Goal: Task Accomplishment & Management: Manage account settings

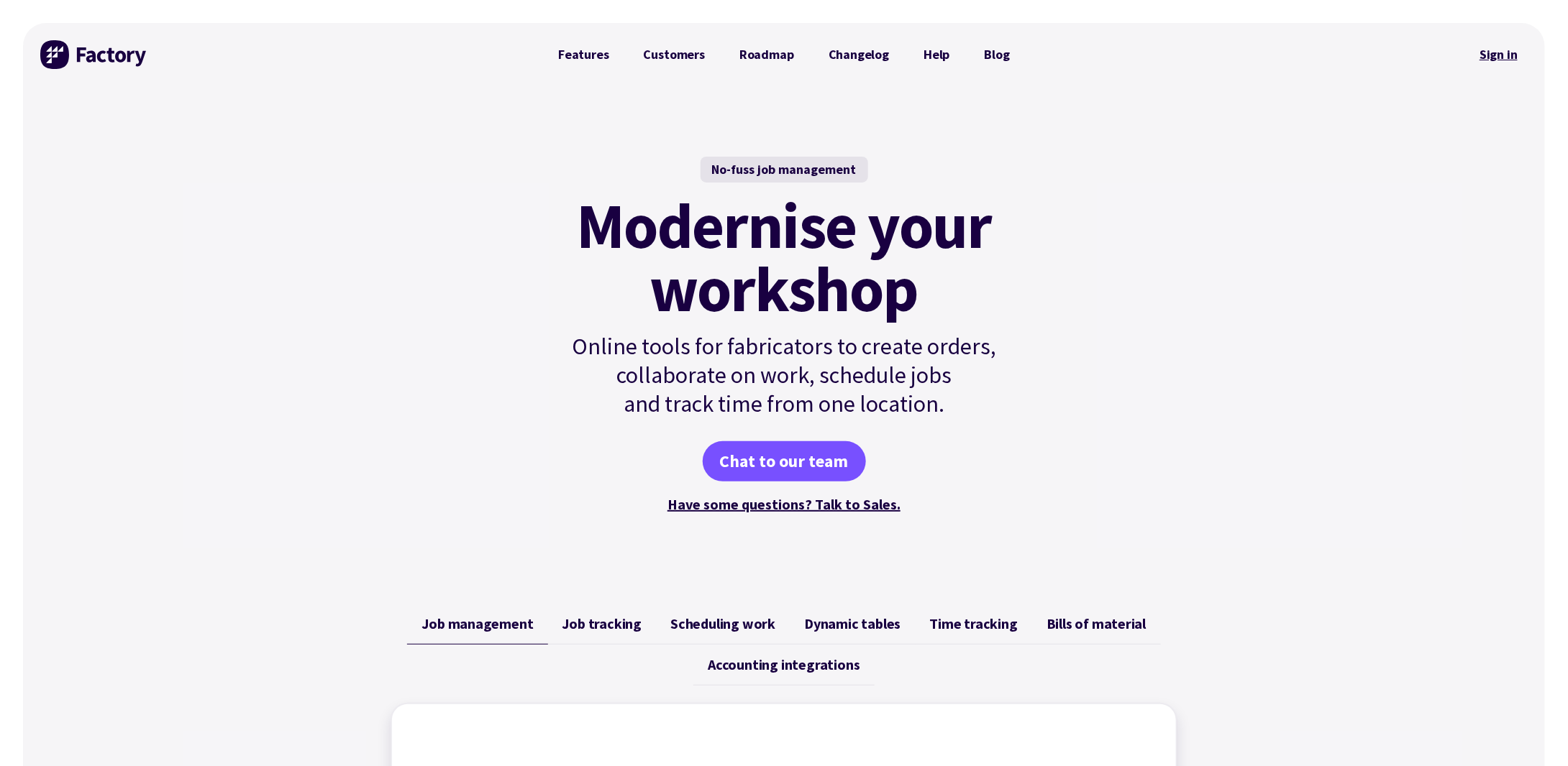
click at [1492, 55] on link "Sign in" at bounding box center [1498, 55] width 58 height 33
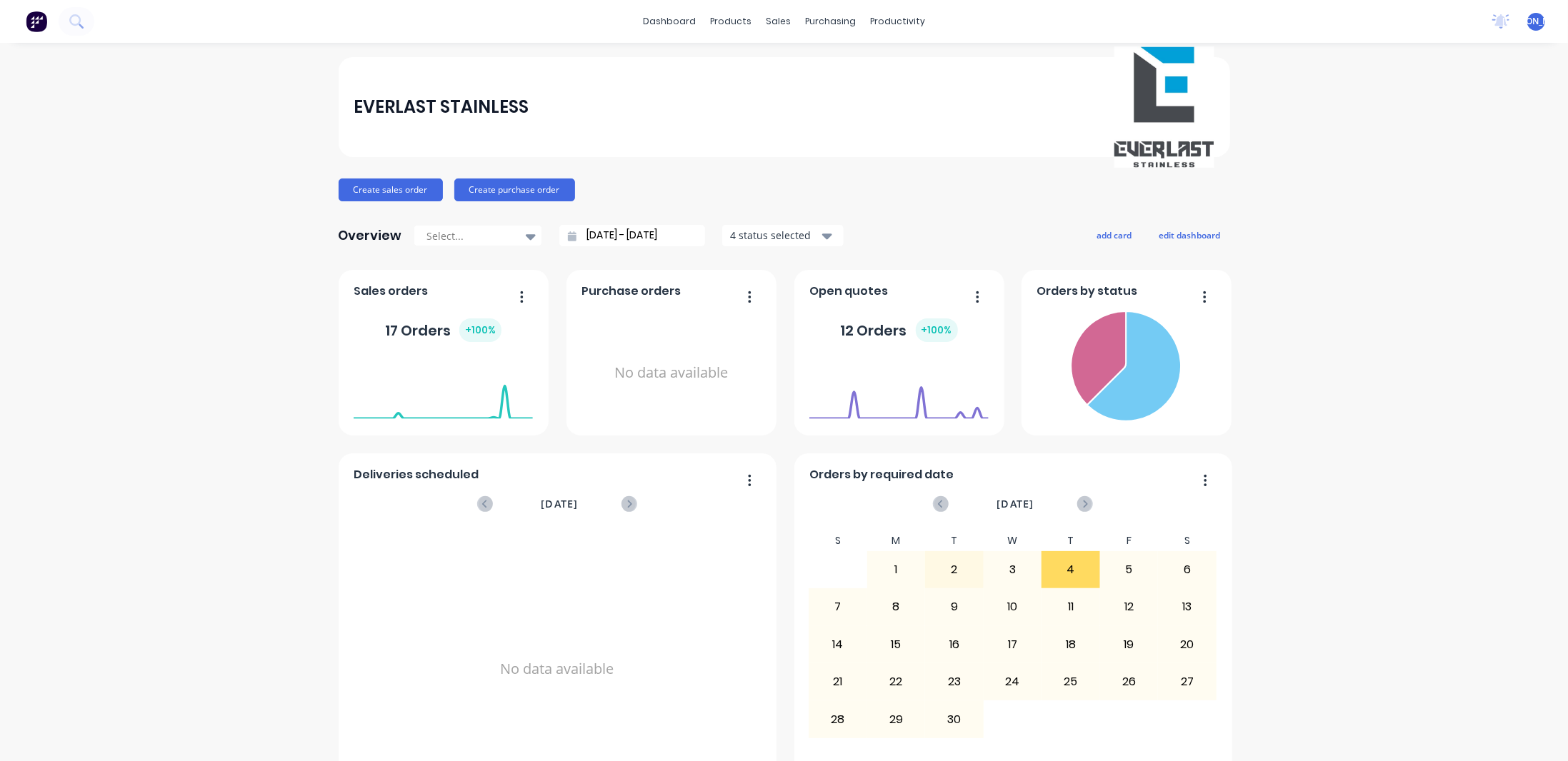
click at [967, 294] on button "button" at bounding box center [971, 298] width 30 height 22
click at [831, 311] on div "12 Orders + 100 %" at bounding box center [898, 330] width 179 height 43
click at [912, 352] on div at bounding box center [898, 382] width 179 height 61
click at [902, 402] on foreignobject at bounding box center [898, 390] width 179 height 61
click at [869, 325] on div "12 Orders + 100 %" at bounding box center [899, 331] width 117 height 24
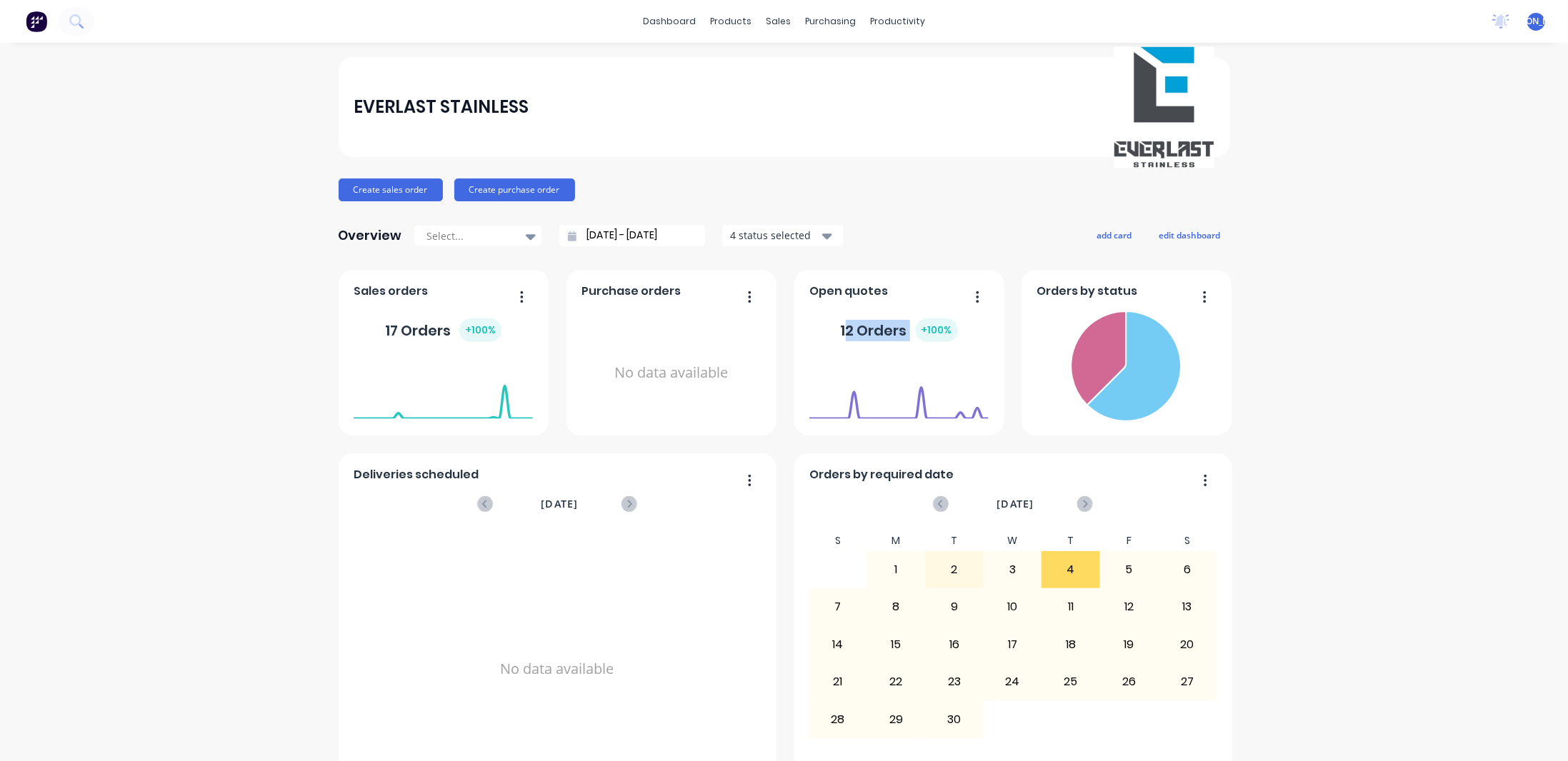
drag, startPoint x: 843, startPoint y: 328, endPoint x: 896, endPoint y: 312, distance: 55.4
click at [915, 325] on div "12 Orders + 100 %" at bounding box center [899, 331] width 117 height 24
click at [857, 289] on span "Open quotes" at bounding box center [847, 291] width 78 height 17
click at [511, 295] on button "button" at bounding box center [516, 298] width 30 height 22
click at [1317, 325] on div "EVERLAST STAINLESS Create sales order Create purchase order Overview Select... …" at bounding box center [784, 429] width 1568 height 745
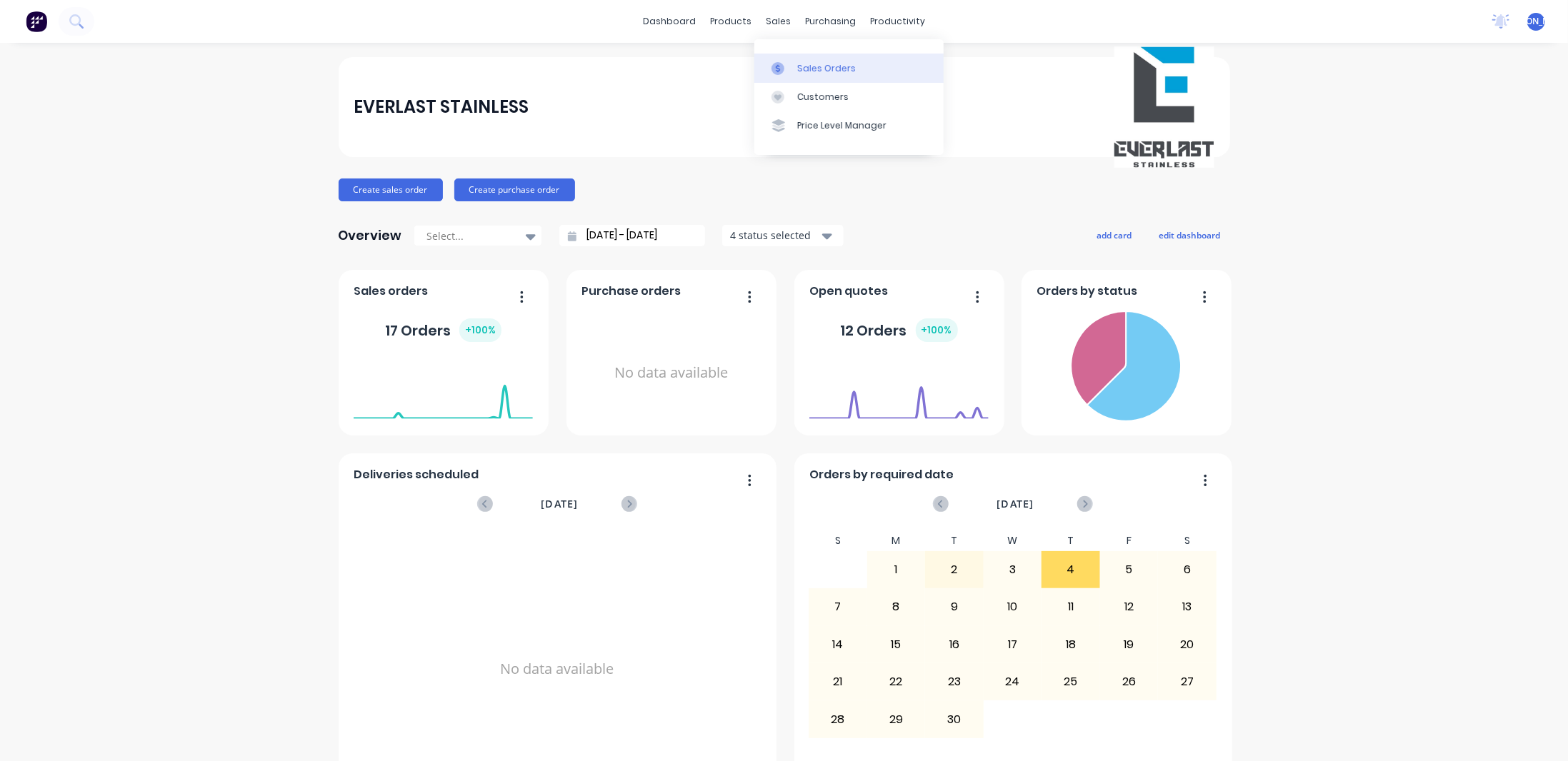
click at [804, 71] on div "Sales Orders" at bounding box center [826, 69] width 59 height 13
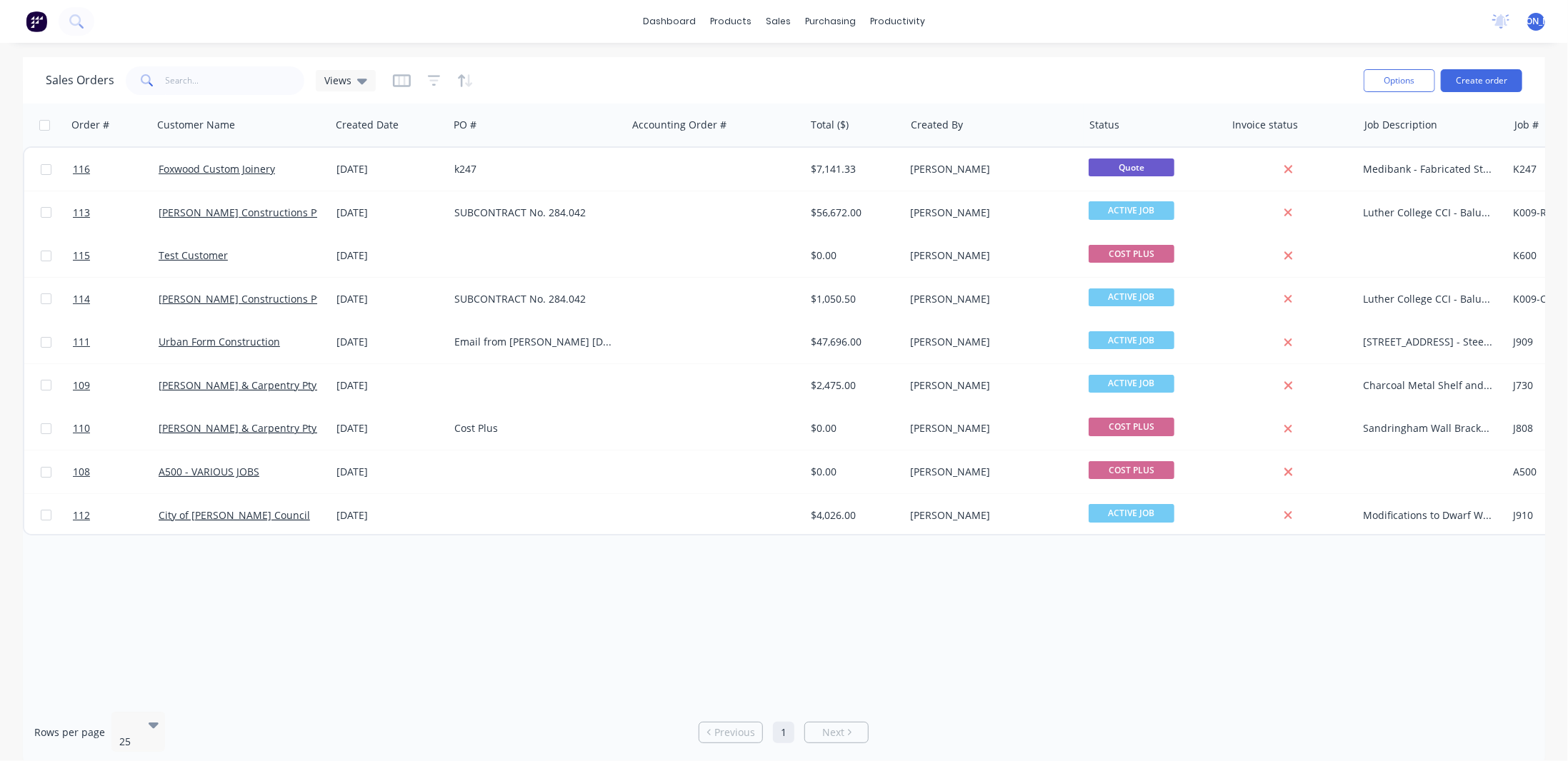
drag, startPoint x: 1474, startPoint y: 0, endPoint x: 1335, endPoint y: 661, distance: 675.5
click at [1337, 664] on div "Order # Customer Name Created Date PO # Accounting Order # Total ($) Created By…" at bounding box center [784, 403] width 1522 height 597
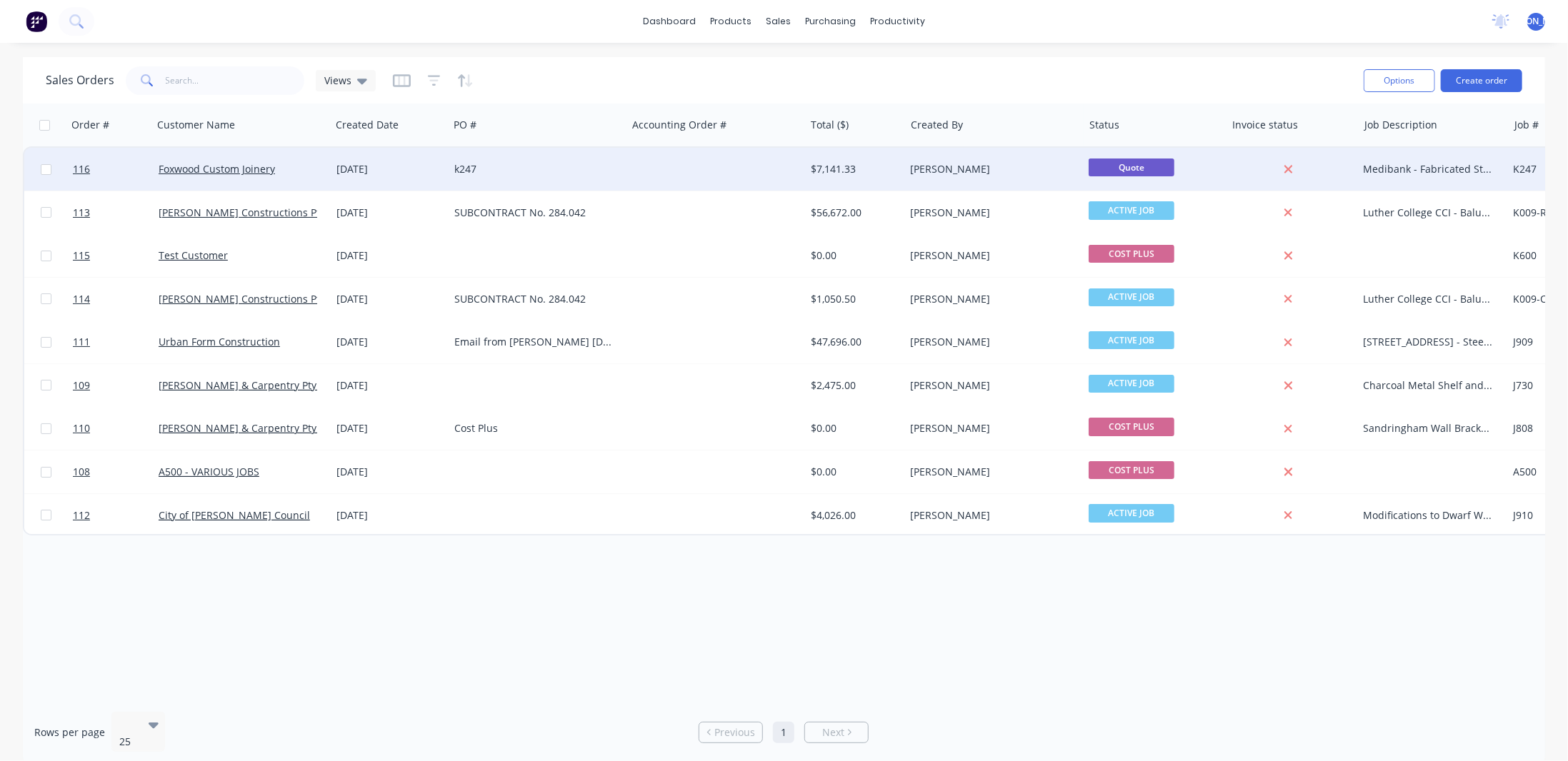
click at [1158, 165] on span "Quote" at bounding box center [1131, 166] width 85 height 17
click at [944, 163] on div "[PERSON_NAME]" at bounding box center [990, 169] width 158 height 15
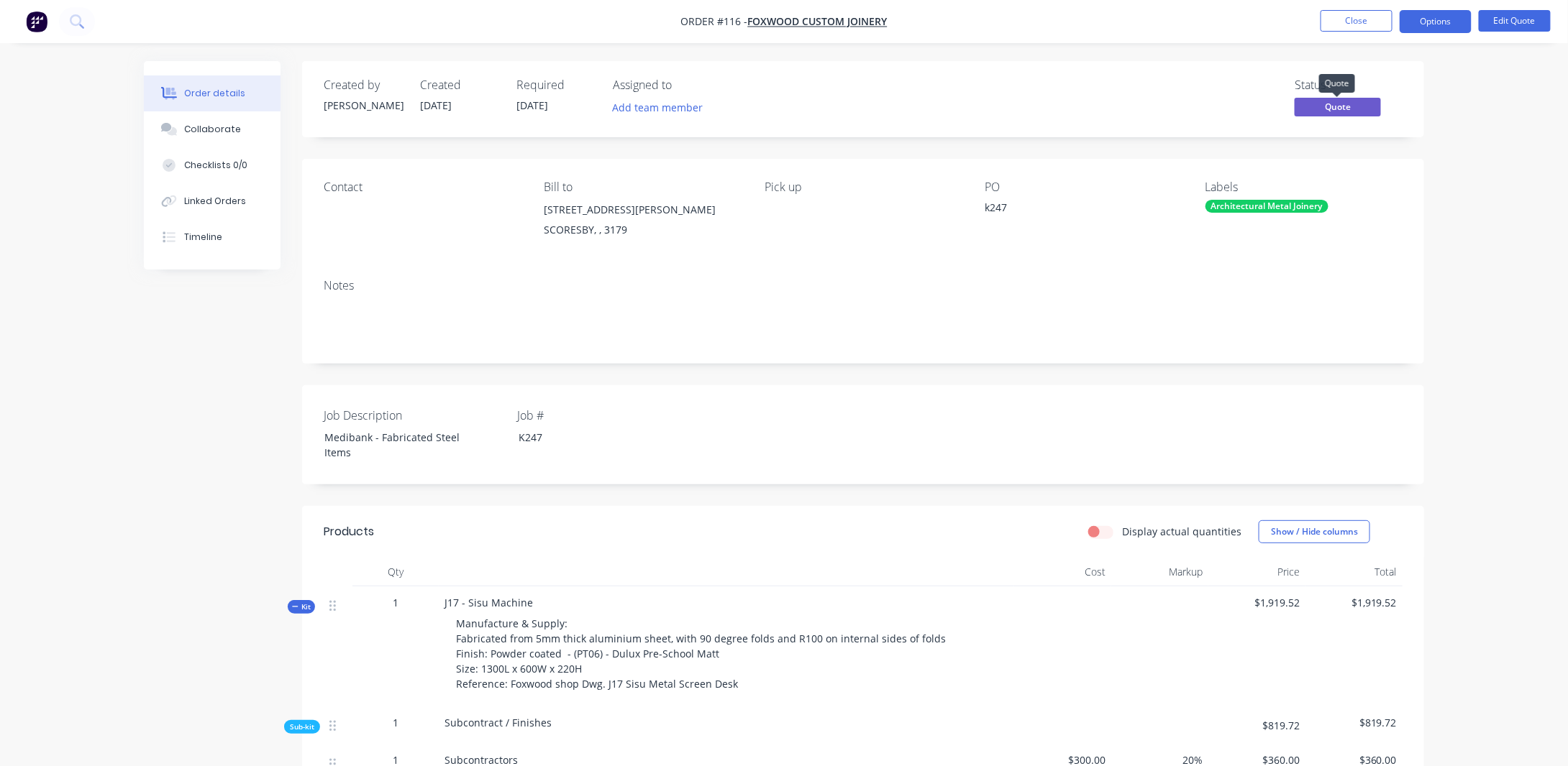
click at [1342, 105] on span "Quote" at bounding box center [1338, 106] width 86 height 18
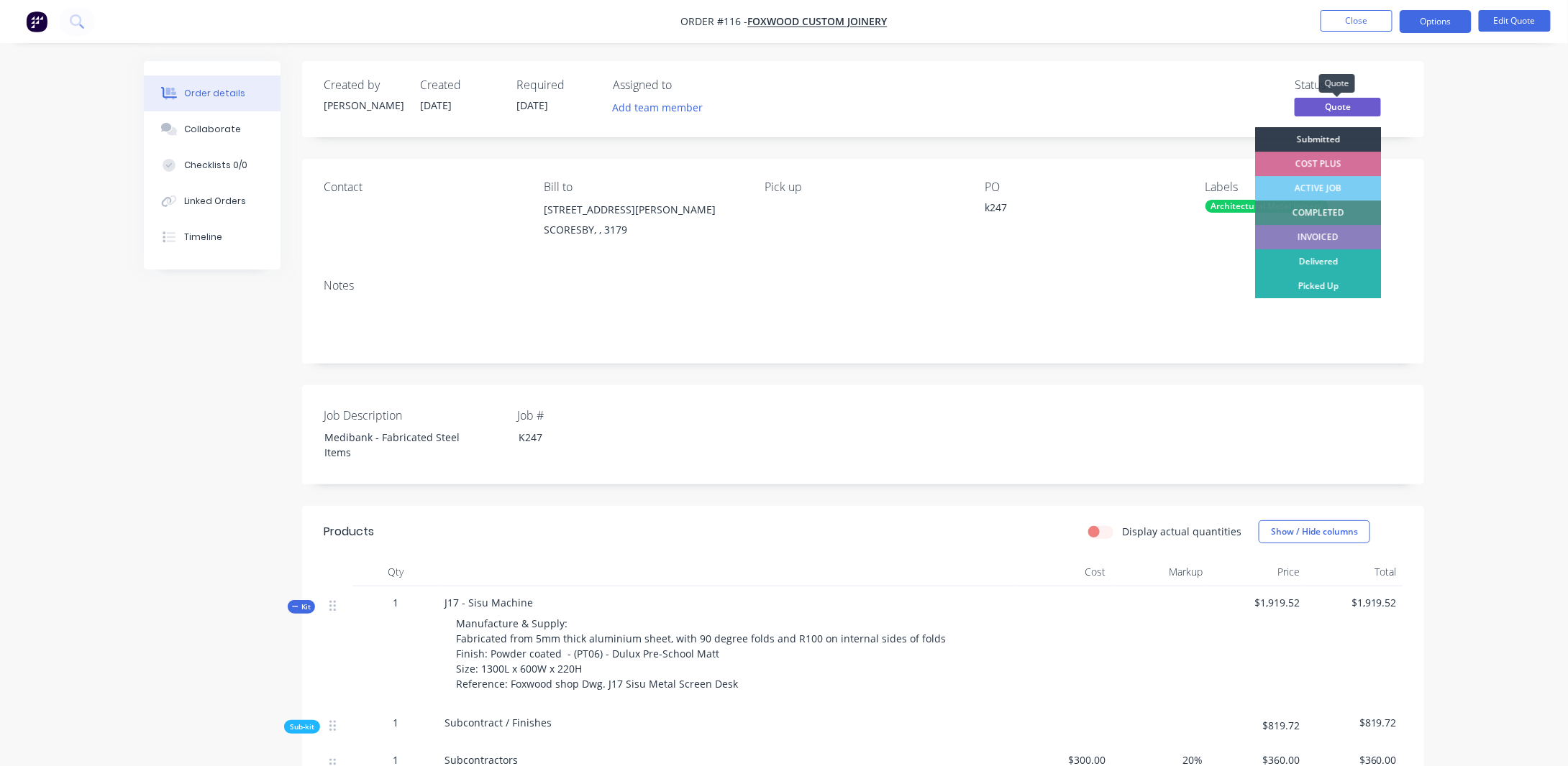
click at [1342, 105] on span "Quote" at bounding box center [1338, 106] width 86 height 18
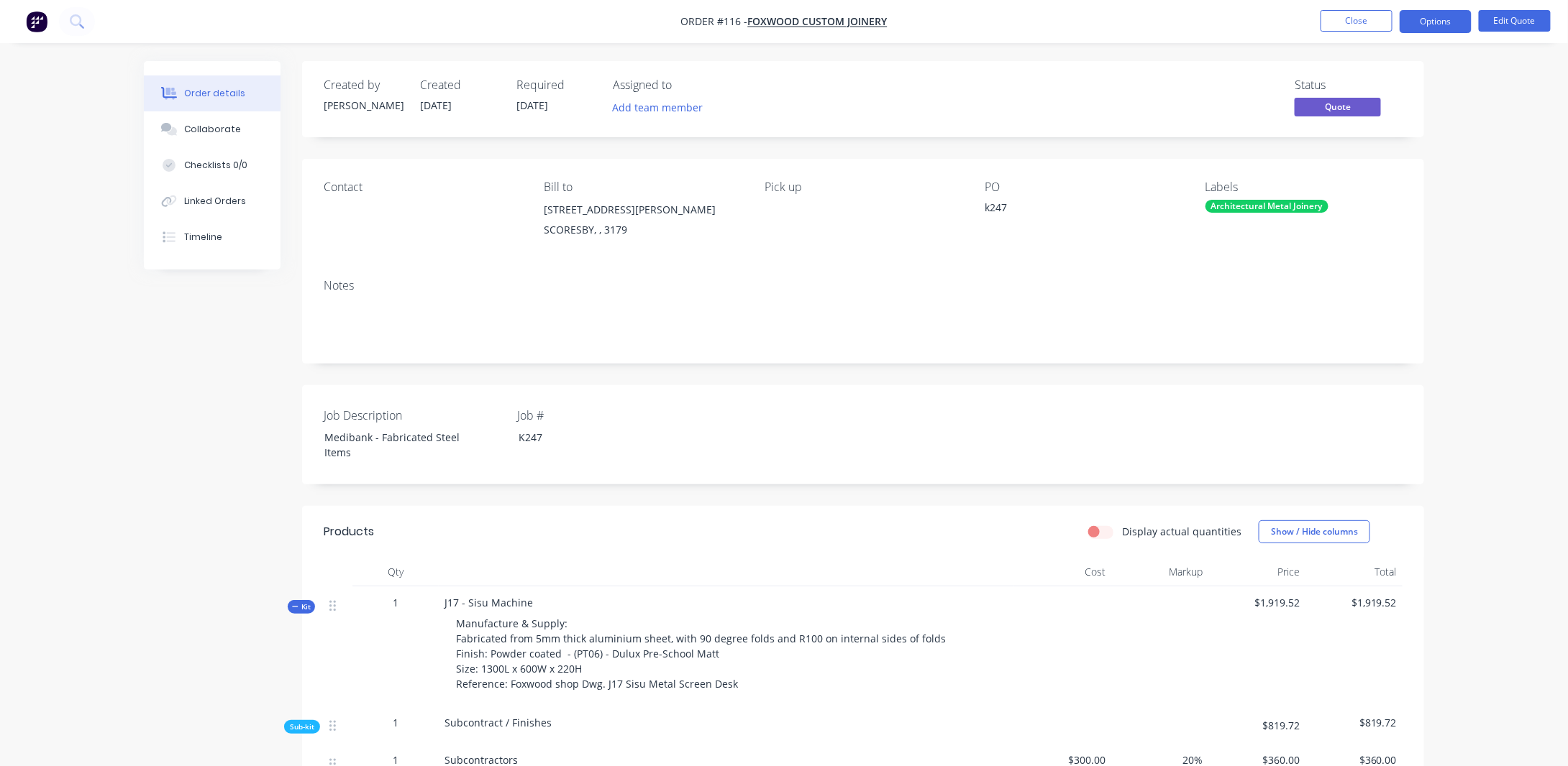
click at [1437, 24] on button "Options" at bounding box center [1436, 21] width 72 height 23
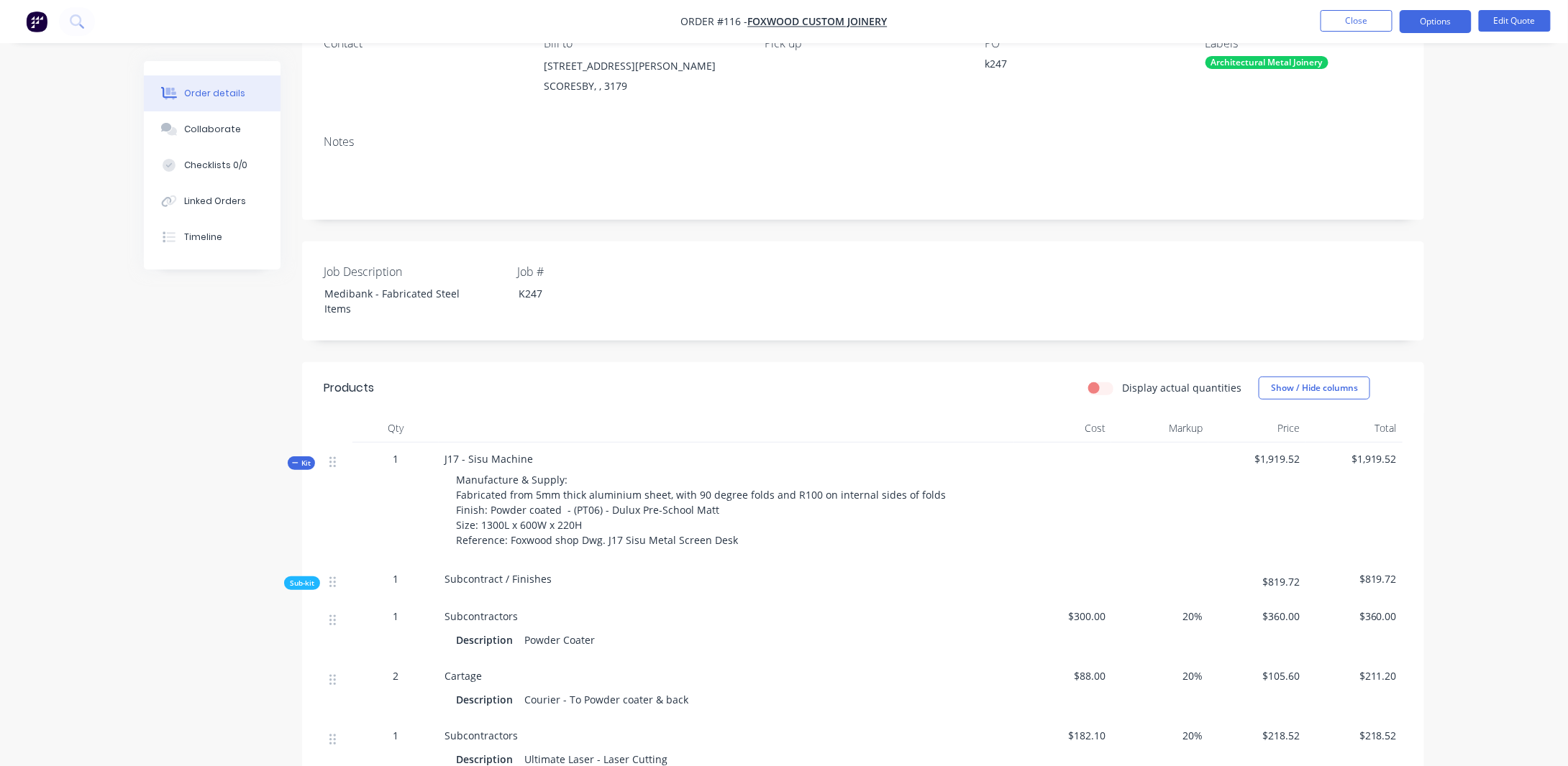
scroll to position [359, 0]
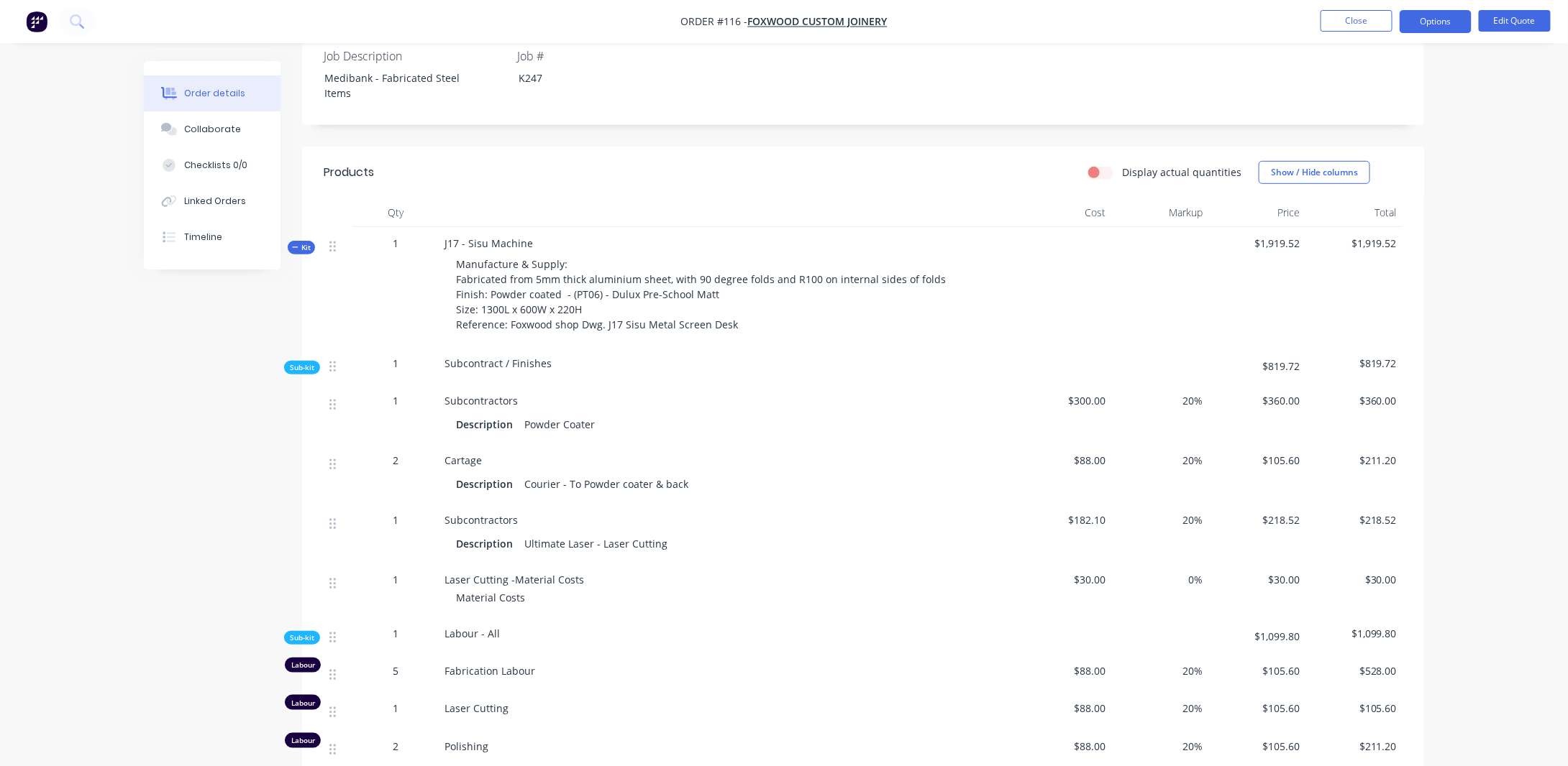
click at [292, 364] on span "Sub-kit" at bounding box center [302, 368] width 24 height 11
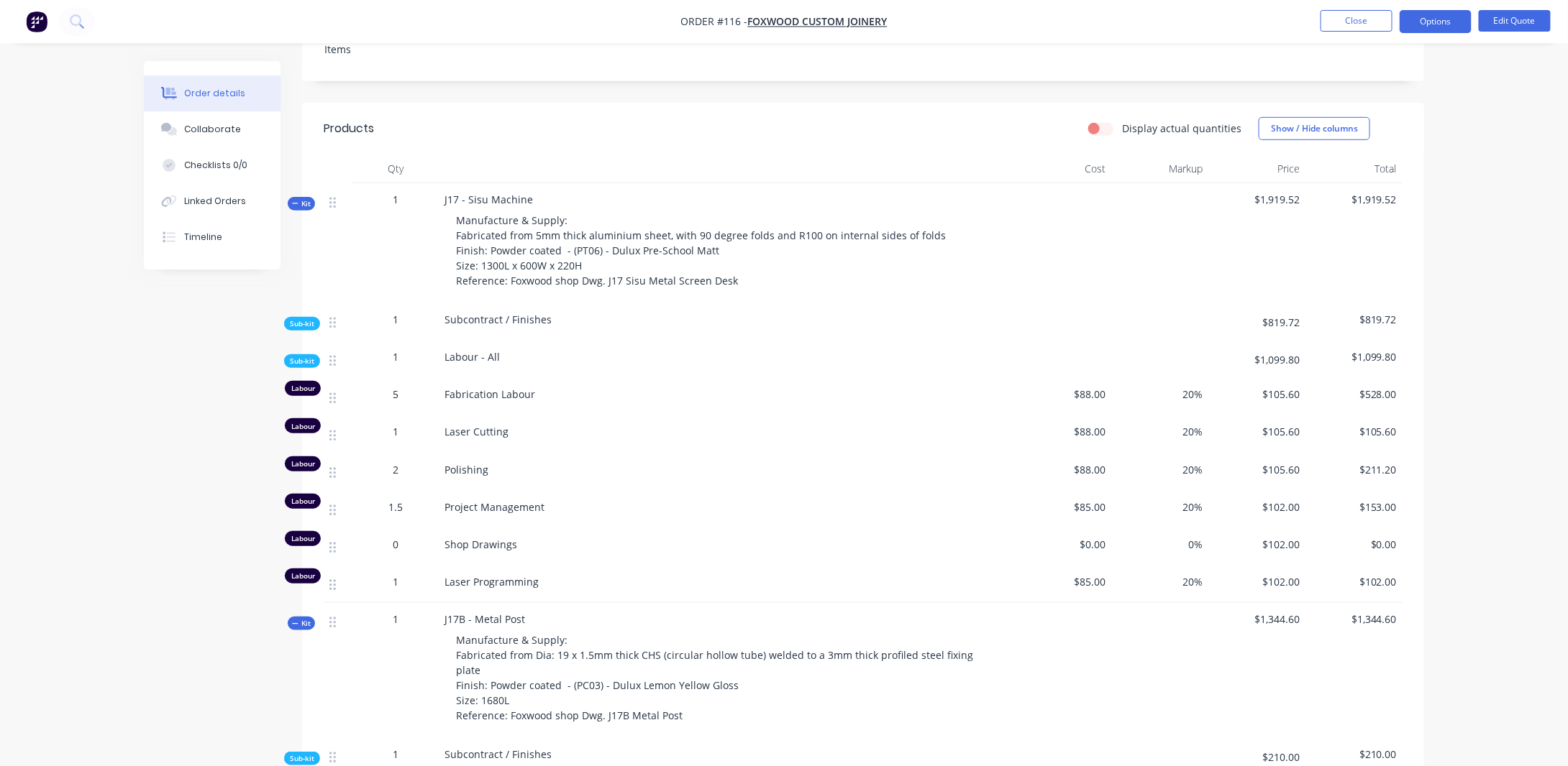
scroll to position [431, 0]
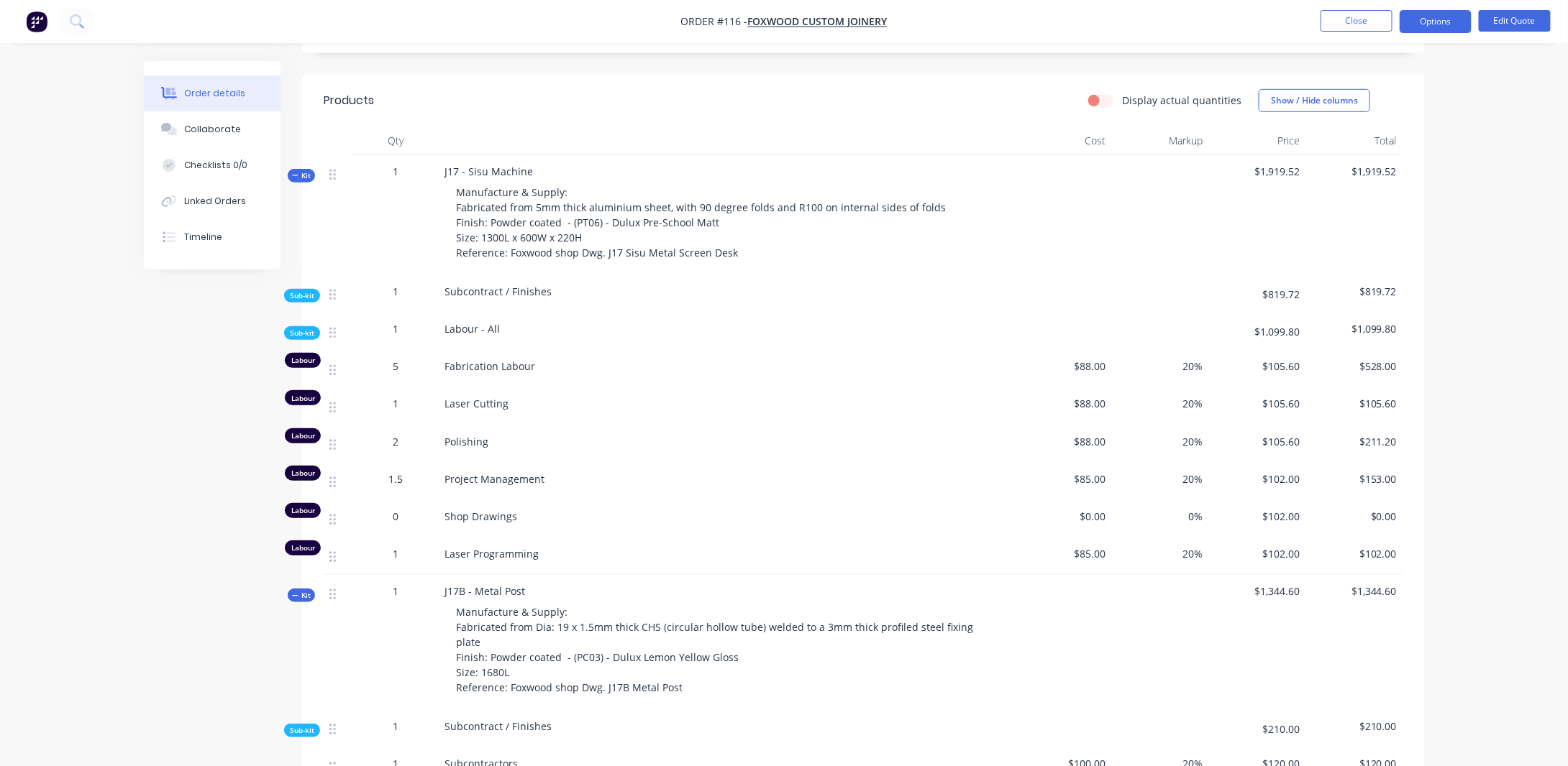
click at [302, 331] on span "Sub-kit" at bounding box center [302, 333] width 24 height 11
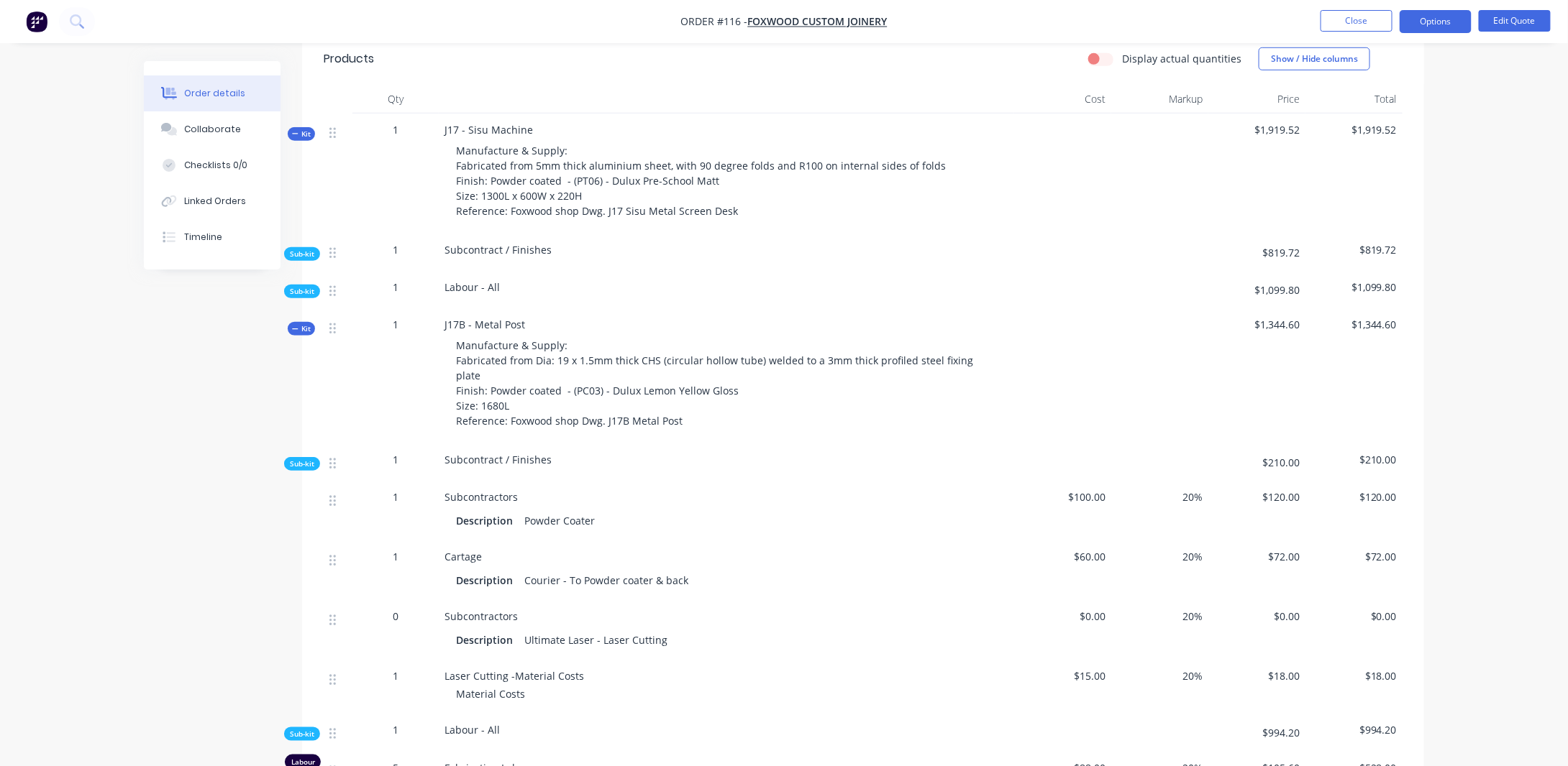
scroll to position [503, 0]
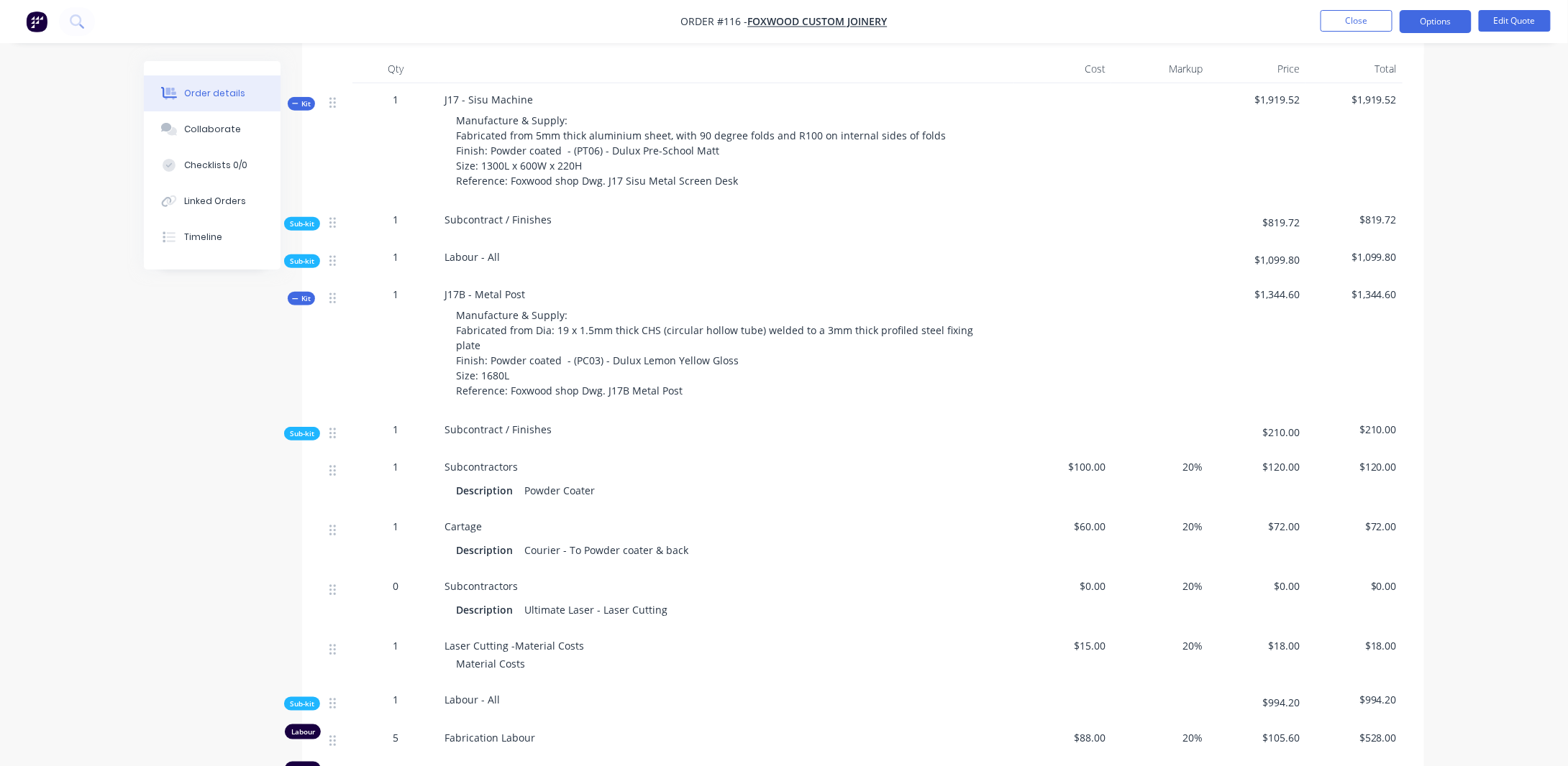
click at [299, 428] on span "Sub-kit" at bounding box center [302, 434] width 24 height 11
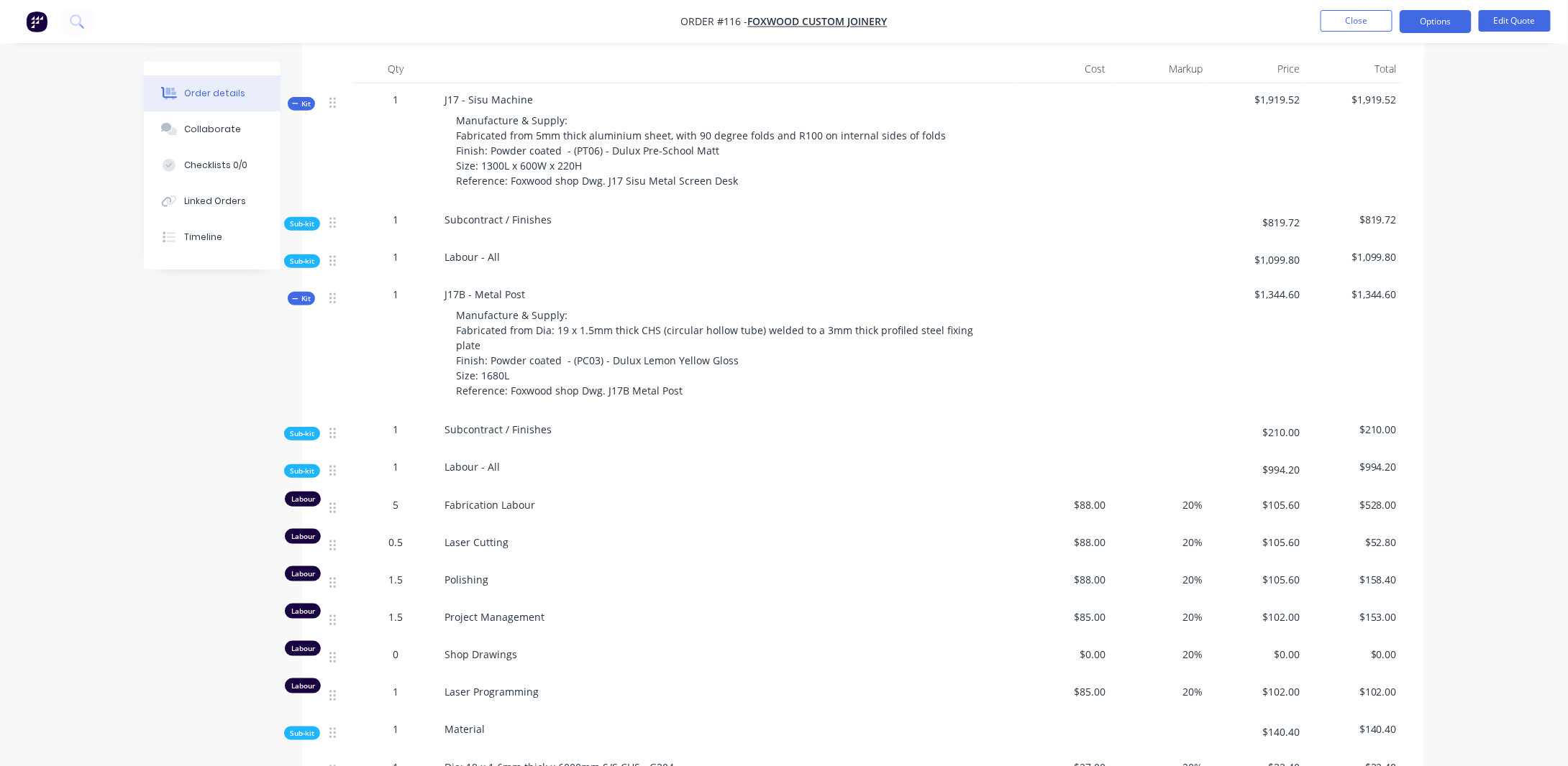
click at [305, 107] on span "Kit" at bounding box center [301, 104] width 19 height 11
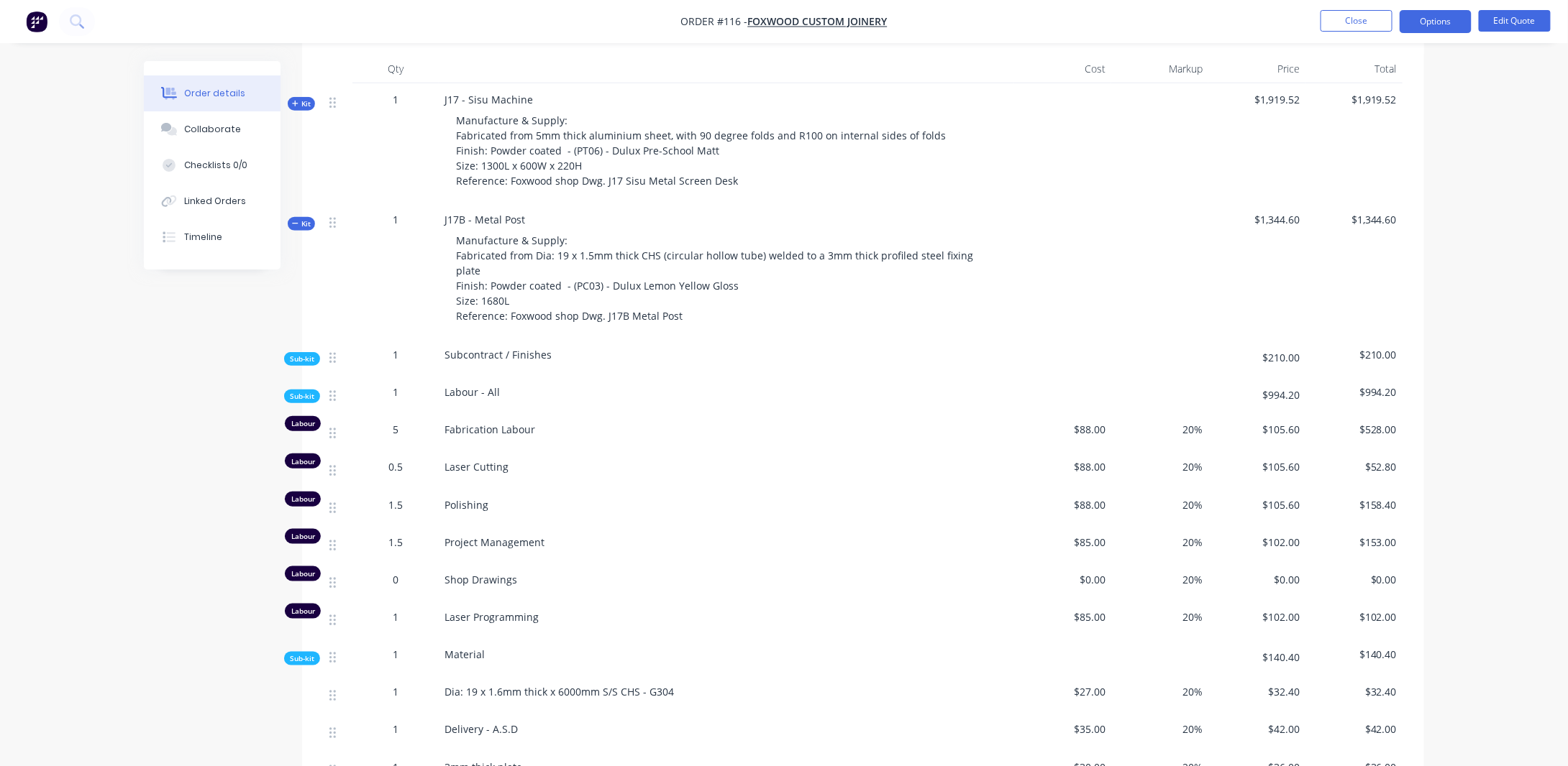
click at [302, 224] on span "Kit" at bounding box center [301, 224] width 19 height 11
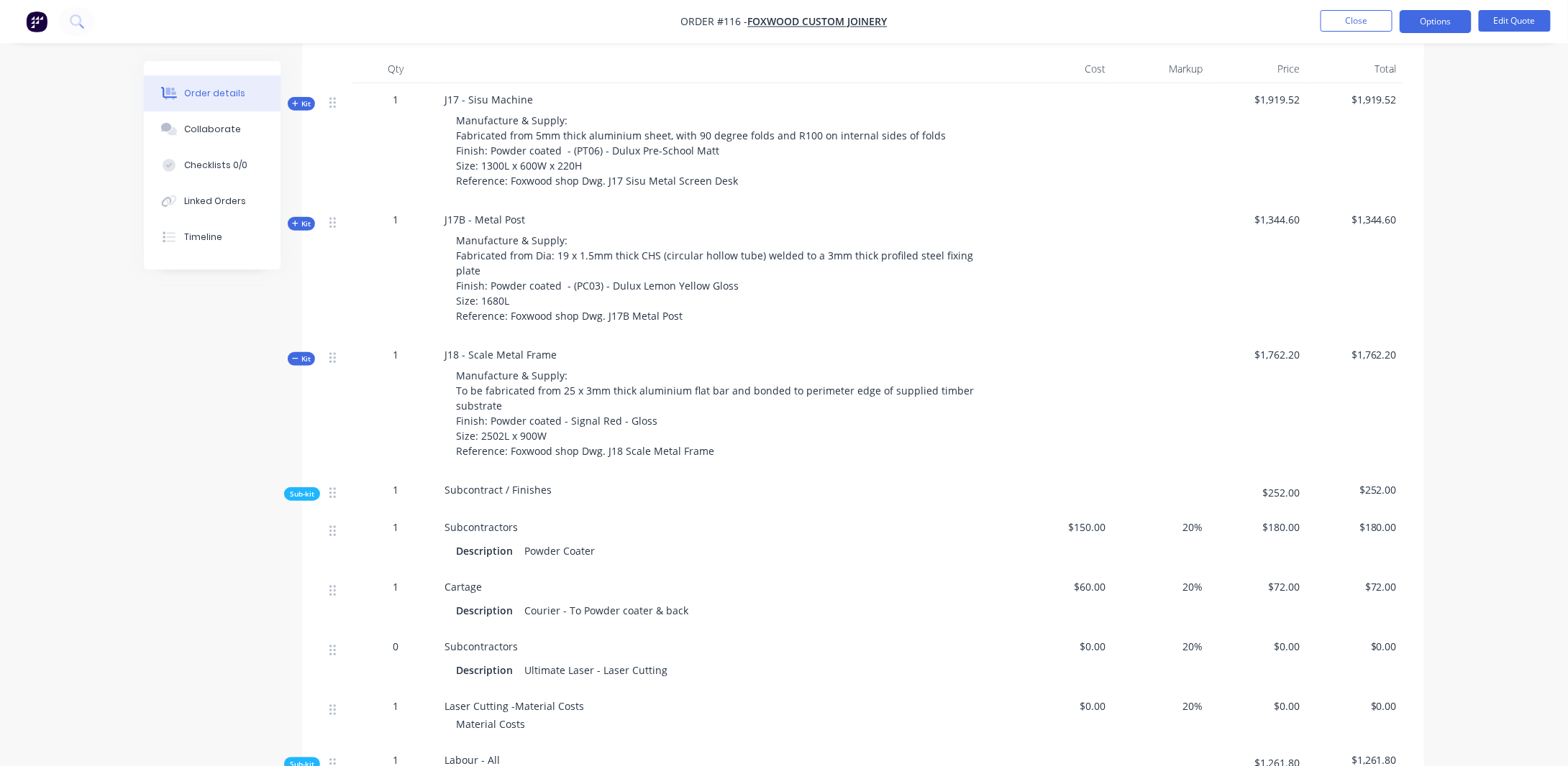
click at [302, 353] on span "Kit" at bounding box center [301, 359] width 19 height 11
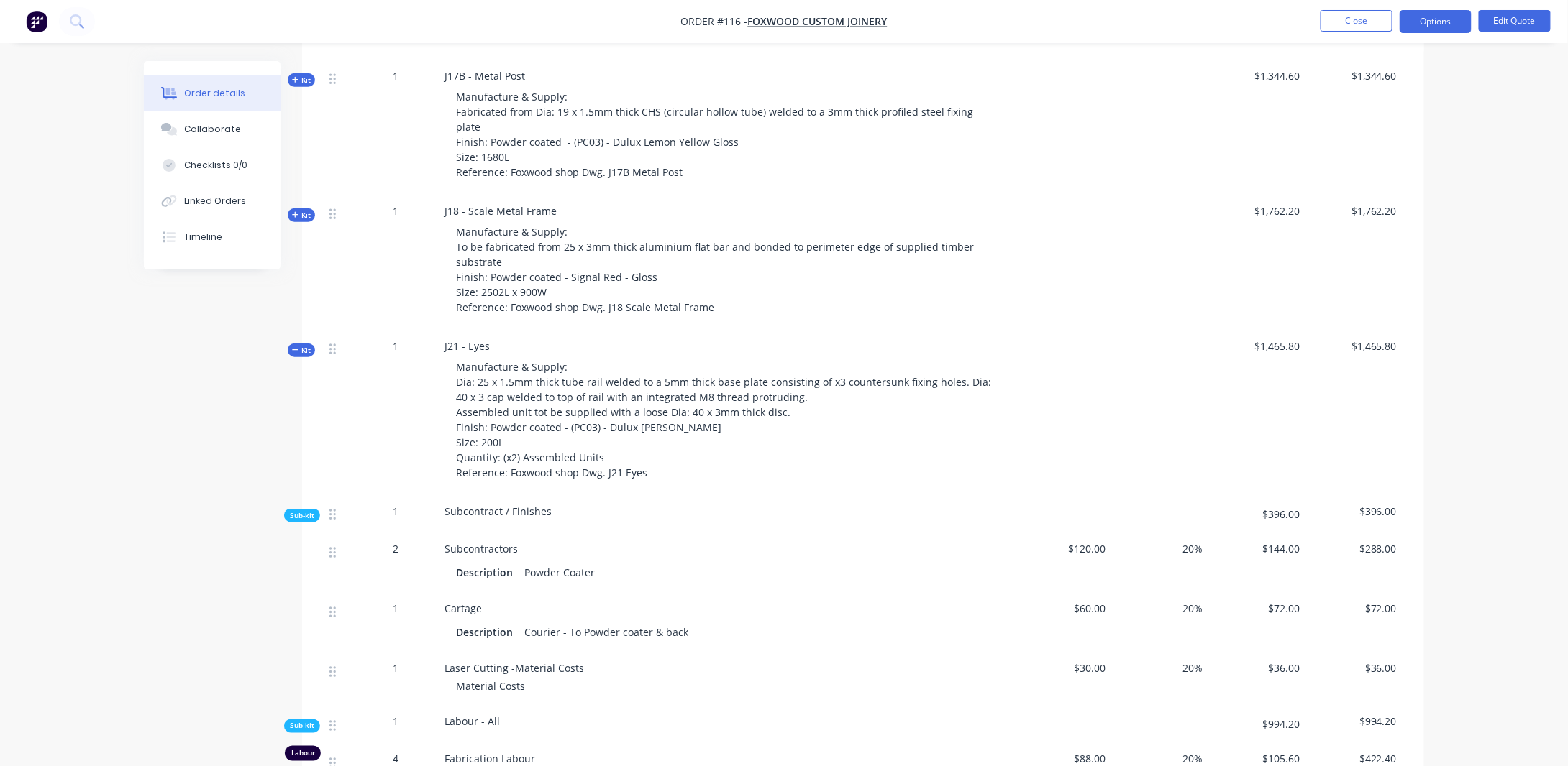
click at [304, 345] on span "Kit" at bounding box center [301, 351] width 19 height 11
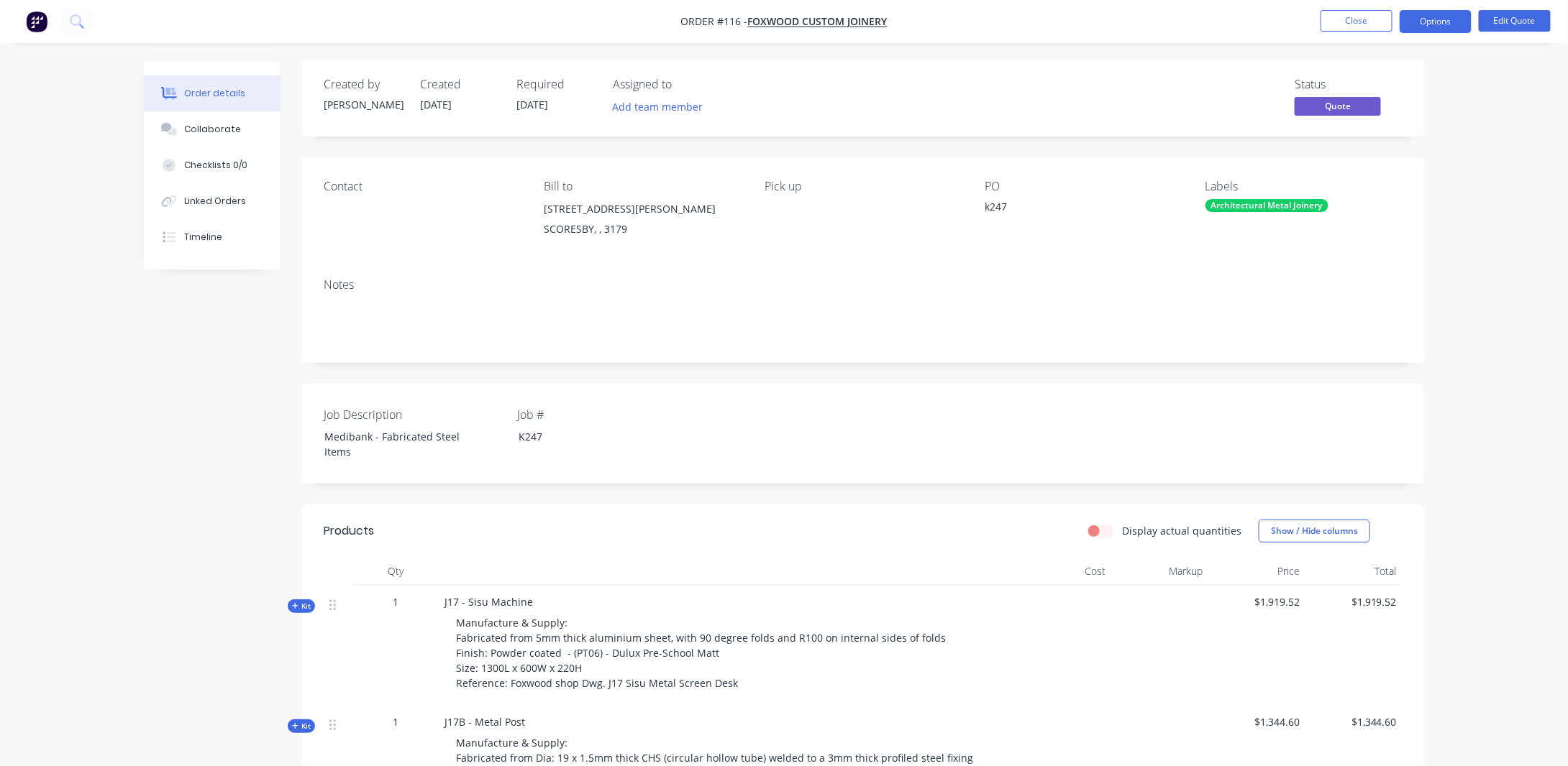
scroll to position [0, 0]
click at [629, 108] on button "Add team member" at bounding box center [657, 107] width 106 height 19
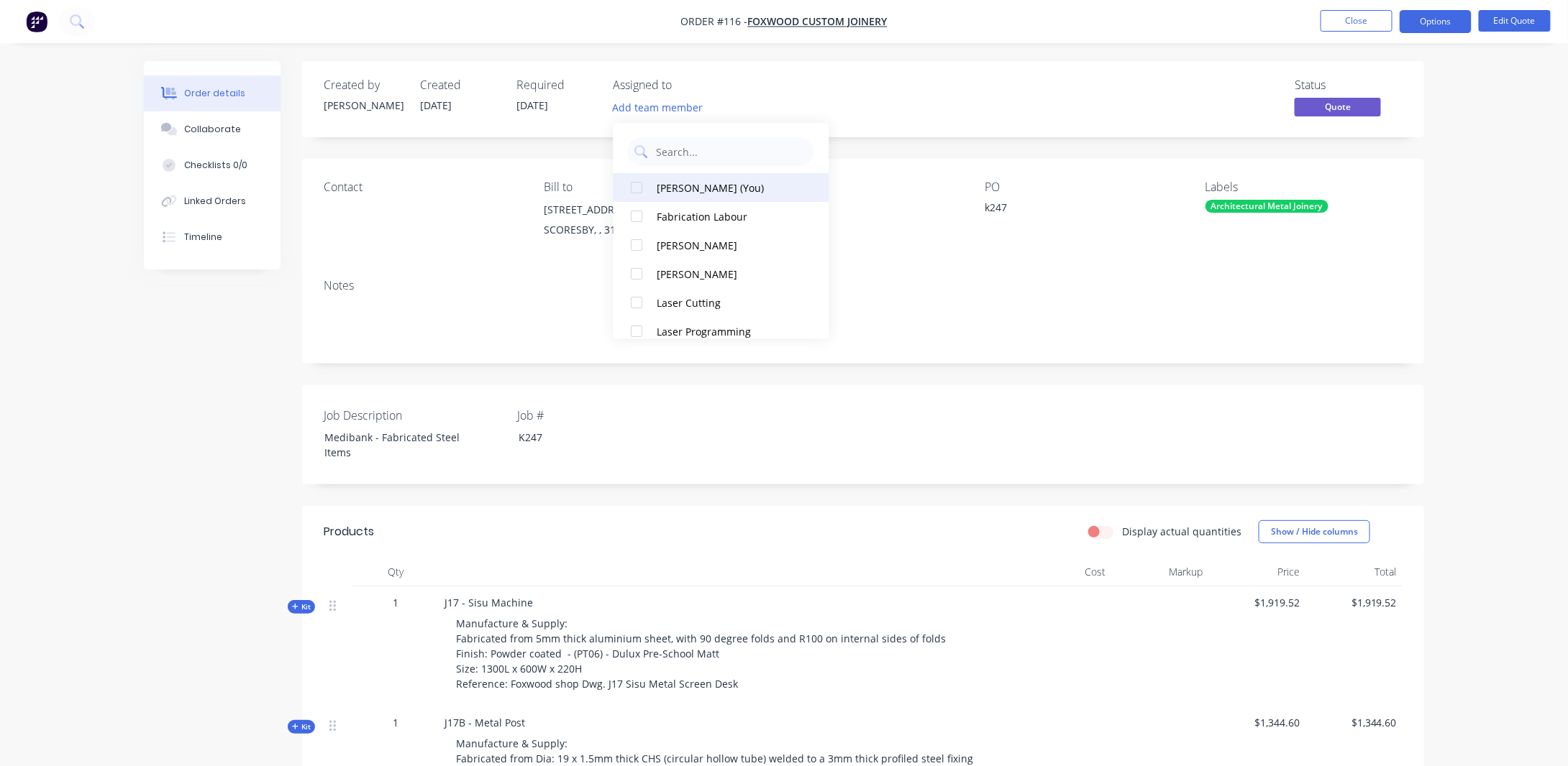
click at [633, 186] on div at bounding box center [637, 187] width 29 height 29
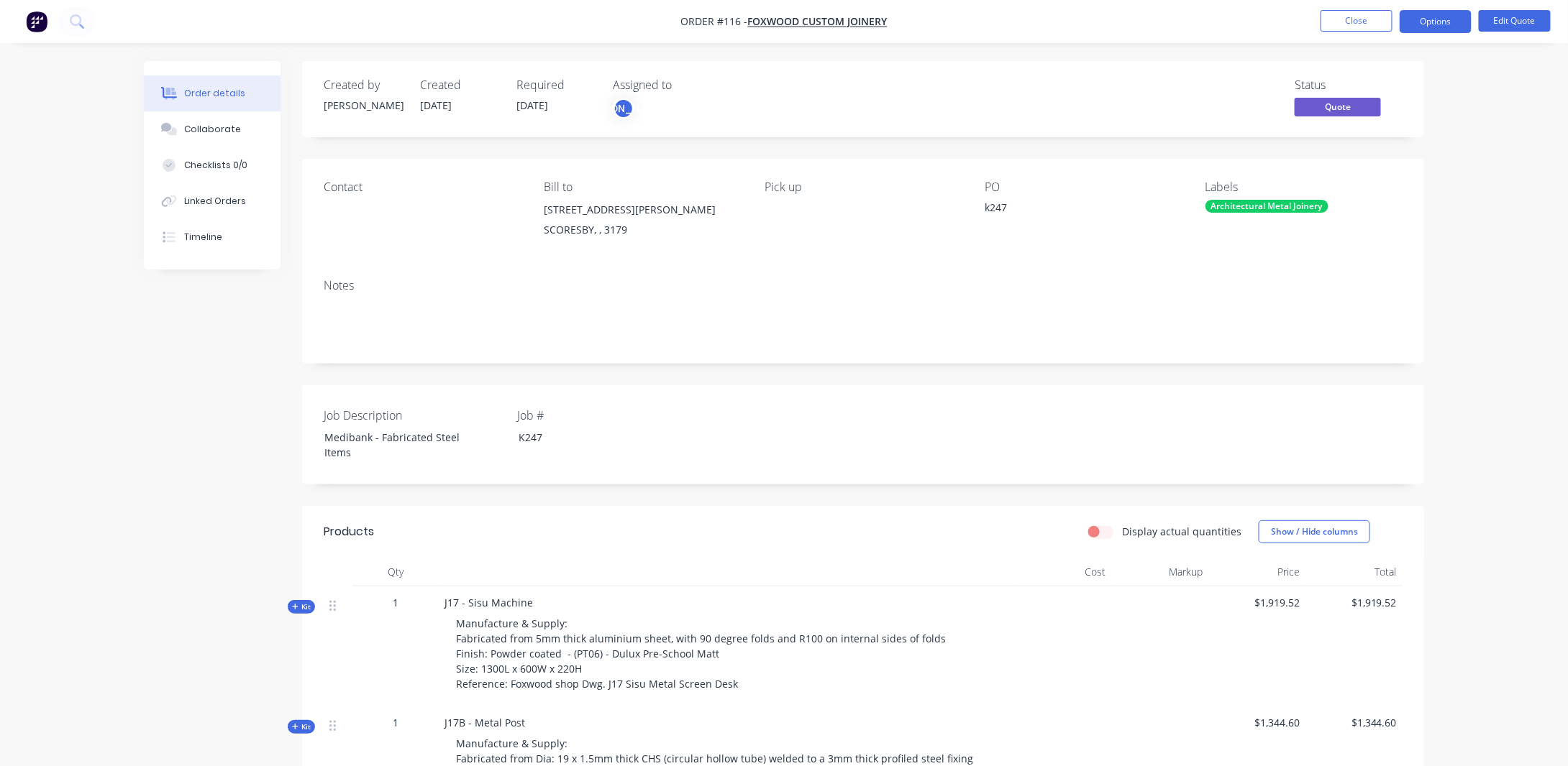
click at [1460, 231] on div "Order details Collaborate Checklists 0/0 Linked Orders Timeline Order details C…" at bounding box center [784, 698] width 1568 height 1398
click at [995, 220] on div "k247" at bounding box center [1075, 210] width 180 height 20
click at [989, 220] on div "k247" at bounding box center [1075, 210] width 180 height 20
click at [988, 186] on div "PO" at bounding box center [1083, 187] width 197 height 14
click at [1003, 220] on div "k247" at bounding box center [1075, 210] width 180 height 20
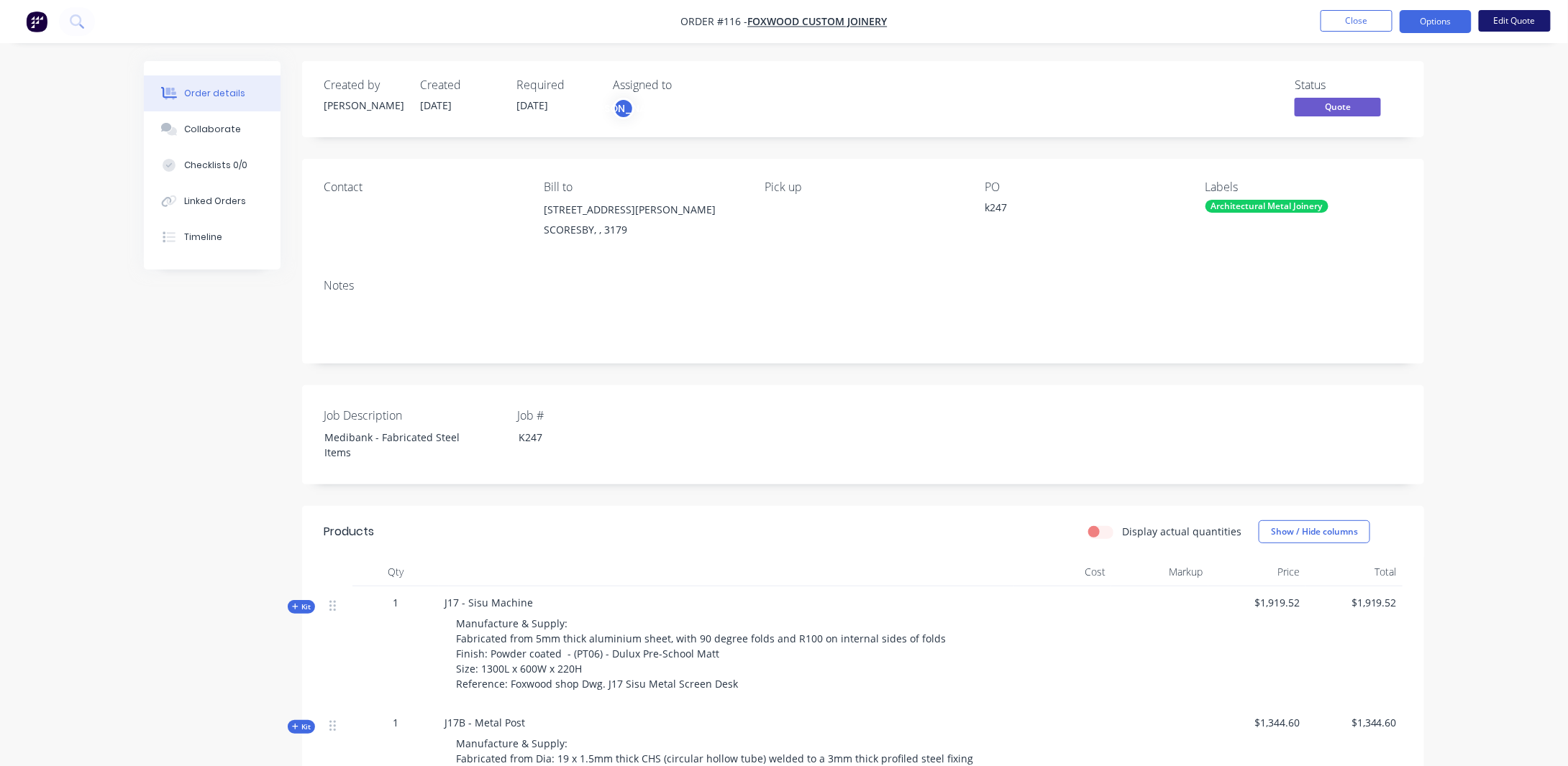
click at [1511, 15] on button "Edit Quote" at bounding box center [1515, 20] width 72 height 21
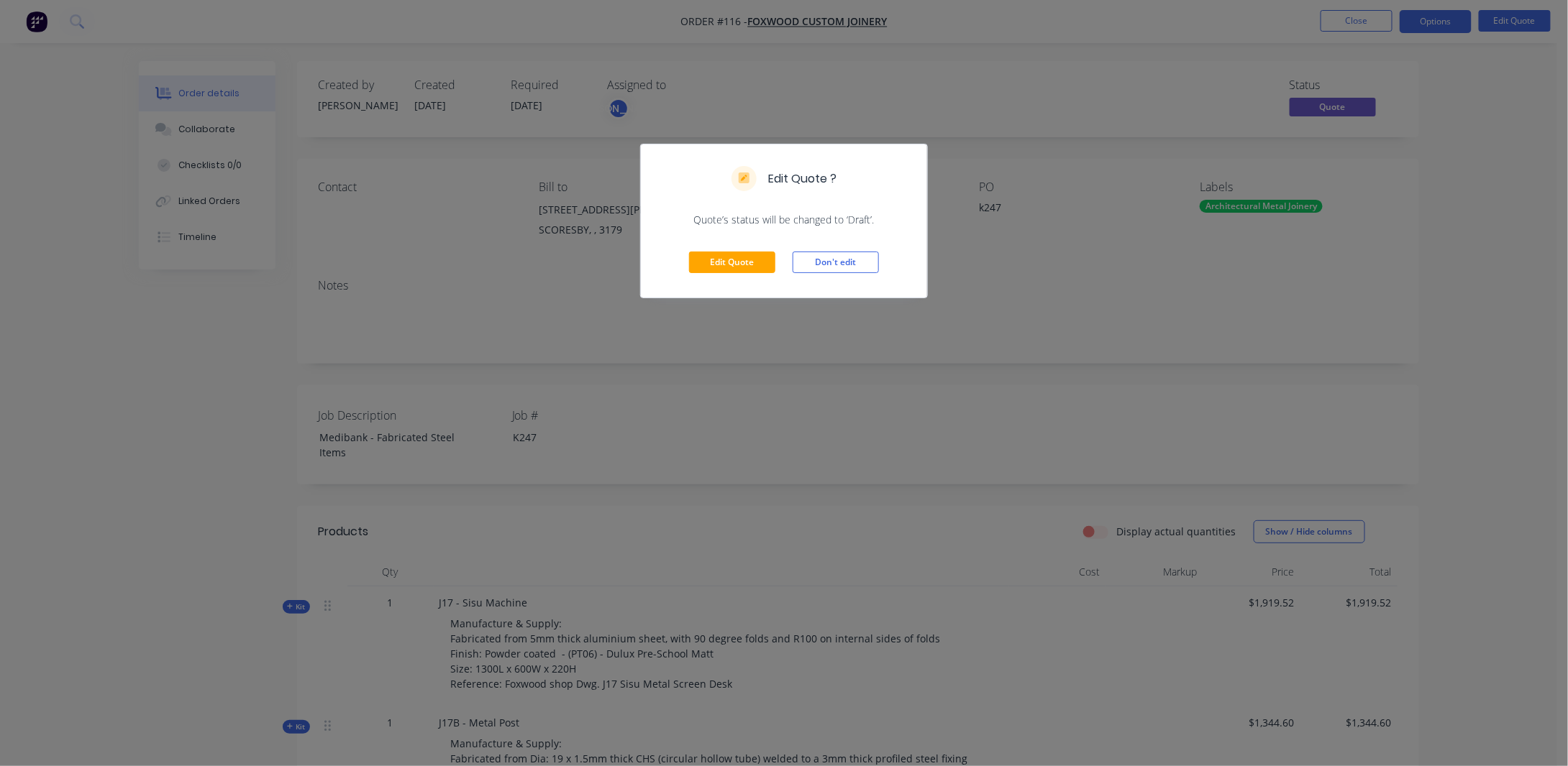
click at [1402, 280] on div "Edit Quote ? Quote’s status will be changed to ‘Draft’. Edit Quote Don't edit" at bounding box center [784, 383] width 1568 height 766
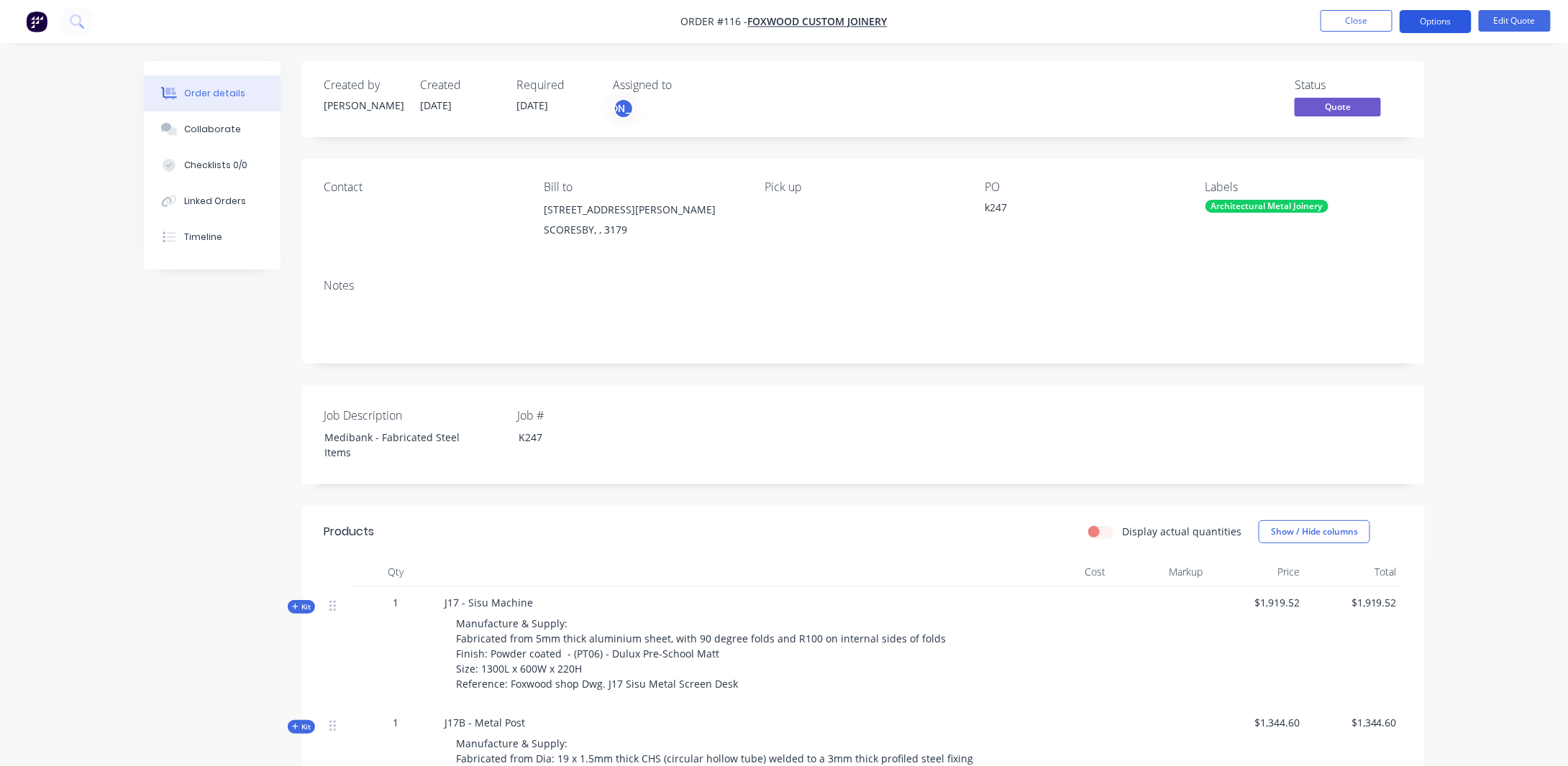
click at [1448, 20] on button "Options" at bounding box center [1436, 21] width 72 height 23
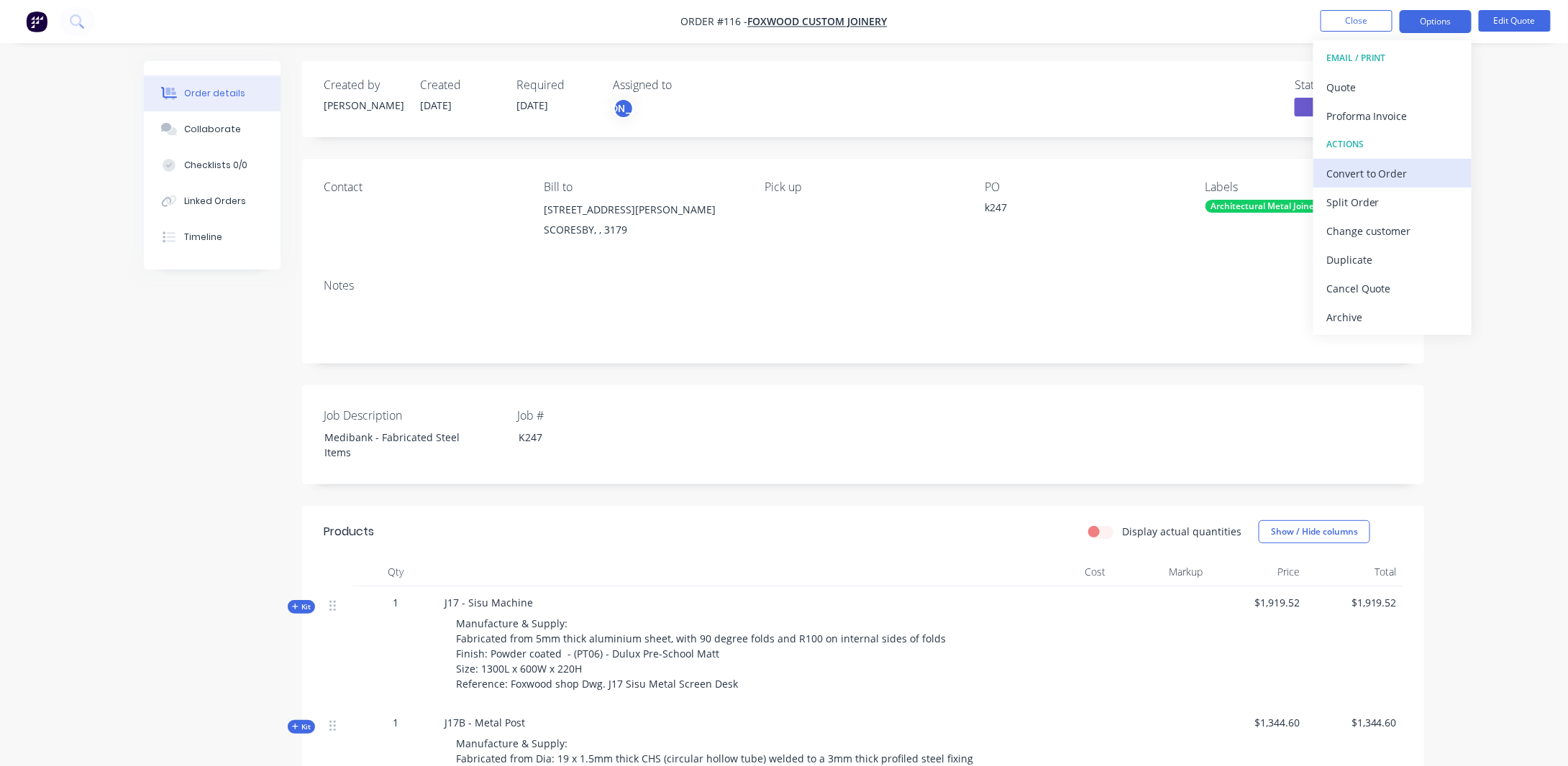
click at [1340, 169] on div "Convert to Order" at bounding box center [1392, 173] width 132 height 21
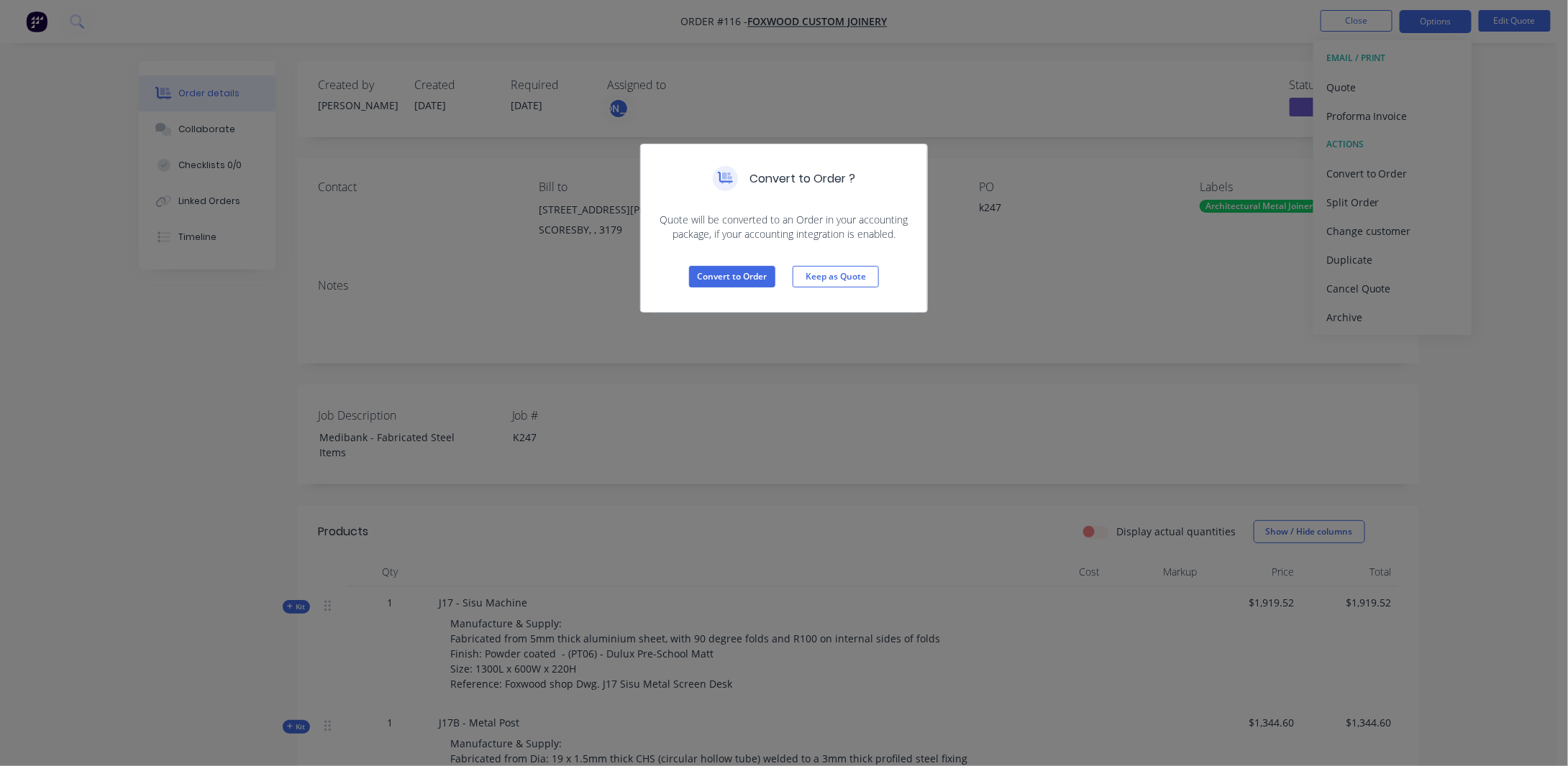
click at [1521, 306] on div "Convert to Order ? Quote will be converted to an Order in your accounting packa…" at bounding box center [784, 383] width 1568 height 766
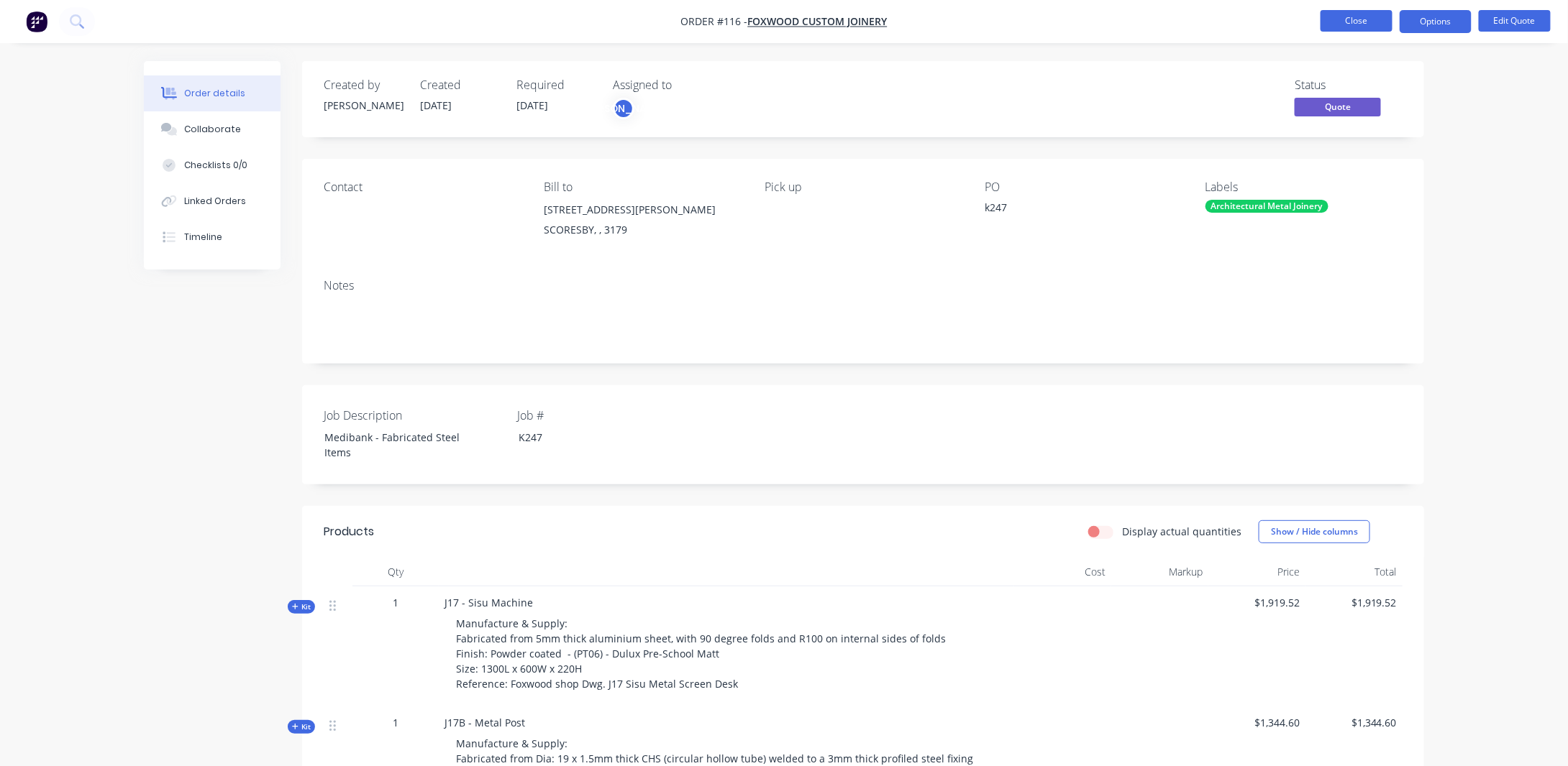
click at [1365, 12] on button "Close" at bounding box center [1357, 20] width 72 height 21
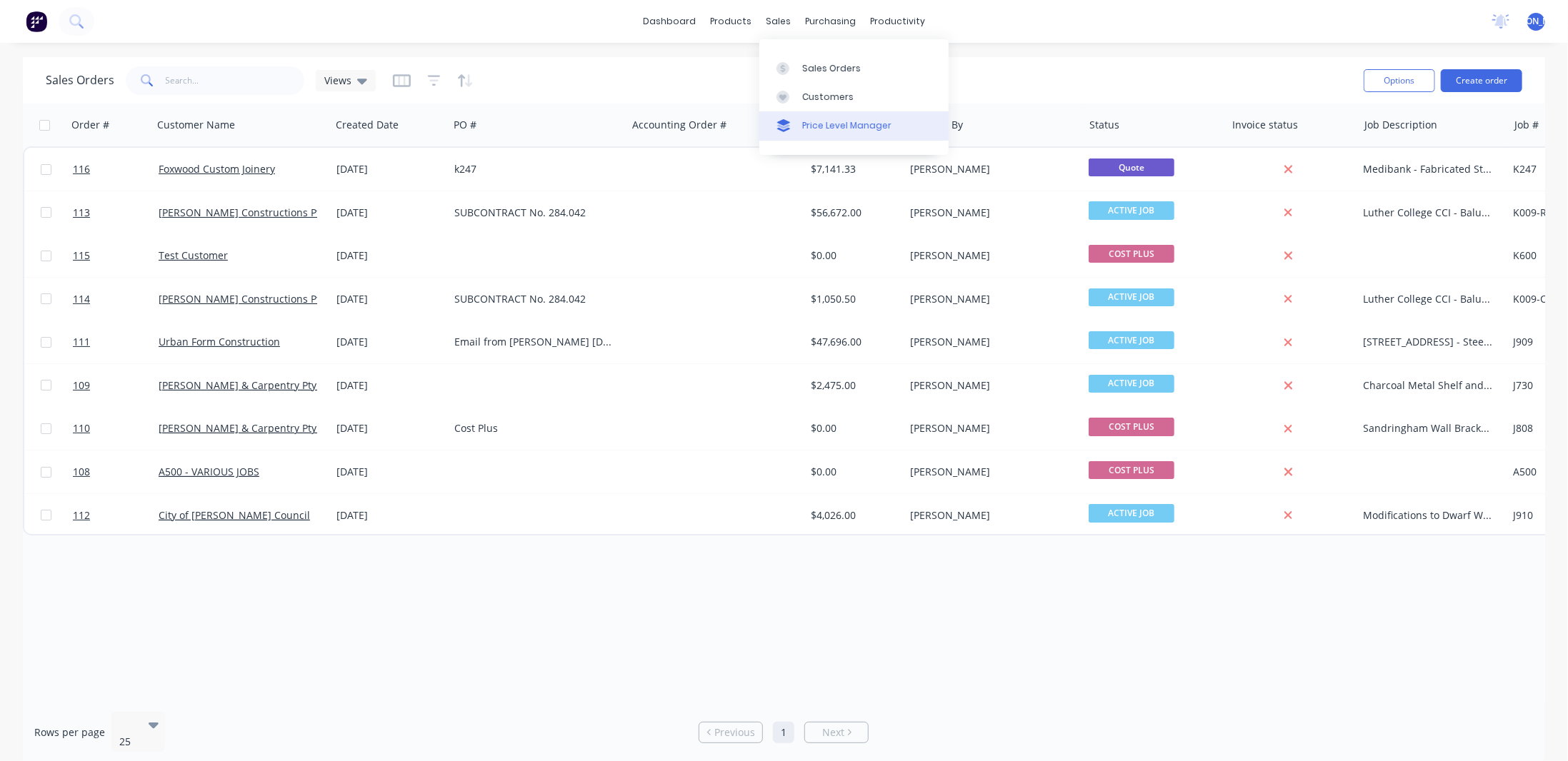
click at [841, 122] on div "Price Level Manager" at bounding box center [846, 126] width 89 height 13
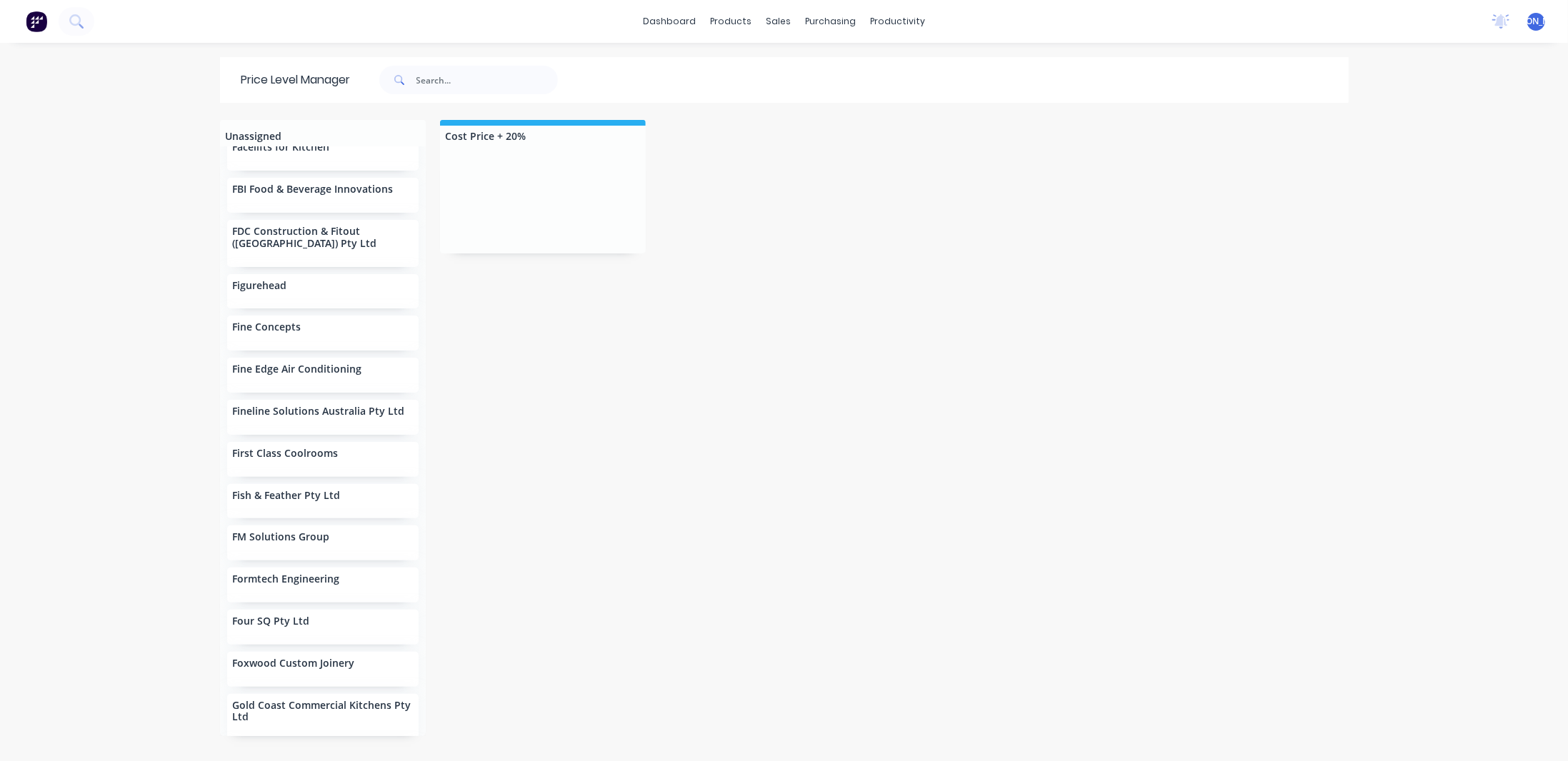
scroll to position [6499, 0]
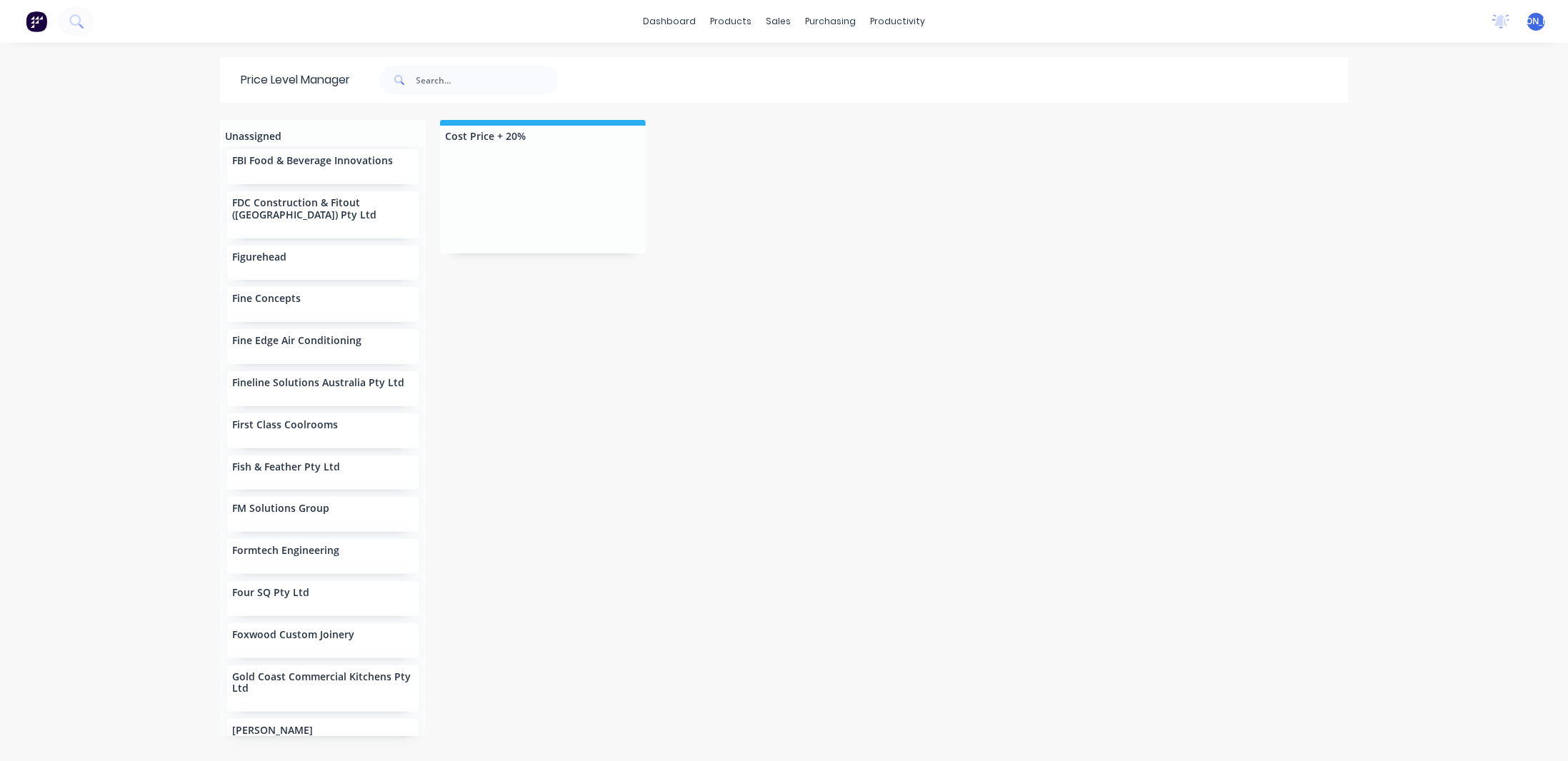
click at [267, 630] on p "Foxwood Custom Joinery" at bounding box center [293, 635] width 122 height 12
click at [239, 630] on p "Foxwood Custom Joinery" at bounding box center [293, 635] width 122 height 12
click at [488, 165] on div at bounding box center [543, 199] width 206 height 108
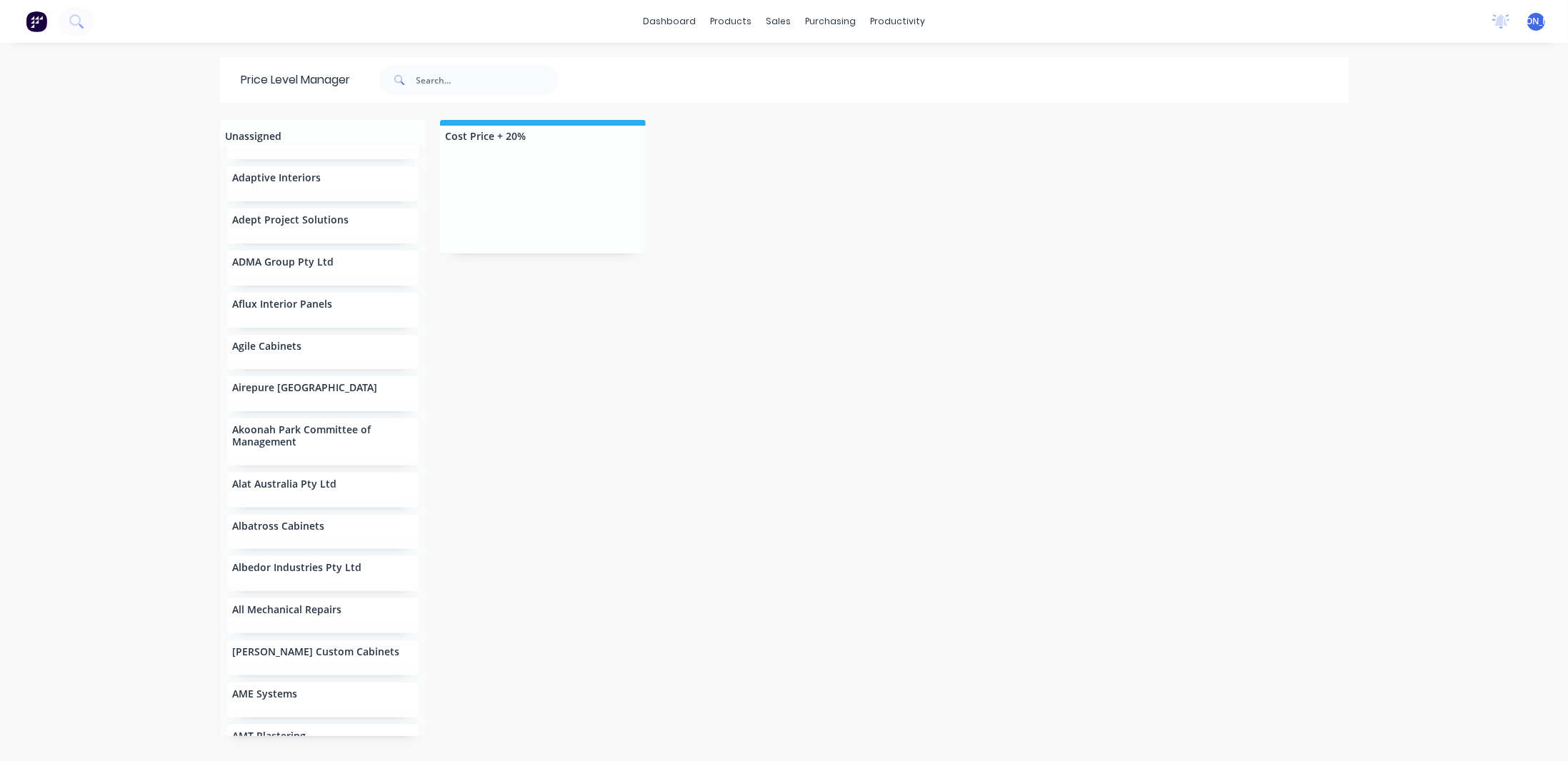
scroll to position [0, 0]
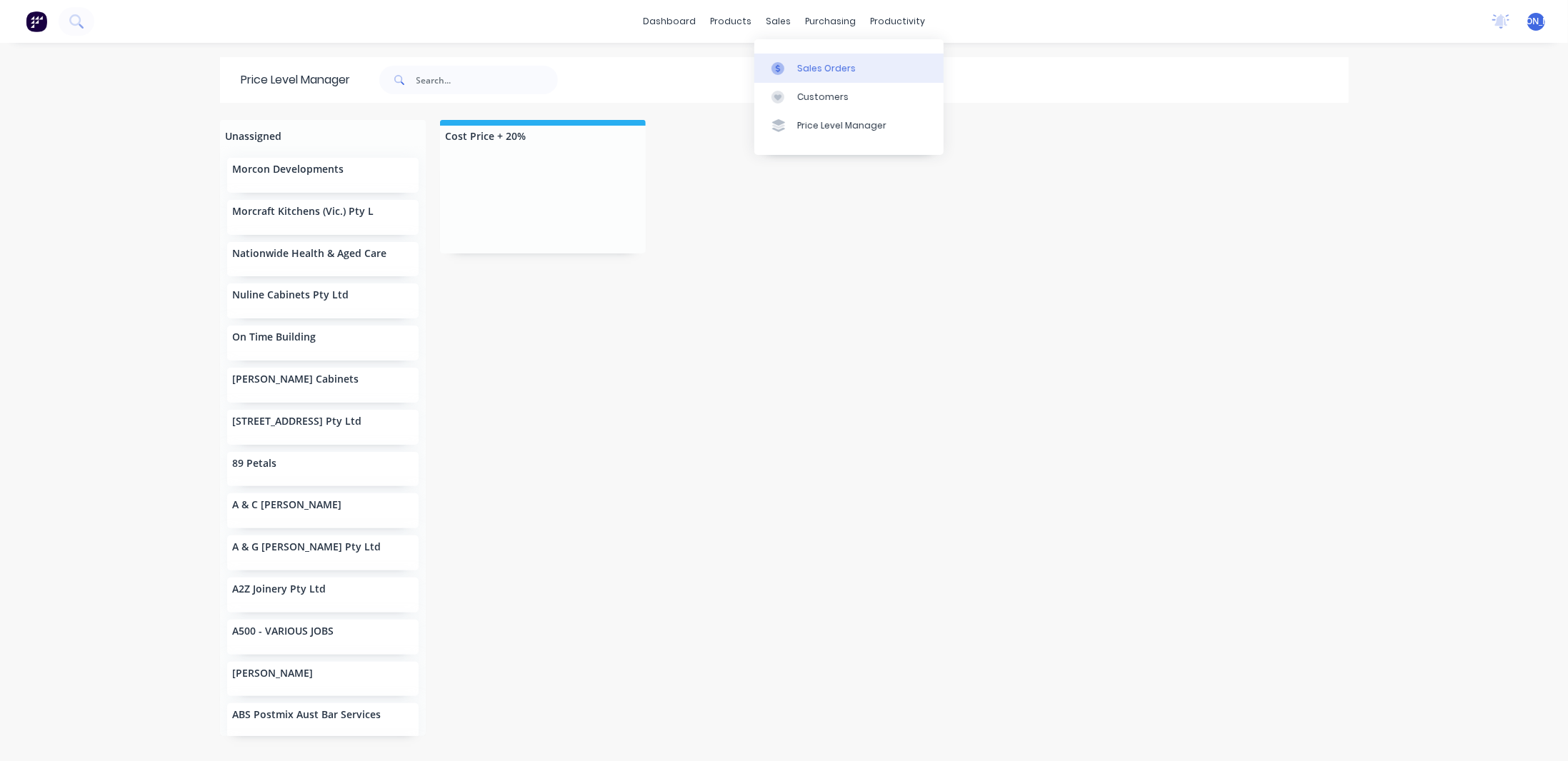
click at [835, 72] on div "Sales Orders" at bounding box center [826, 69] width 59 height 13
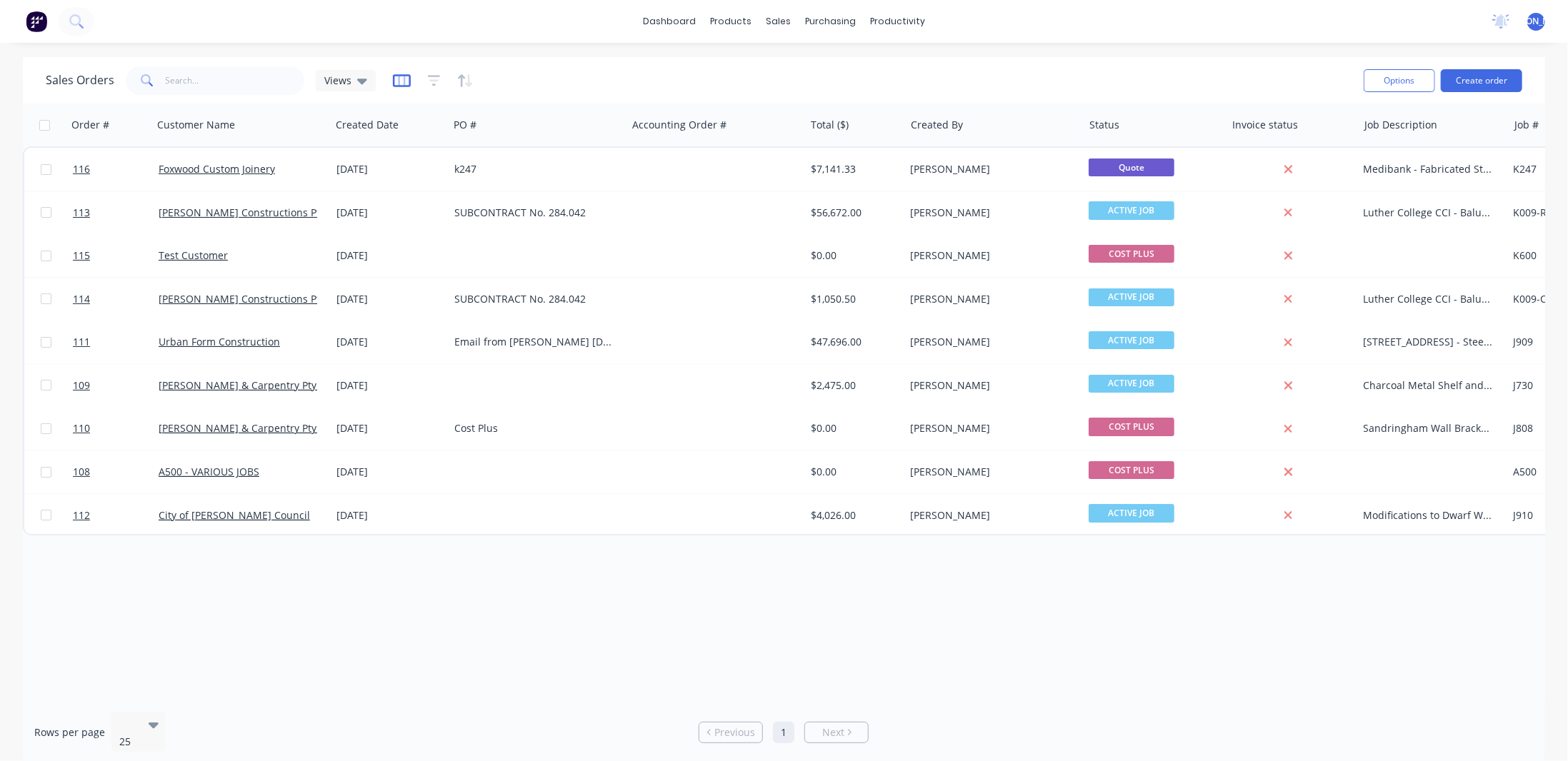
click at [403, 74] on icon "button" at bounding box center [401, 81] width 17 height 15
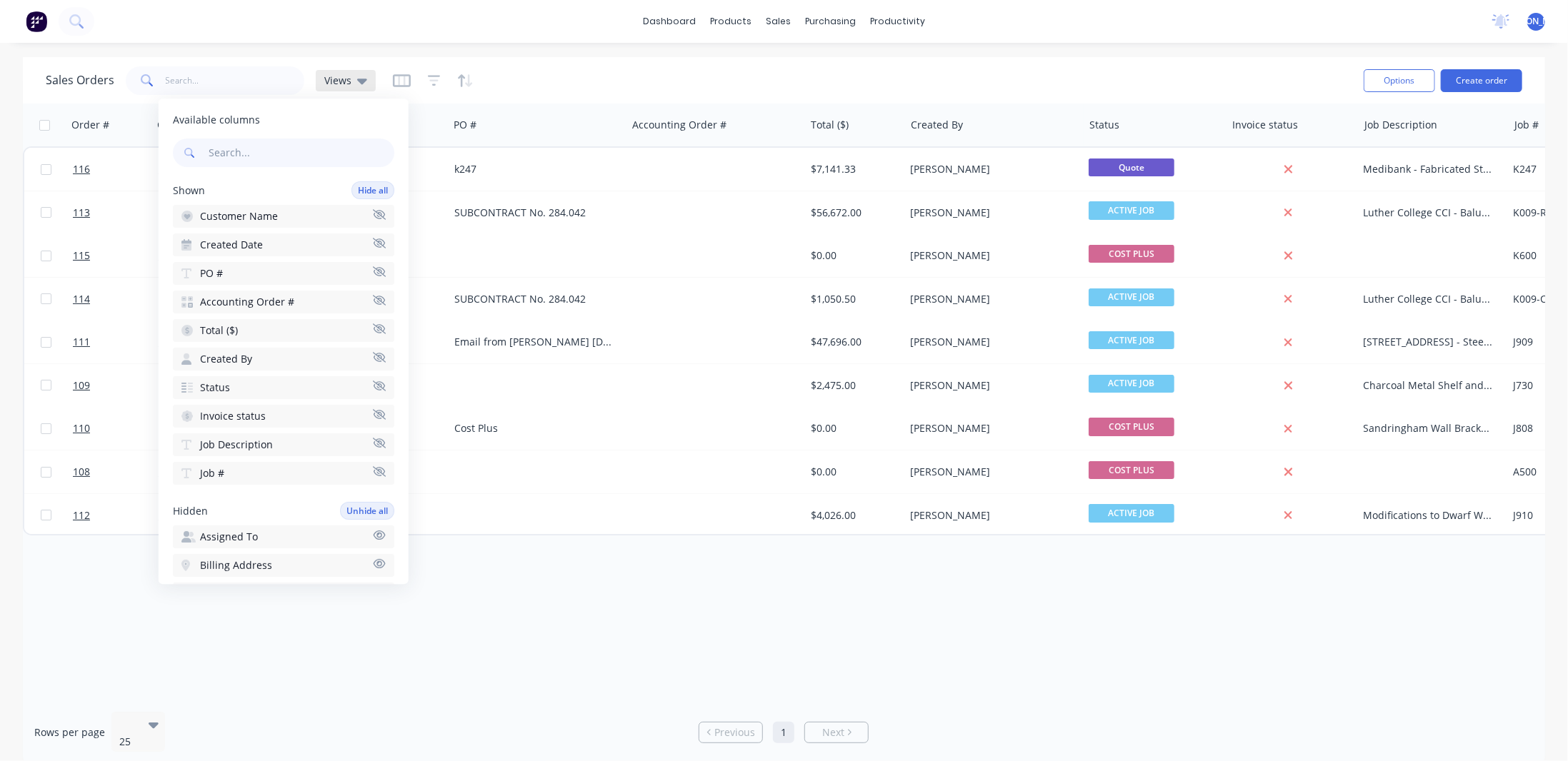
click at [359, 85] on icon at bounding box center [361, 80] width 10 height 16
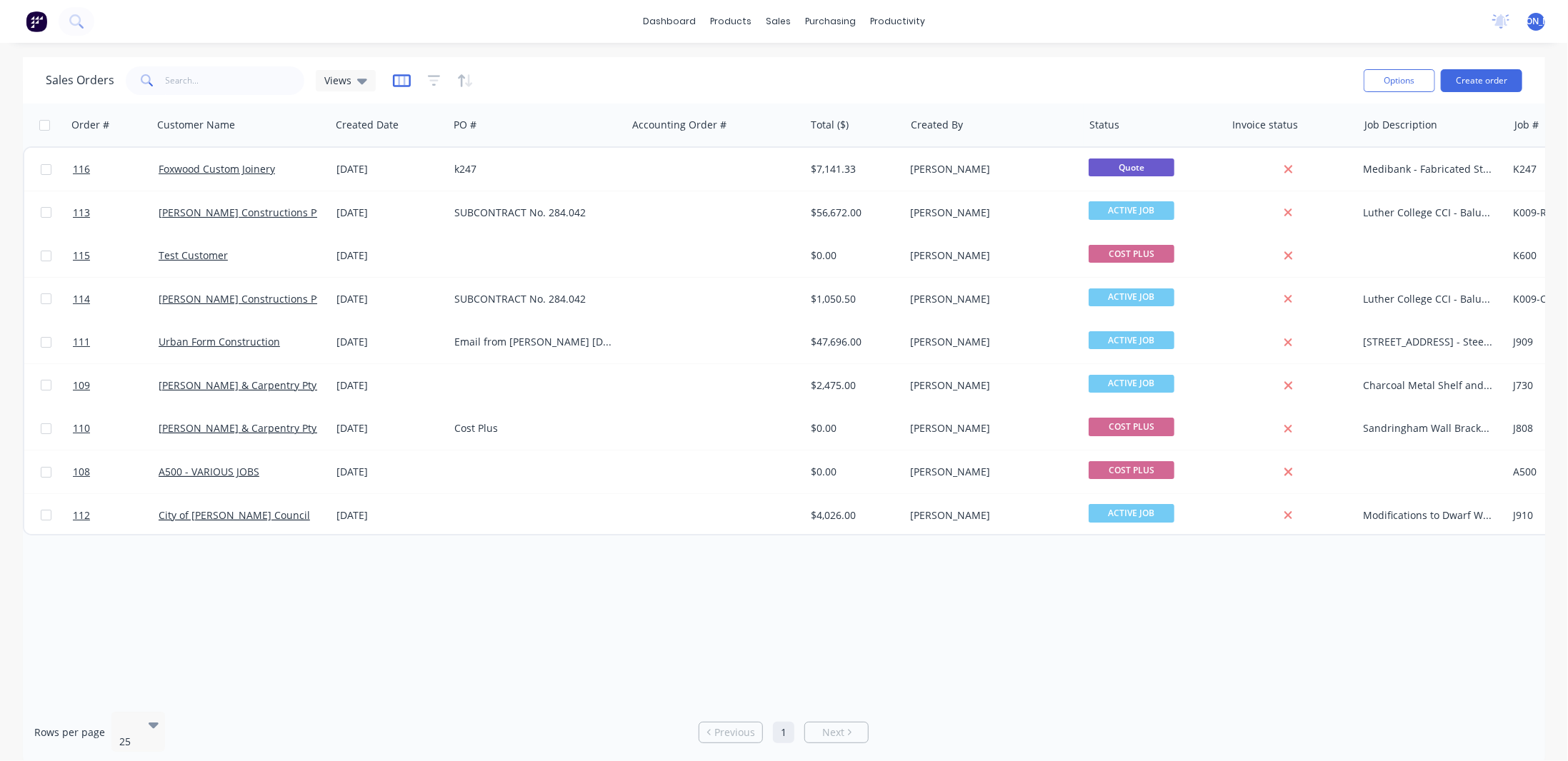
click at [400, 84] on icon "button" at bounding box center [401, 81] width 17 height 15
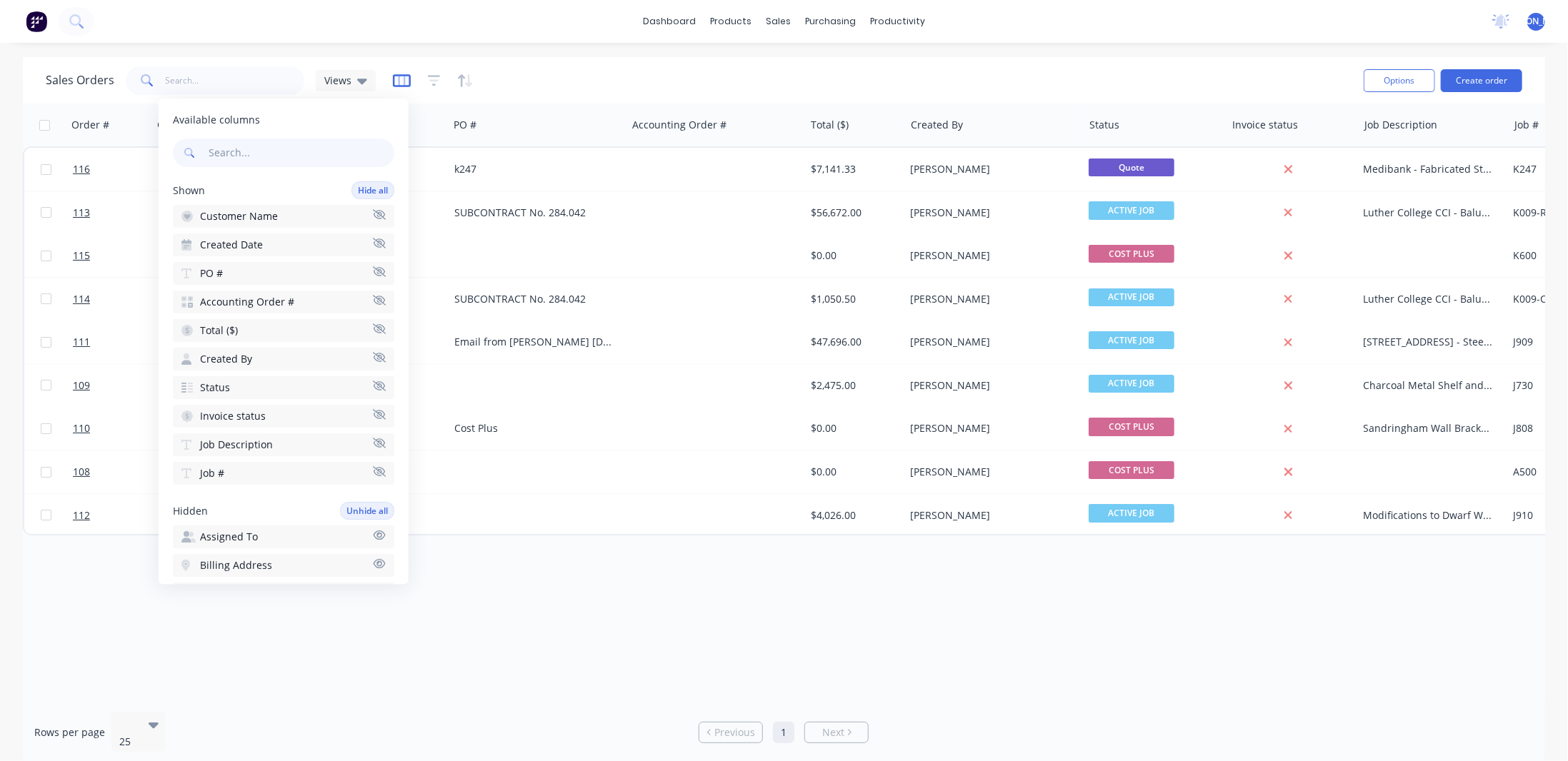
click at [399, 80] on icon "button" at bounding box center [401, 81] width 17 height 15
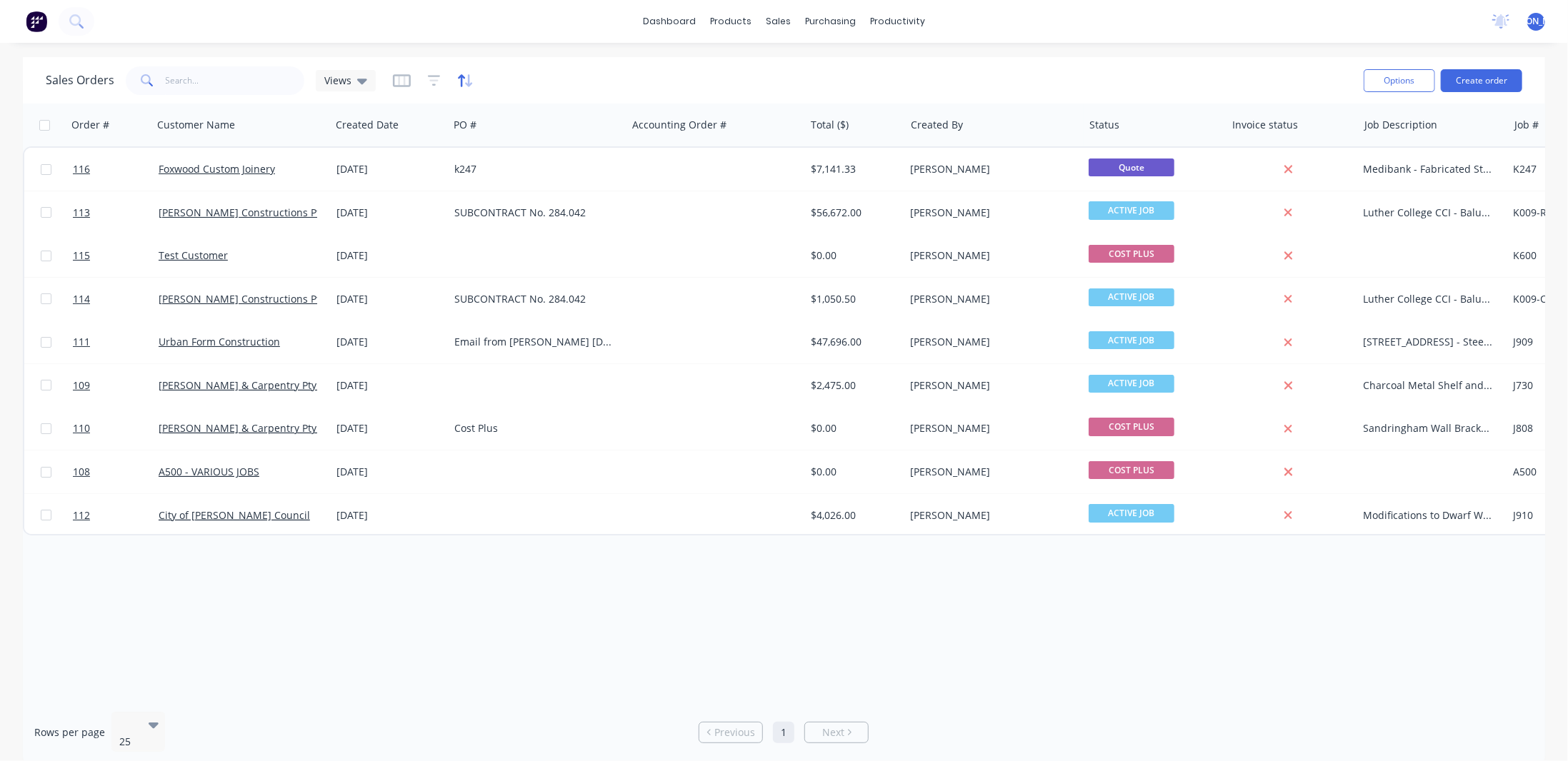
click at [464, 80] on icon "button" at bounding box center [465, 81] width 17 height 15
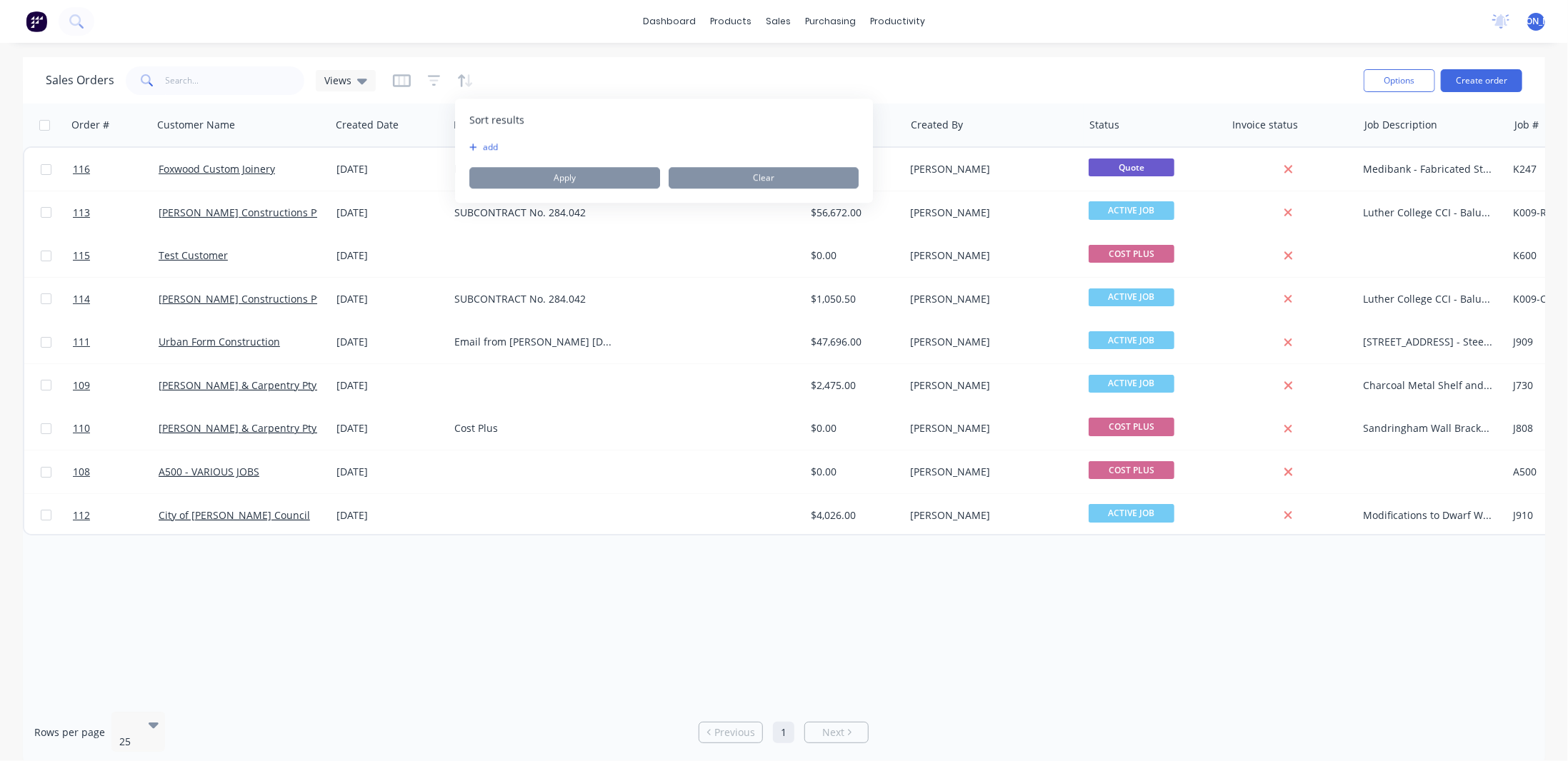
click at [743, 85] on div "Sales Orders Views" at bounding box center [699, 80] width 1306 height 35
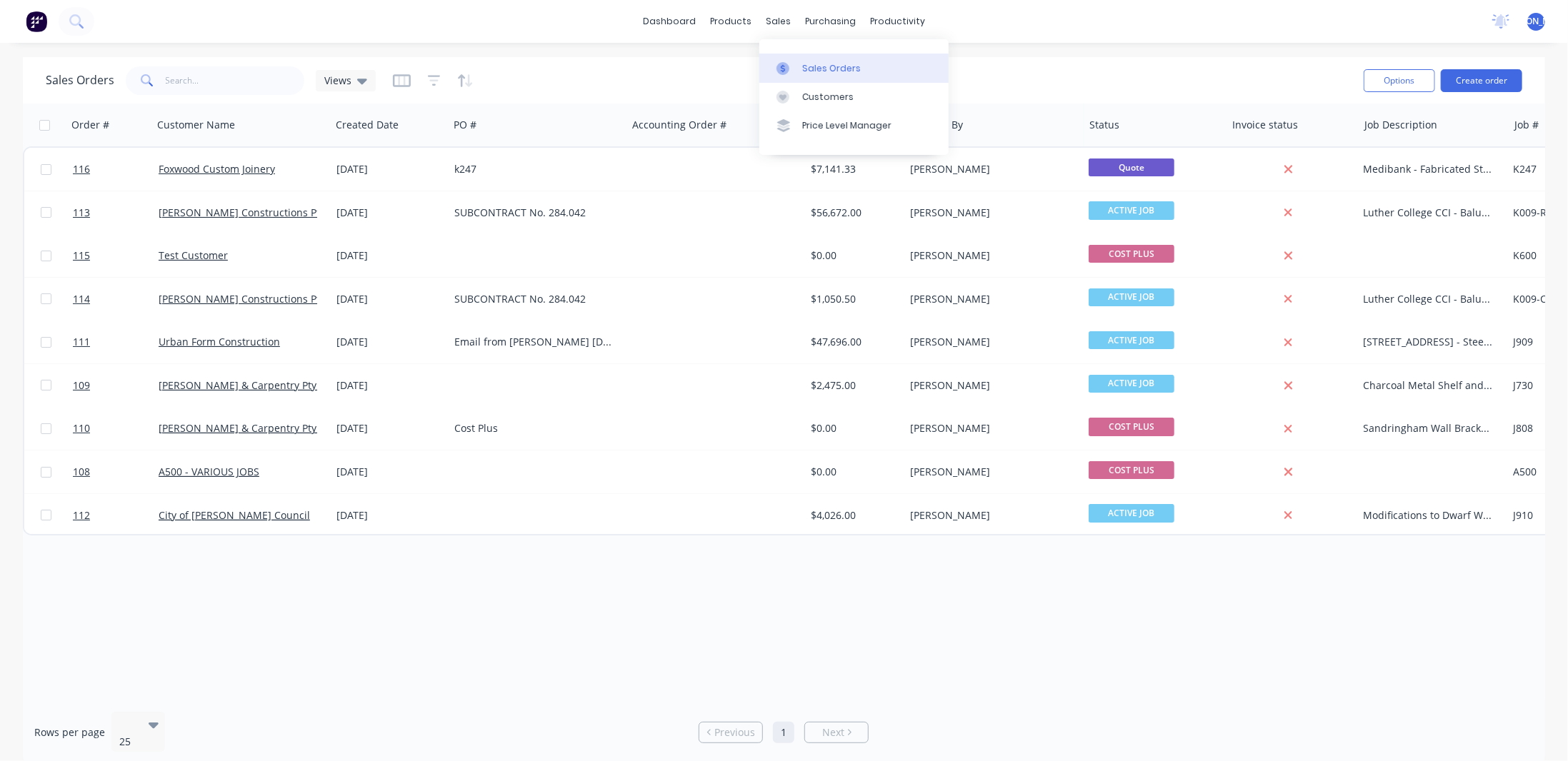
click at [818, 68] on div "Sales Orders" at bounding box center [832, 69] width 59 height 13
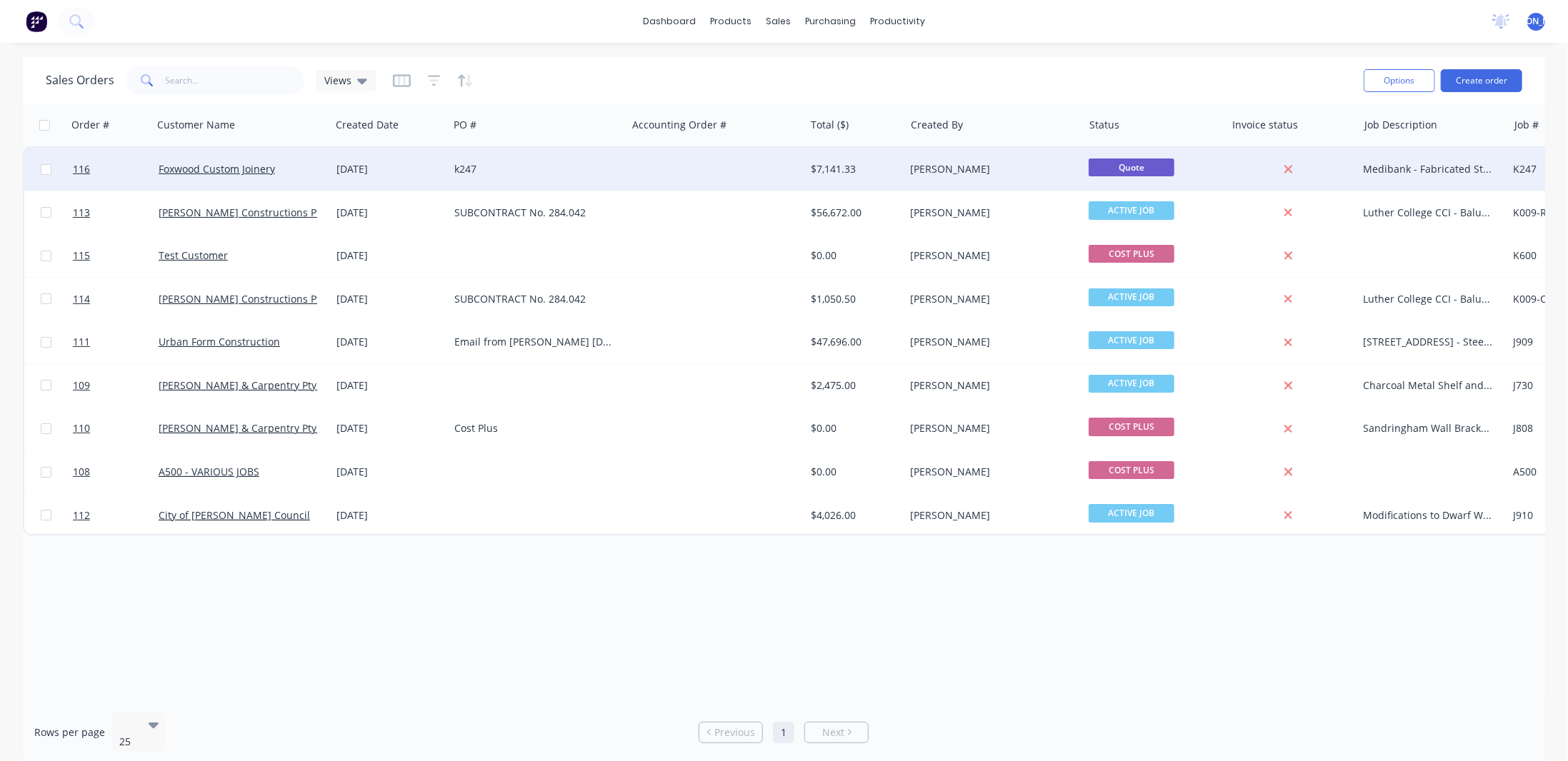
click at [445, 165] on div "[DATE]" at bounding box center [390, 169] width 118 height 43
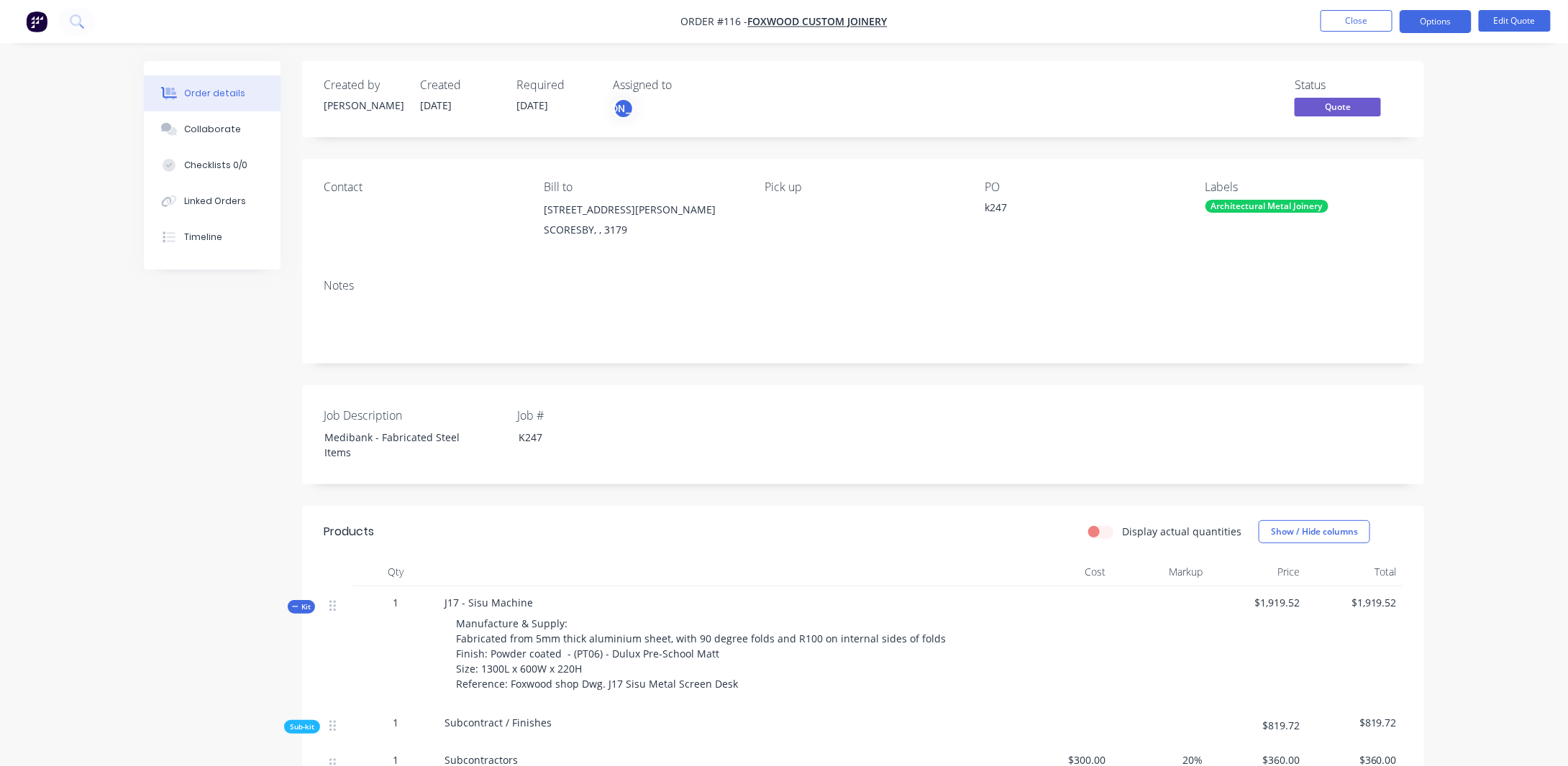
click at [1434, 25] on button "Options" at bounding box center [1436, 21] width 72 height 23
click at [1500, 24] on button "Edit Quote" at bounding box center [1515, 20] width 72 height 21
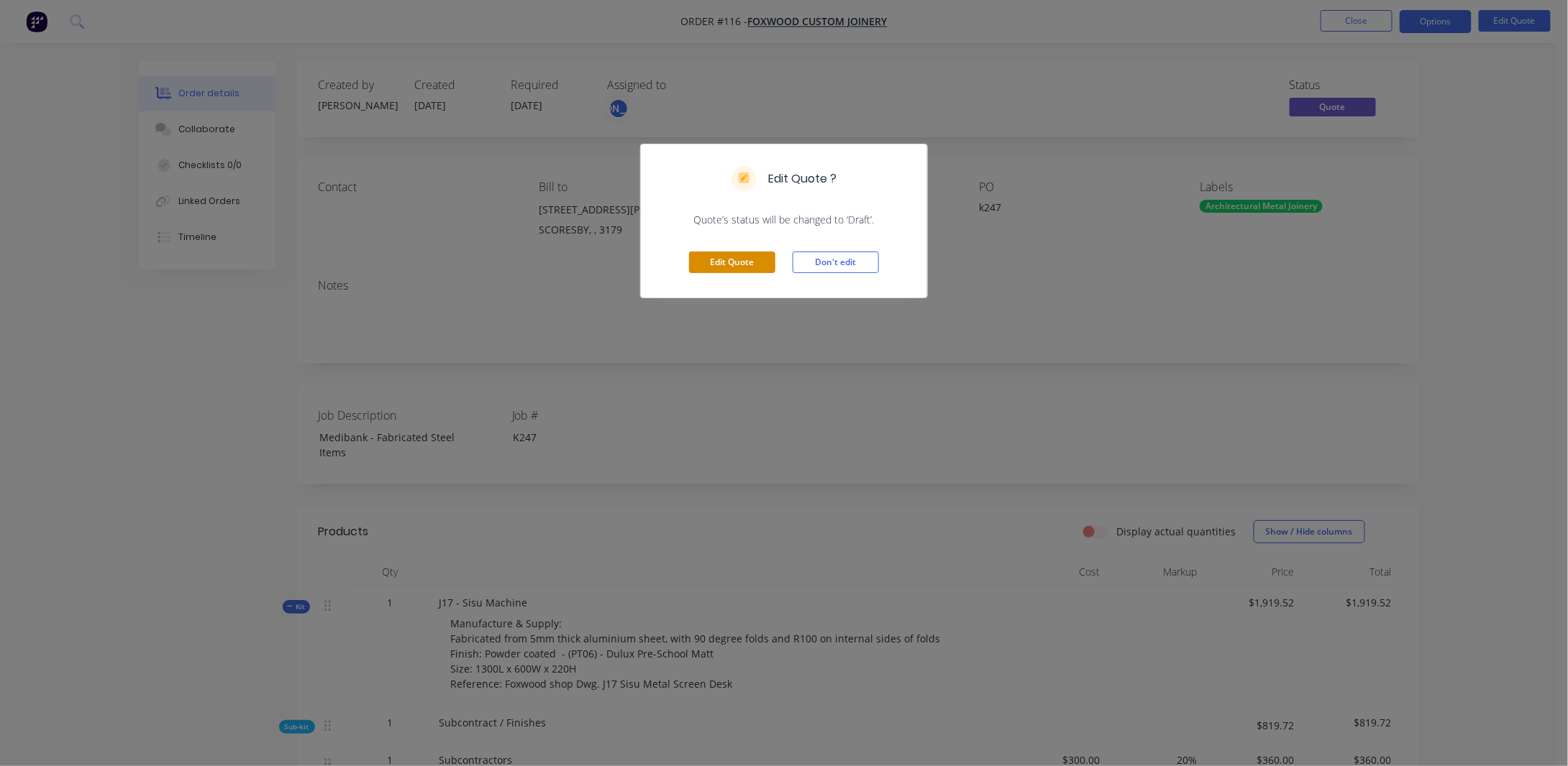
click at [742, 263] on button "Edit Quote" at bounding box center [731, 262] width 86 height 21
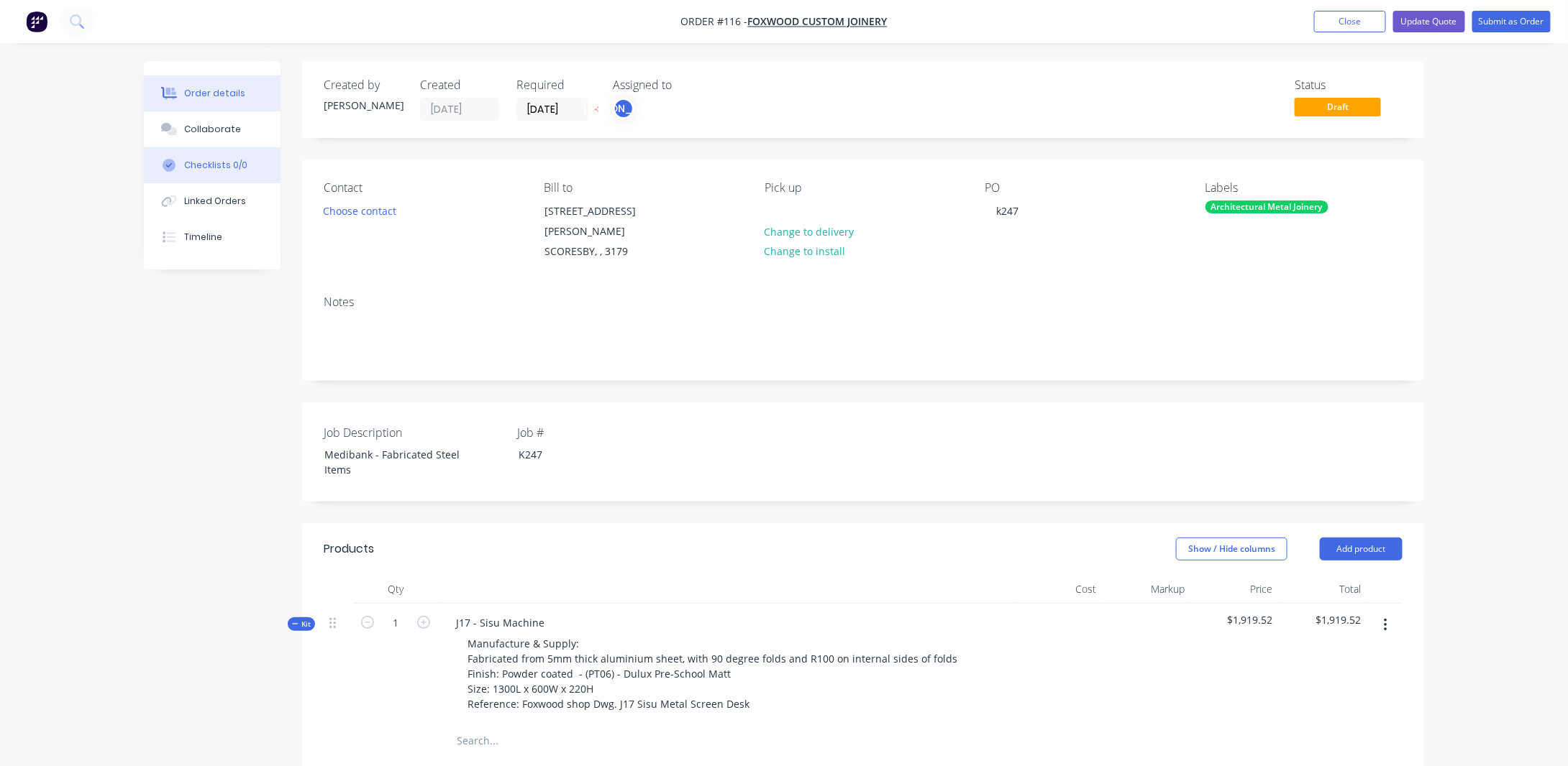
click at [215, 158] on button "Checklists 0/0" at bounding box center [212, 165] width 137 height 36
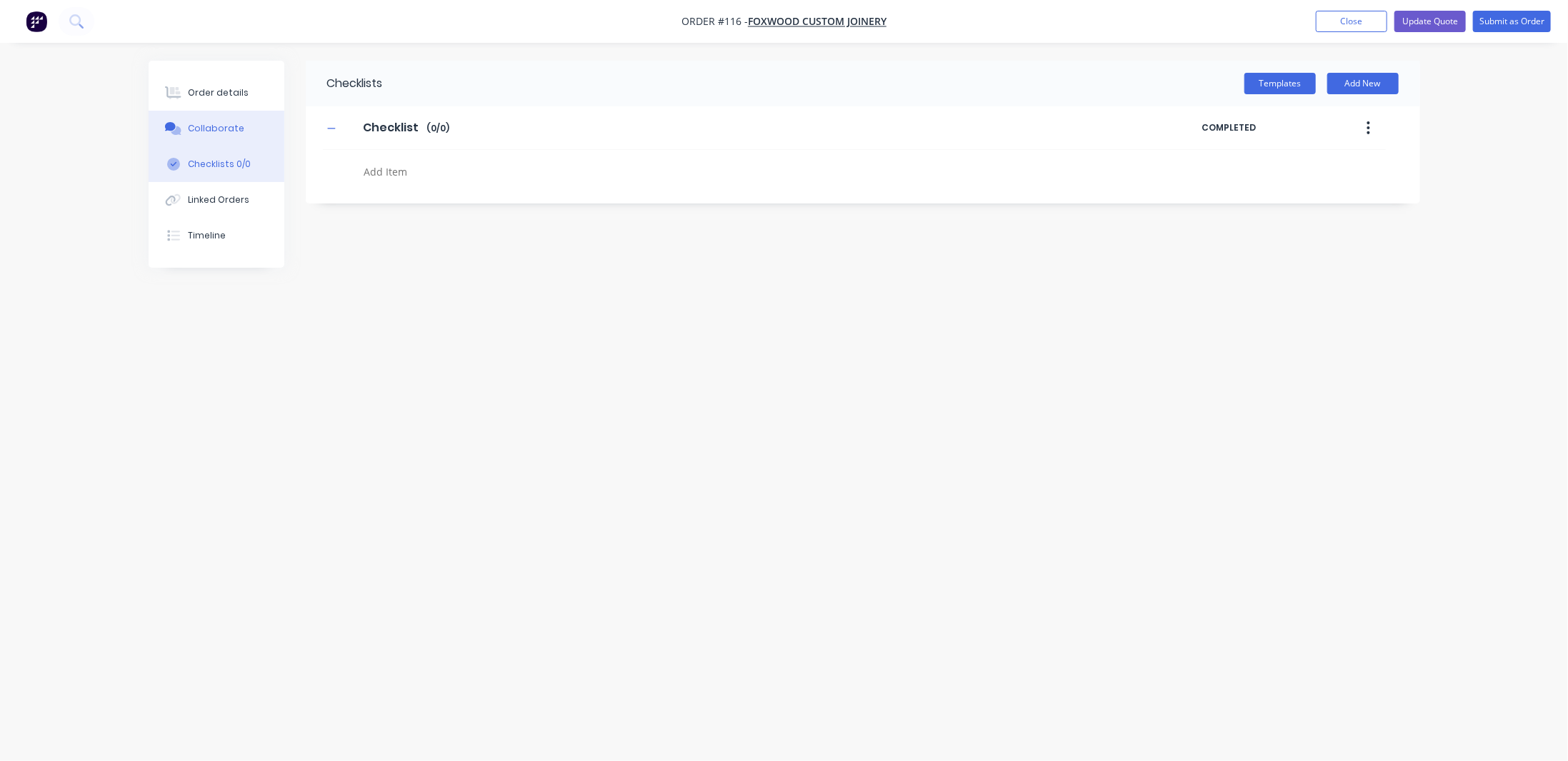
click at [245, 125] on button "Collaborate" at bounding box center [217, 128] width 136 height 36
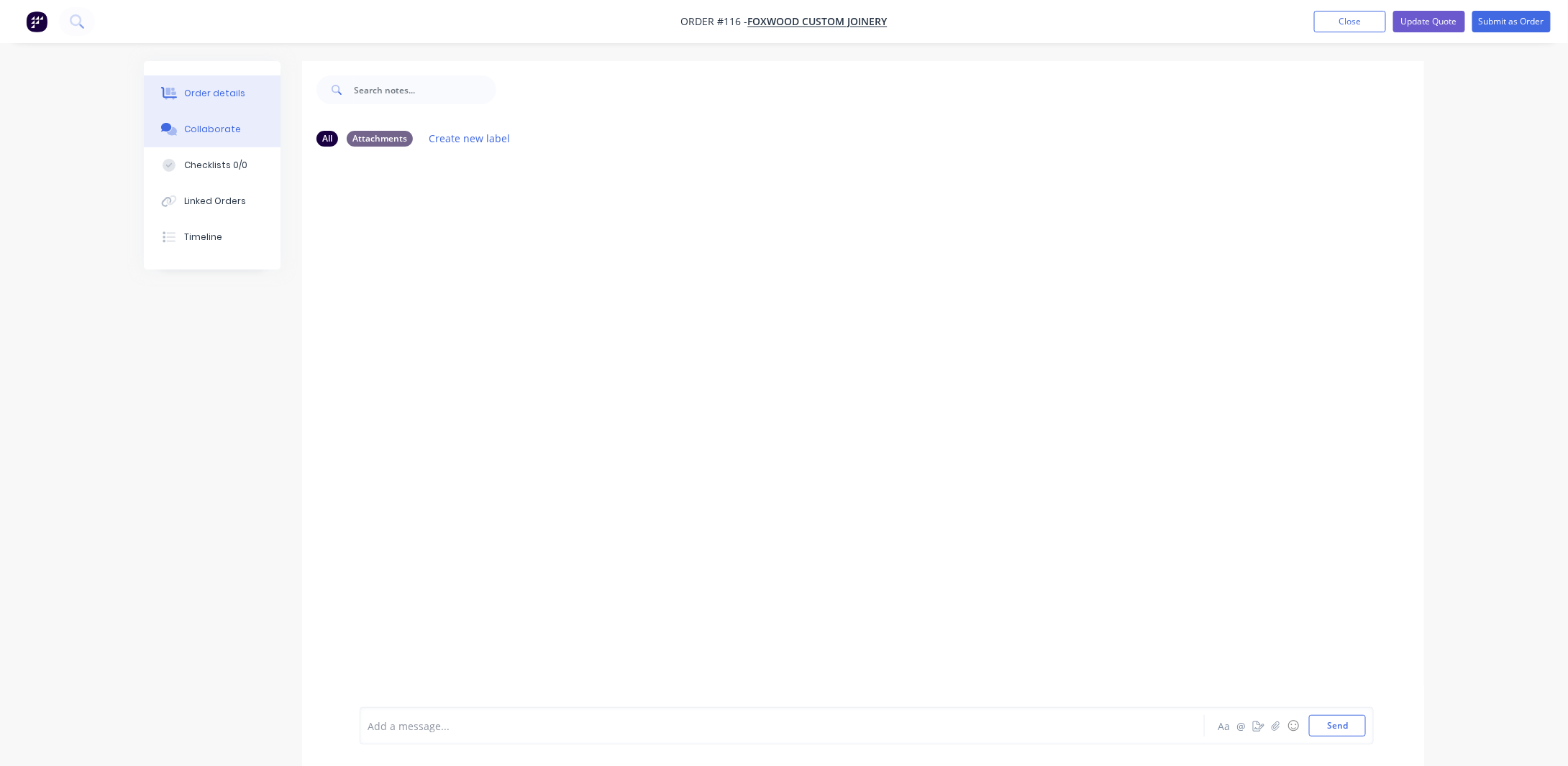
click at [234, 100] on button "Order details" at bounding box center [212, 93] width 137 height 36
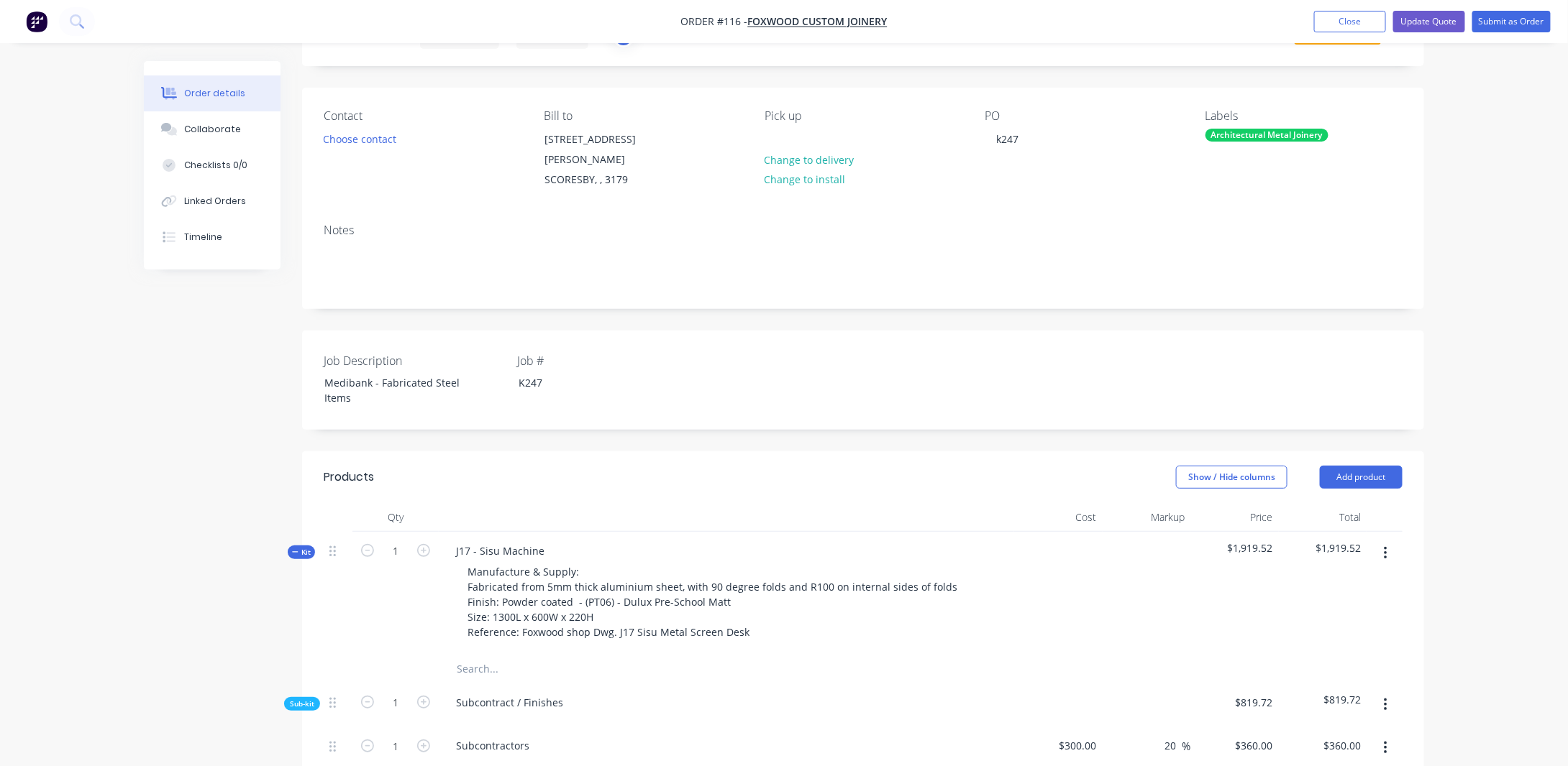
scroll to position [143, 0]
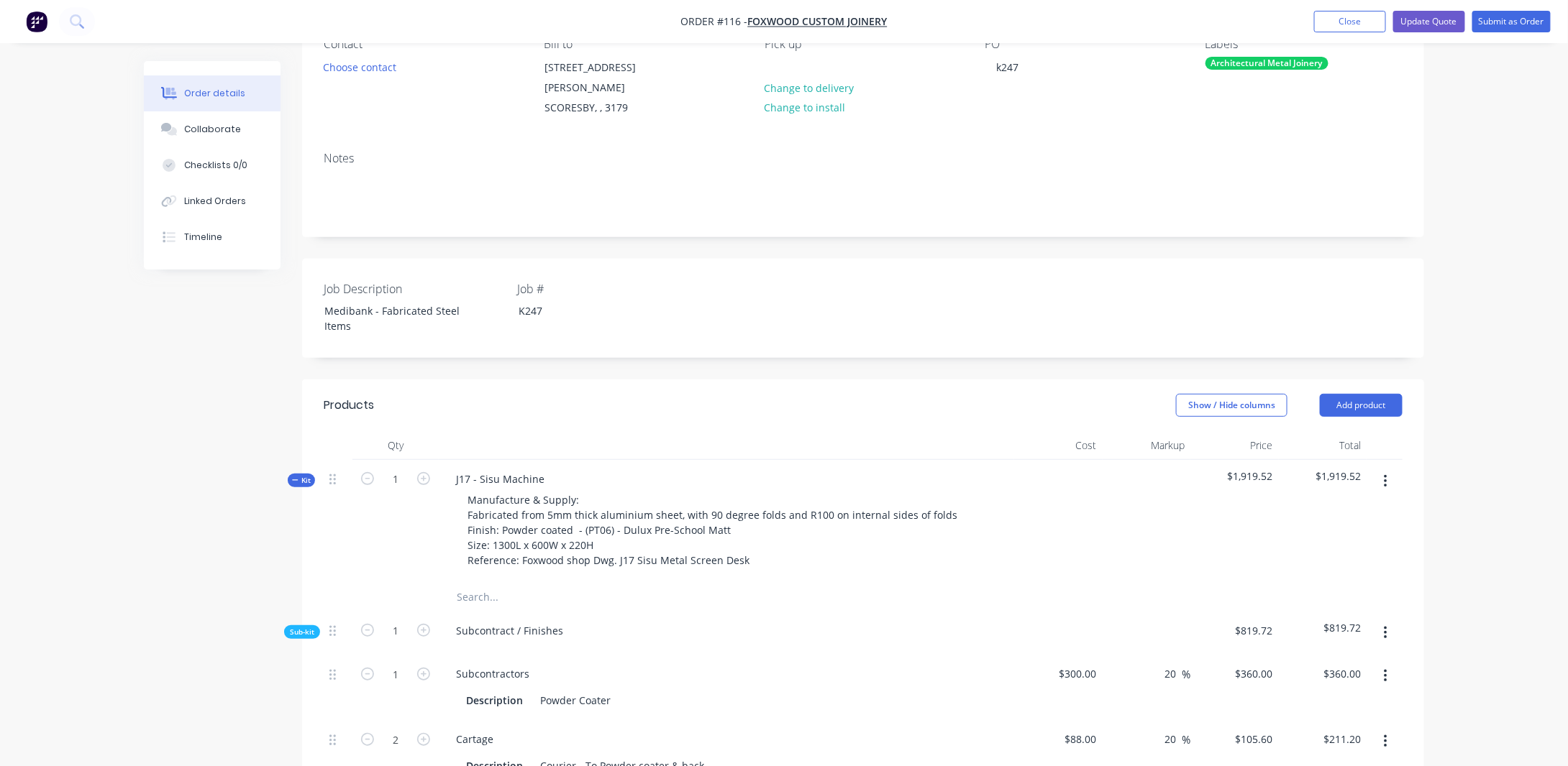
click at [304, 476] on span "Kit" at bounding box center [301, 481] width 19 height 11
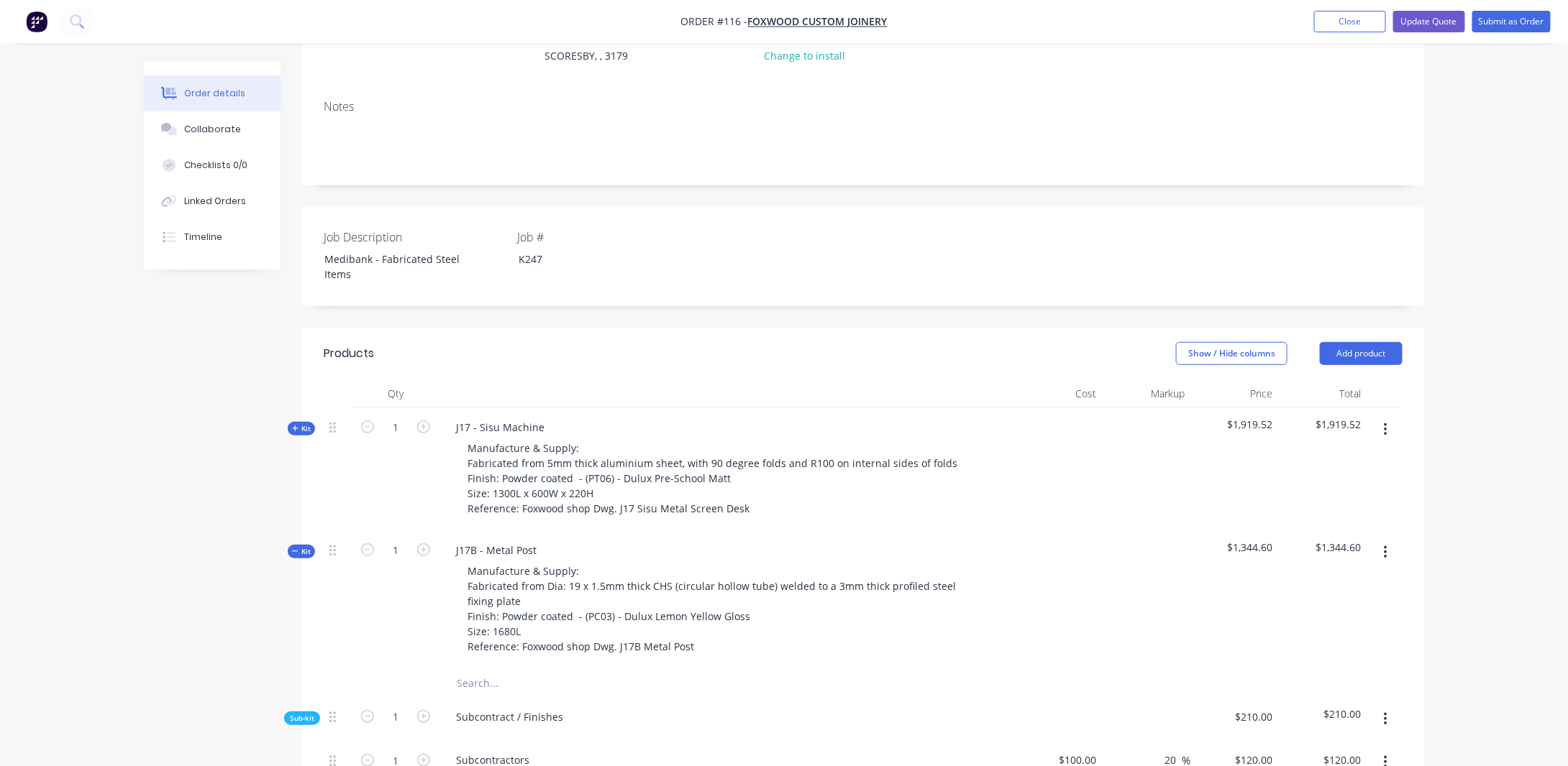
scroll to position [216, 0]
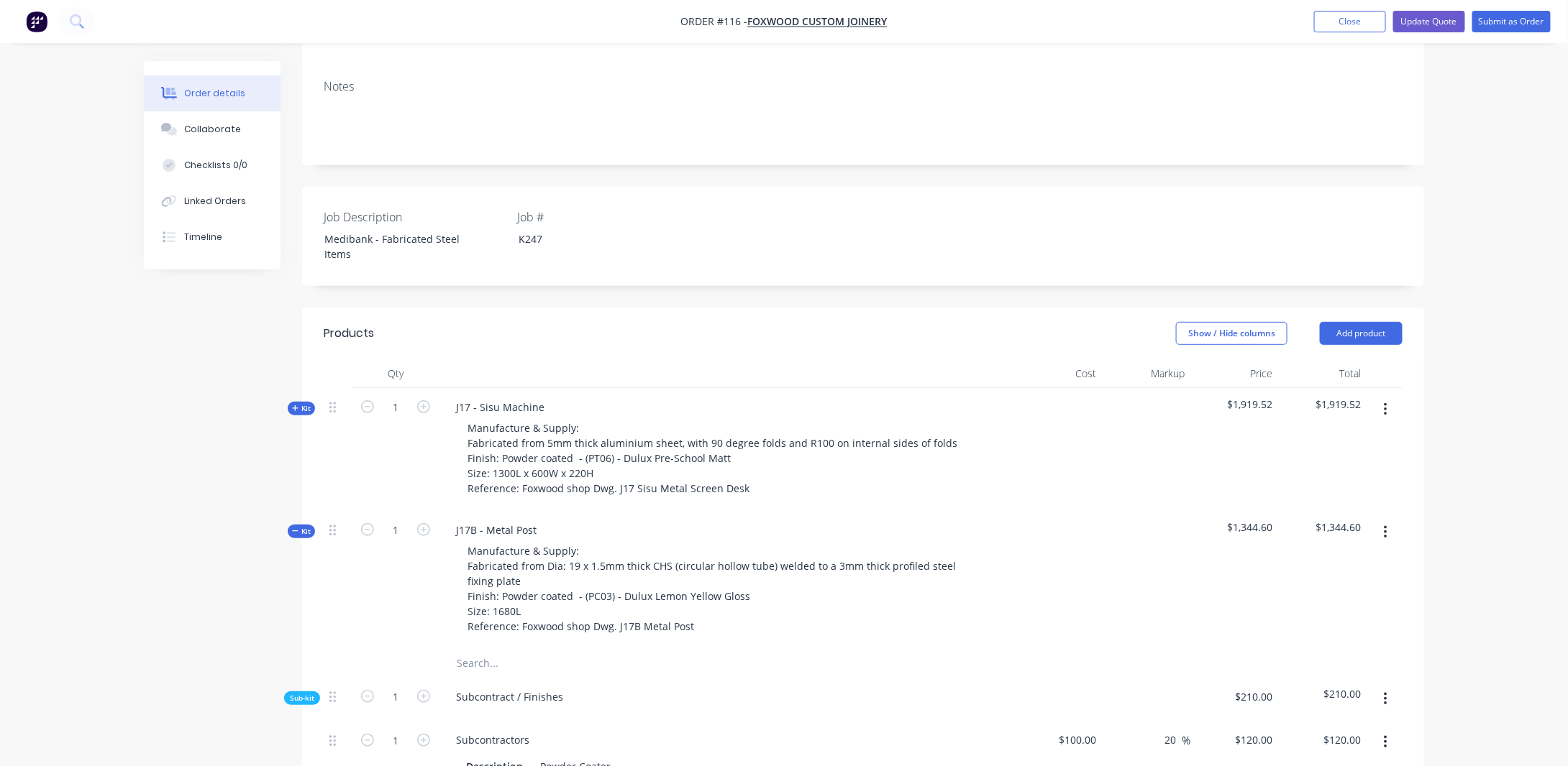
click at [298, 527] on icon at bounding box center [294, 531] width 6 height 7
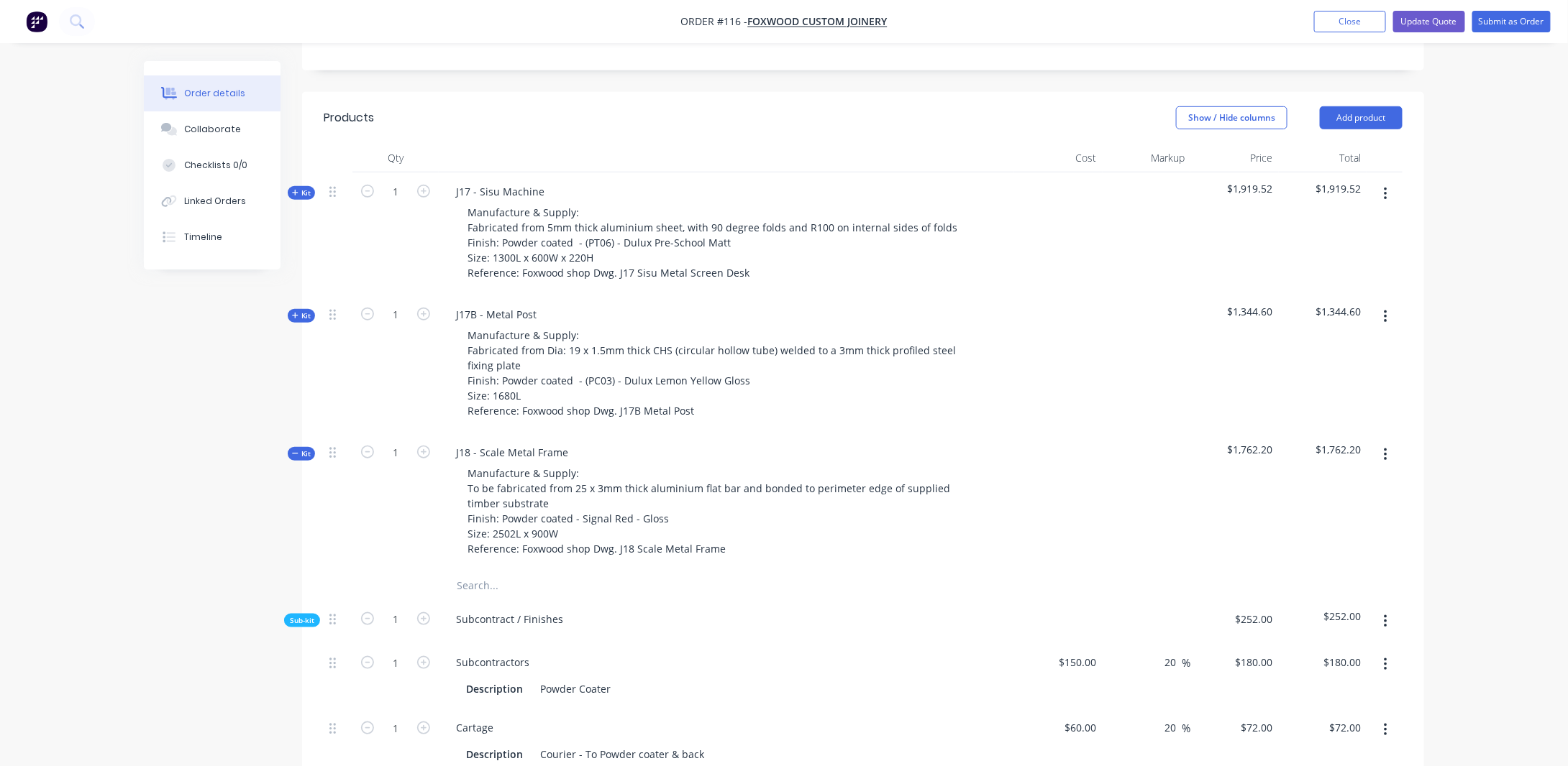
click at [300, 449] on span "Kit" at bounding box center [301, 454] width 19 height 11
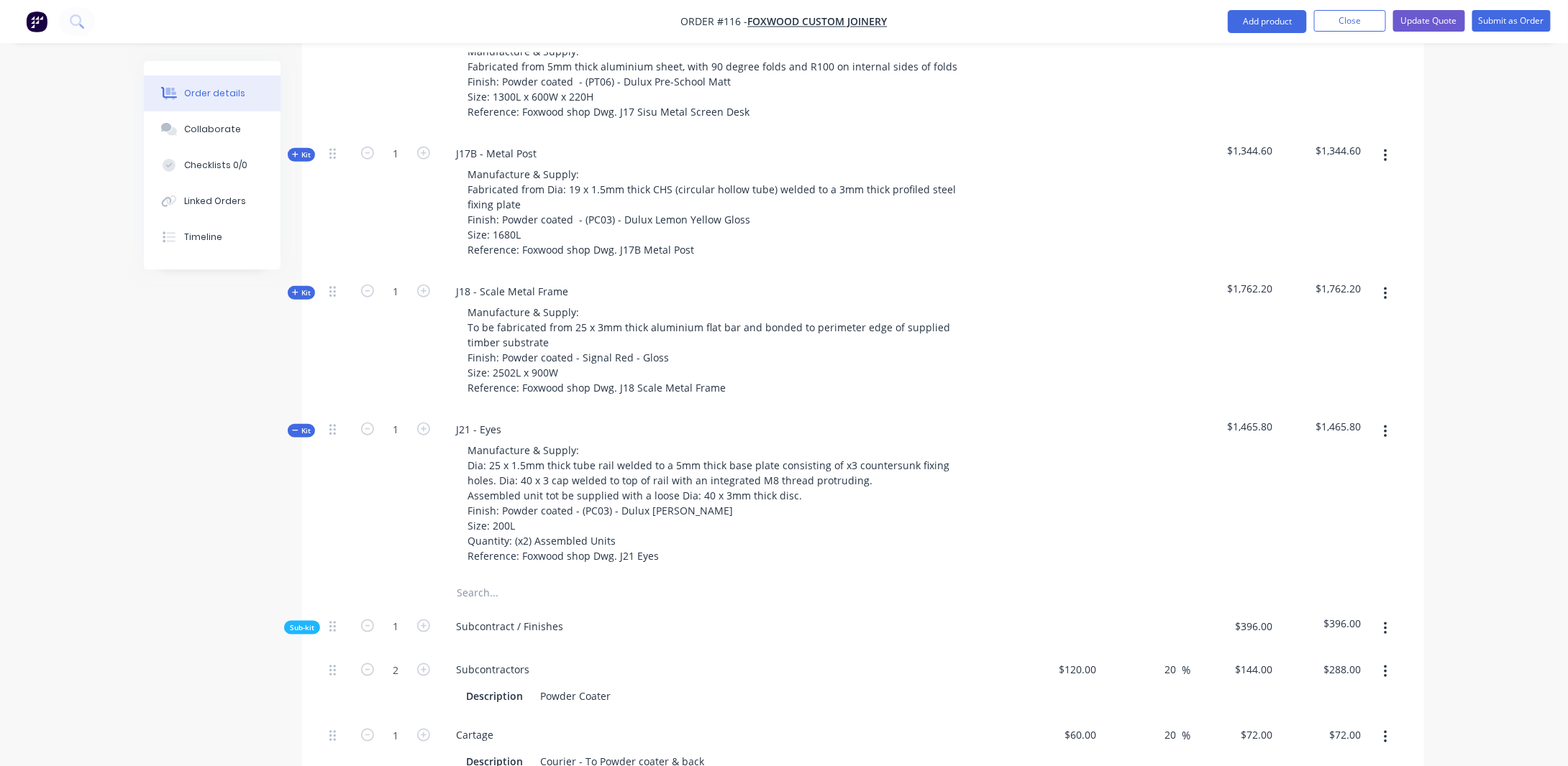
scroll to position [719, 0]
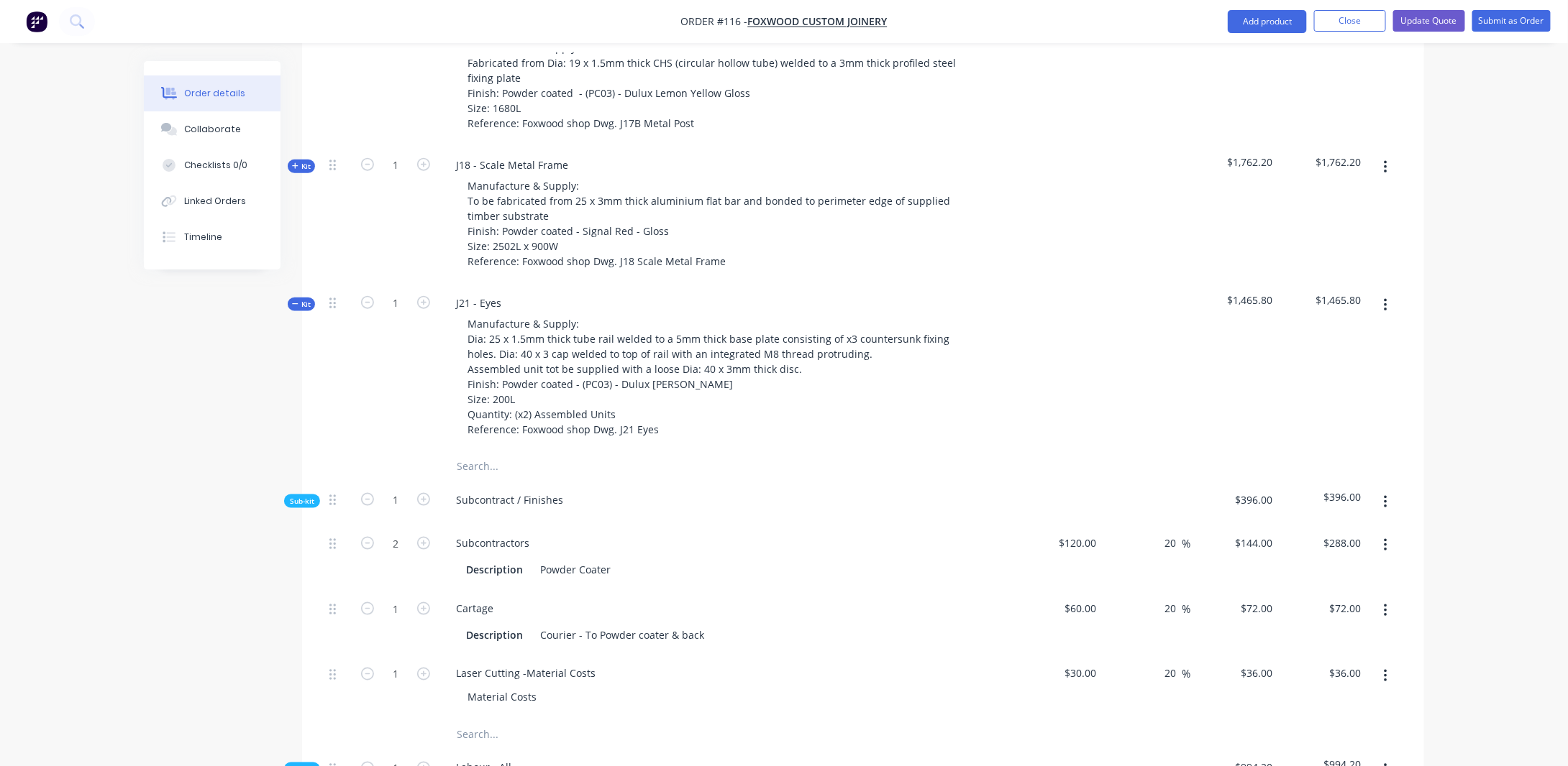
click at [303, 278] on div "Qty Cost Markup Price Total Kit 1 J17 - Sisu Machine Manufacture & Supply: Fabr…" at bounding box center [863, 661] width 1122 height 1608
click at [302, 299] on span "Kit" at bounding box center [301, 304] width 19 height 11
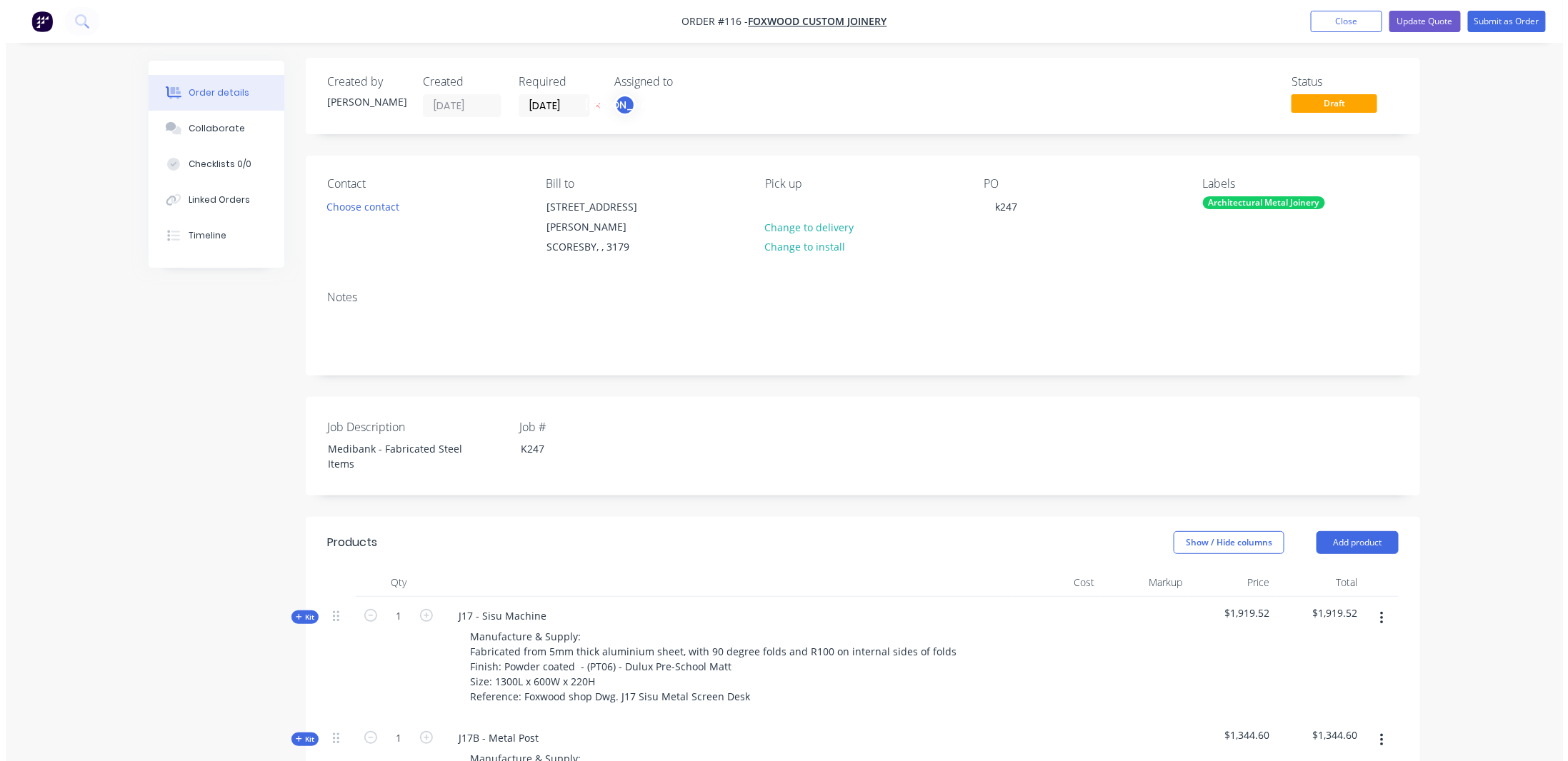
scroll to position [0, 0]
drag, startPoint x: 43, startPoint y: 28, endPoint x: 35, endPoint y: 21, distance: 10.6
click at [35, 21] on img "button" at bounding box center [36, 21] width 21 height 21
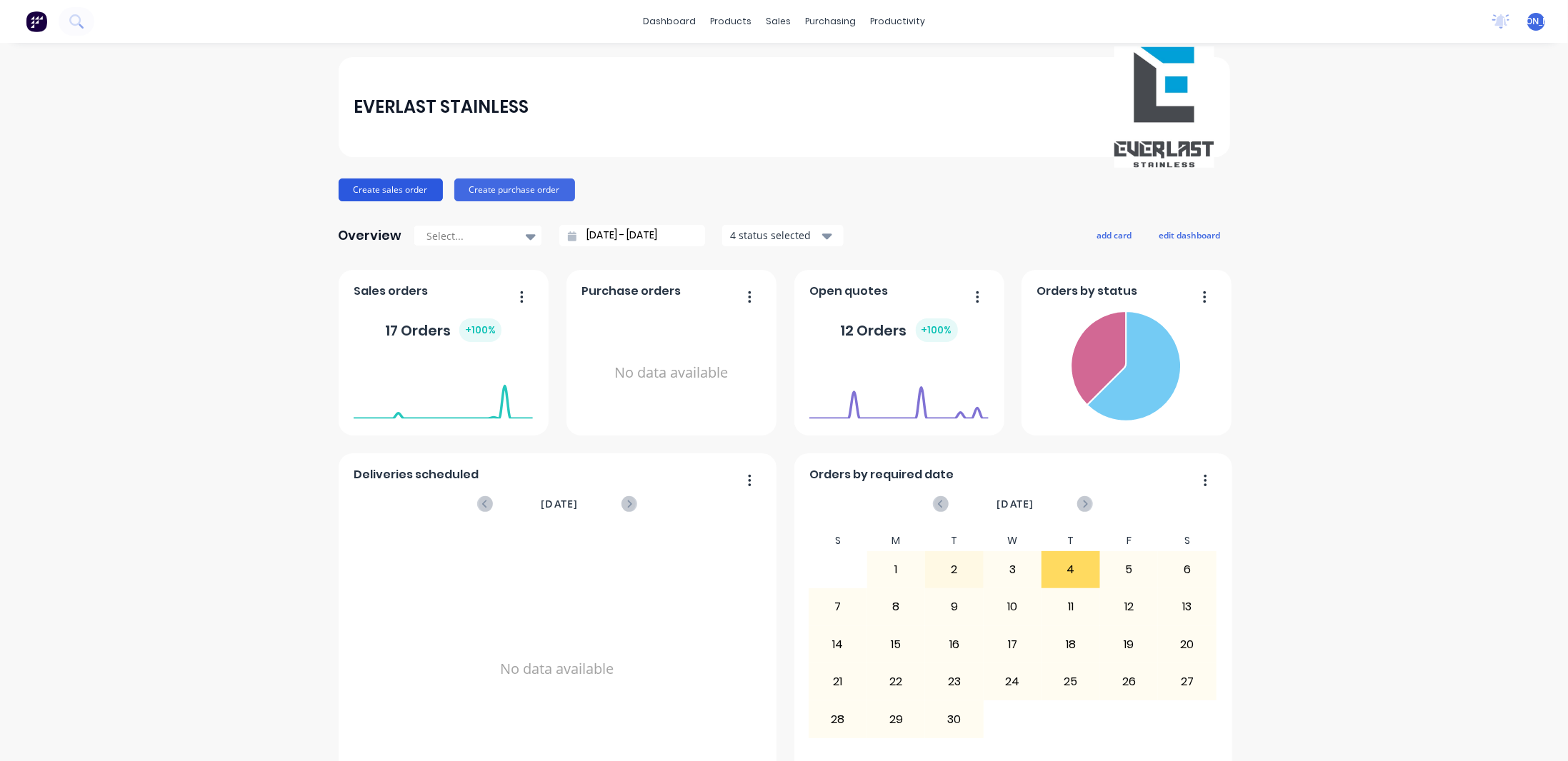
click at [388, 189] on button "Create sales order" at bounding box center [390, 189] width 104 height 23
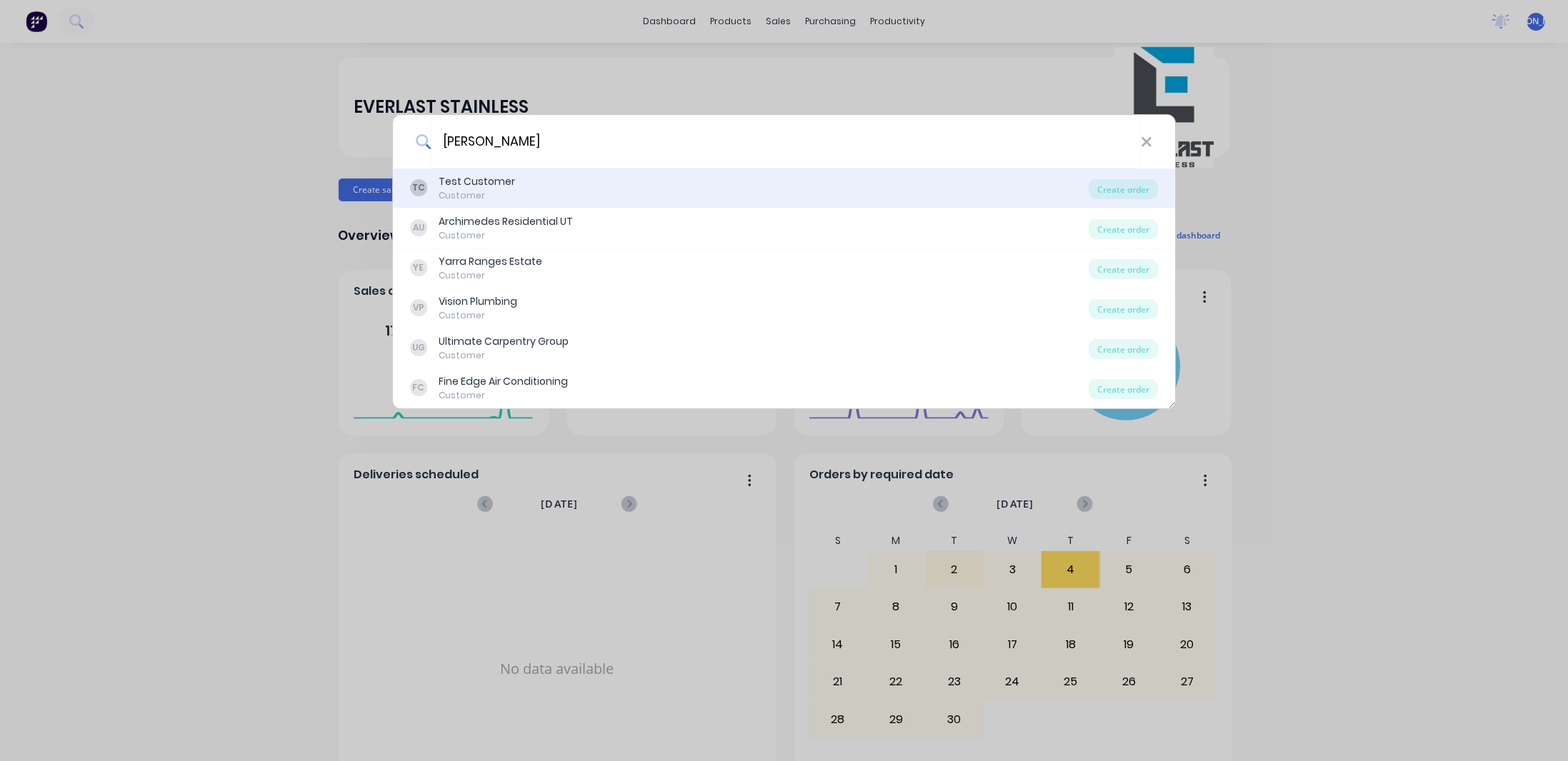
type input "[PERSON_NAME]"
click at [503, 182] on div "Test Customer" at bounding box center [476, 182] width 76 height 15
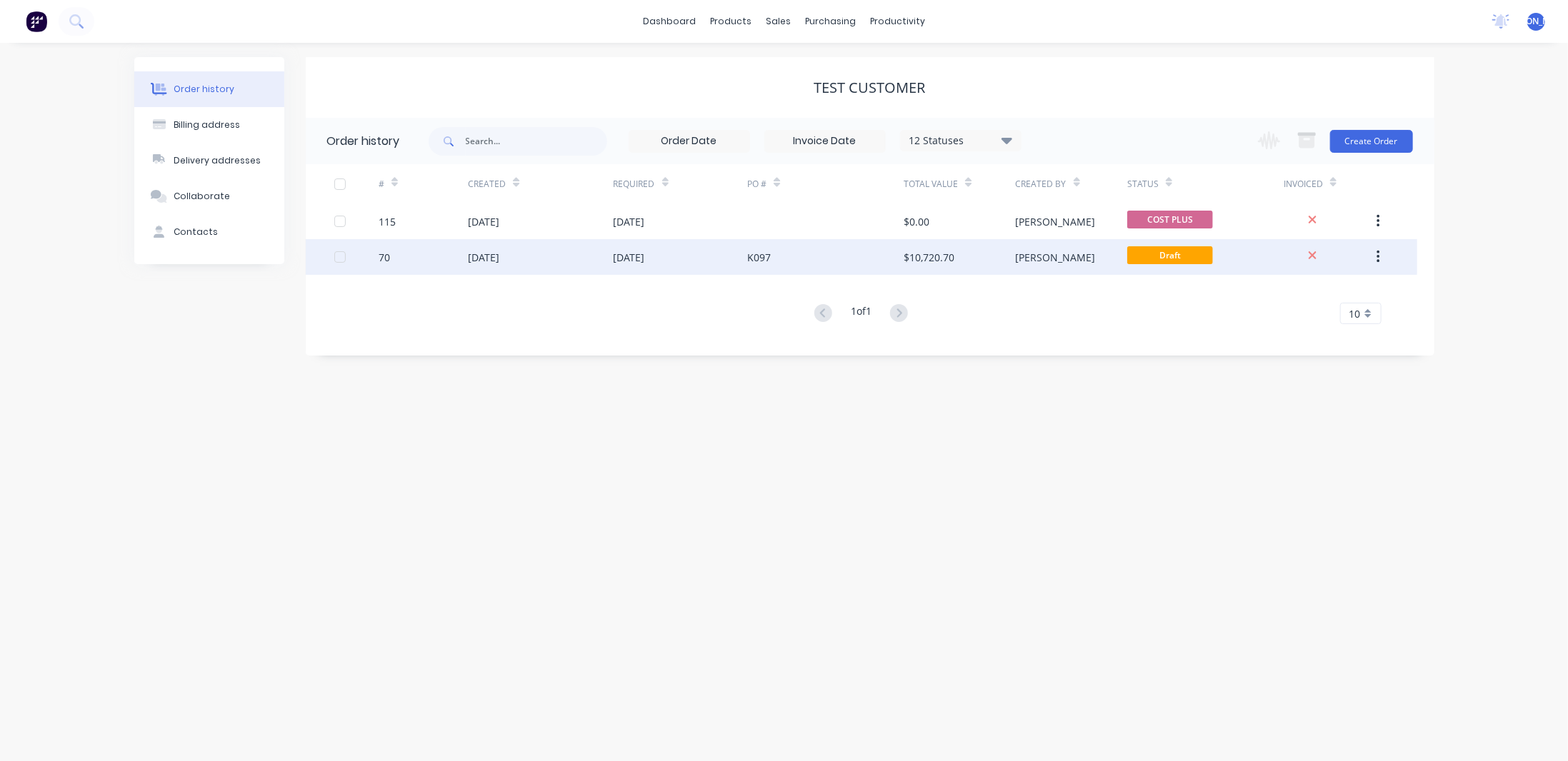
click at [945, 250] on div "$10,720.70" at bounding box center [928, 257] width 51 height 15
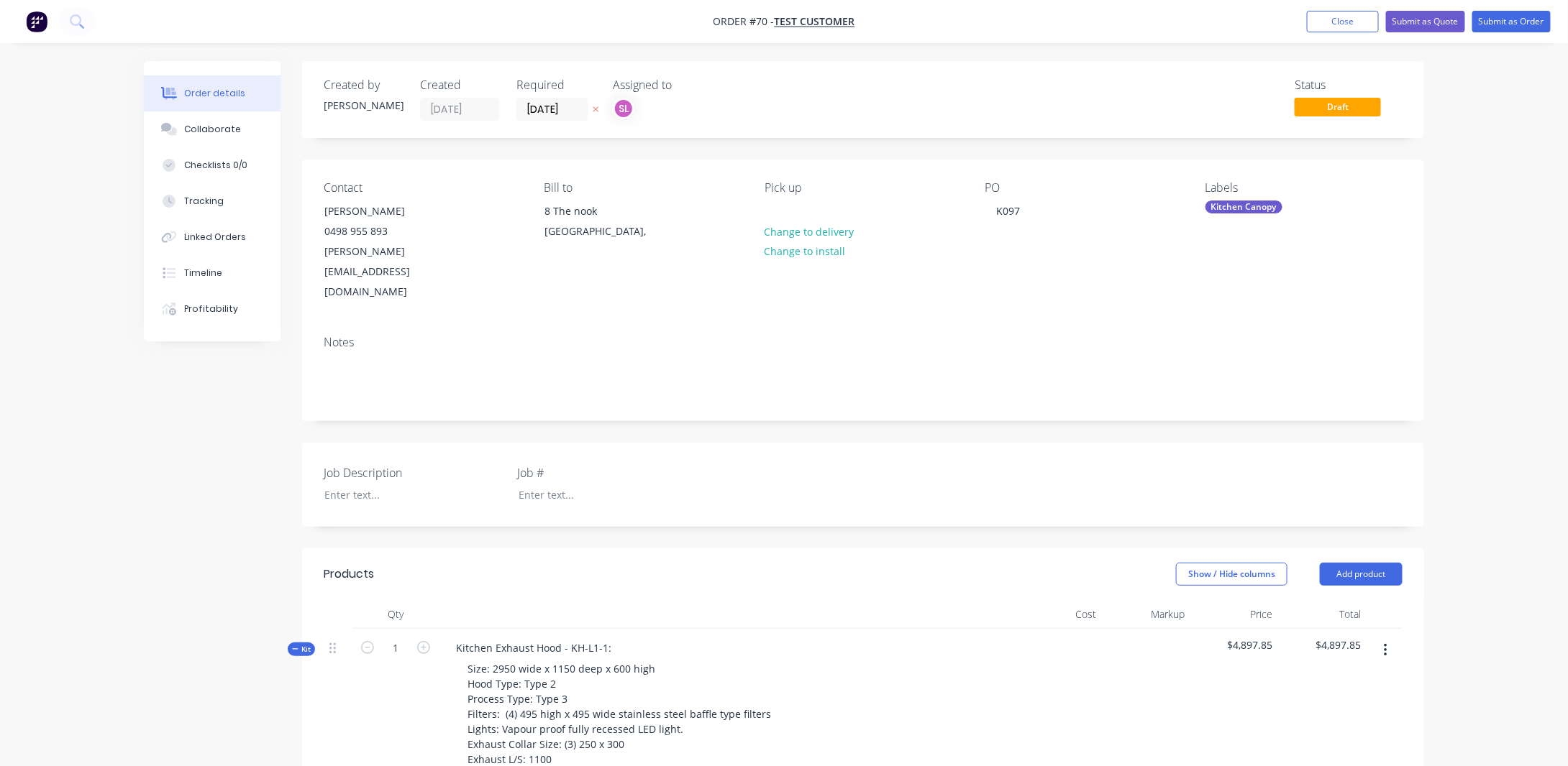
click at [29, 24] on img "button" at bounding box center [36, 21] width 21 height 21
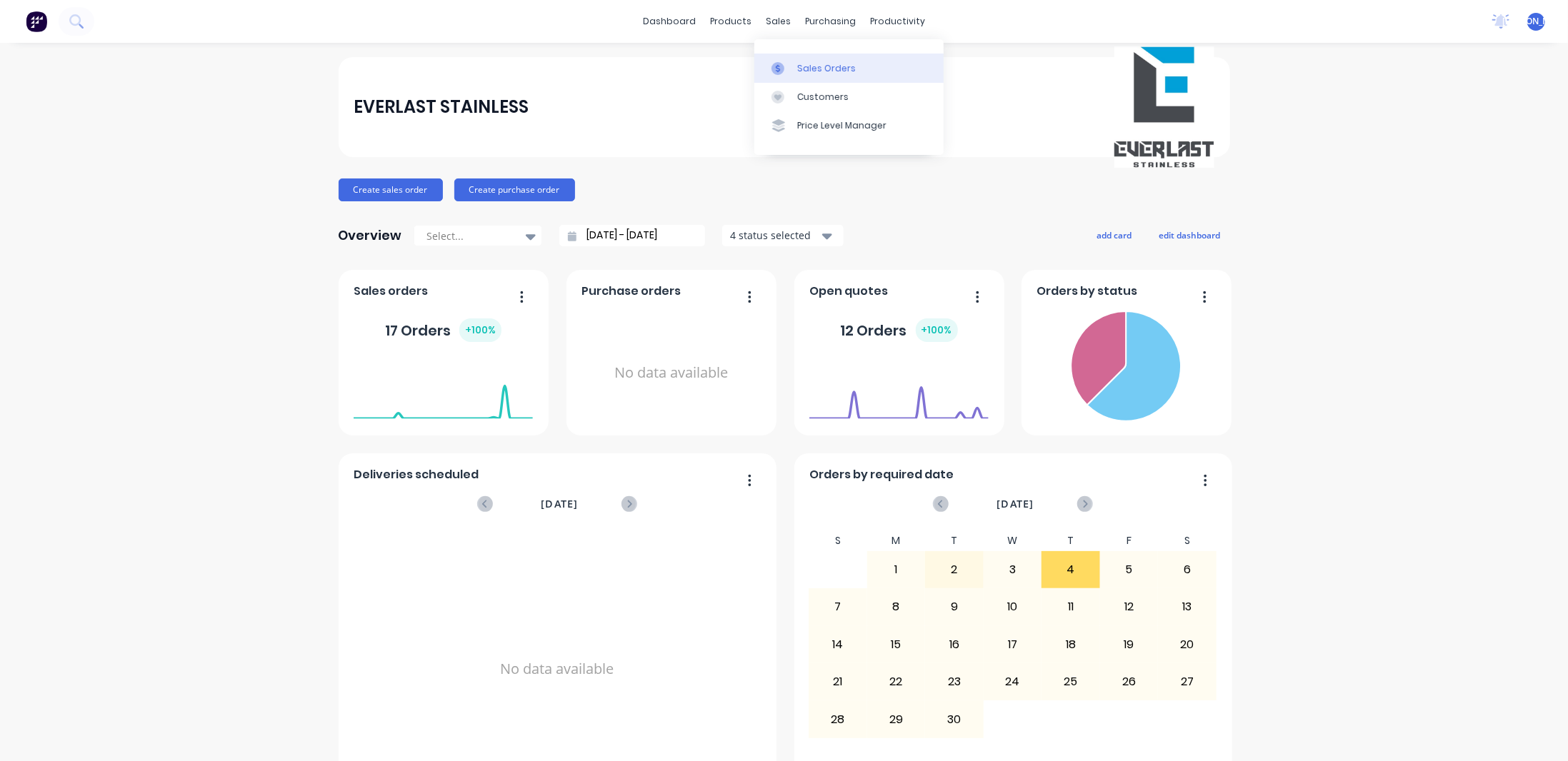
click at [823, 65] on div "Sales Orders" at bounding box center [826, 69] width 59 height 13
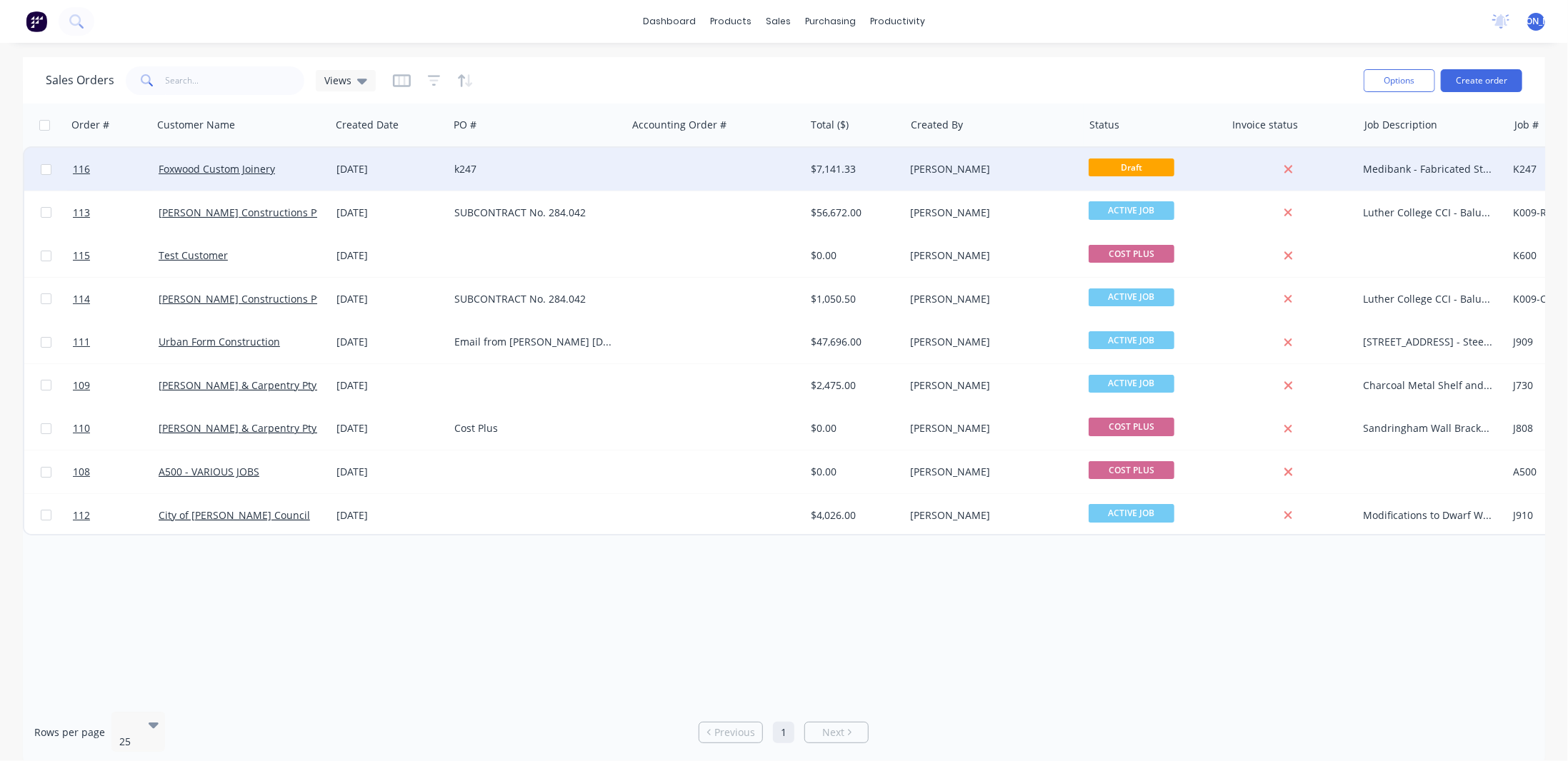
click at [929, 171] on div "[PERSON_NAME]" at bounding box center [990, 169] width 158 height 15
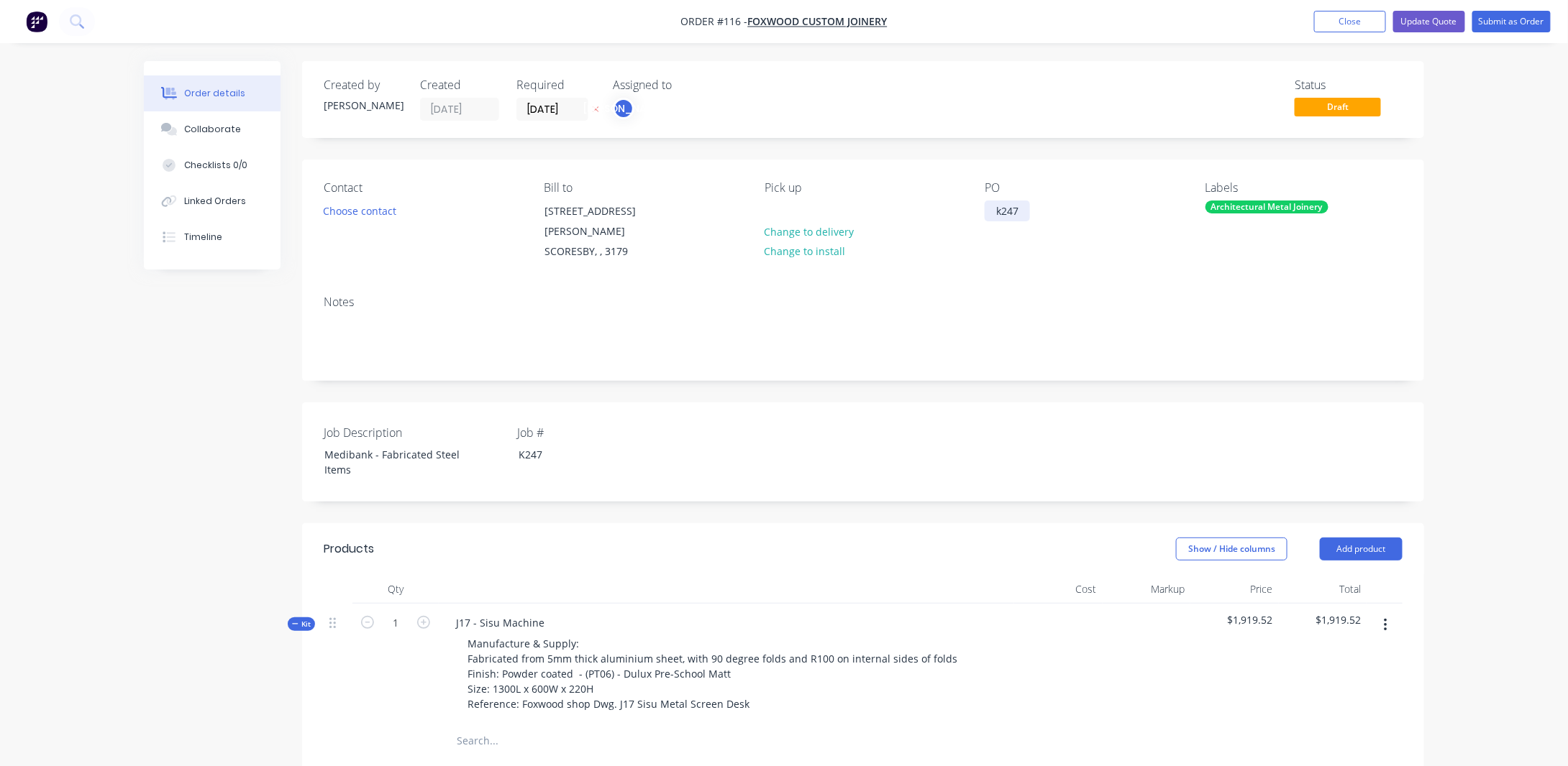
click at [1010, 221] on div "k247" at bounding box center [1007, 211] width 45 height 21
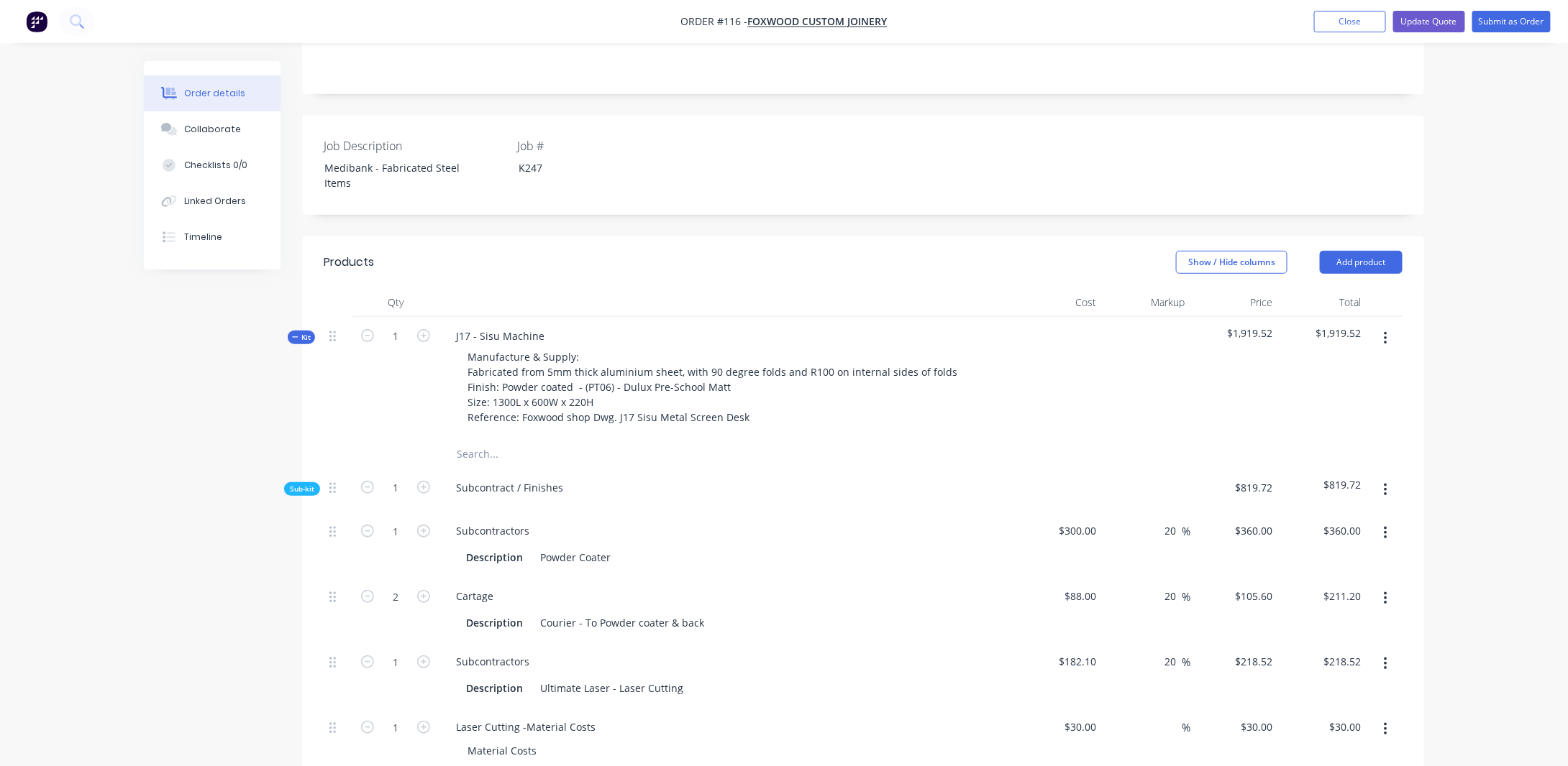
scroll to position [288, 0]
click at [1356, 250] on button "Add product" at bounding box center [1361, 261] width 82 height 23
click at [1226, 250] on button "Show / Hide columns" at bounding box center [1231, 261] width 111 height 23
click at [1198, 310] on span at bounding box center [1199, 311] width 12 height 12
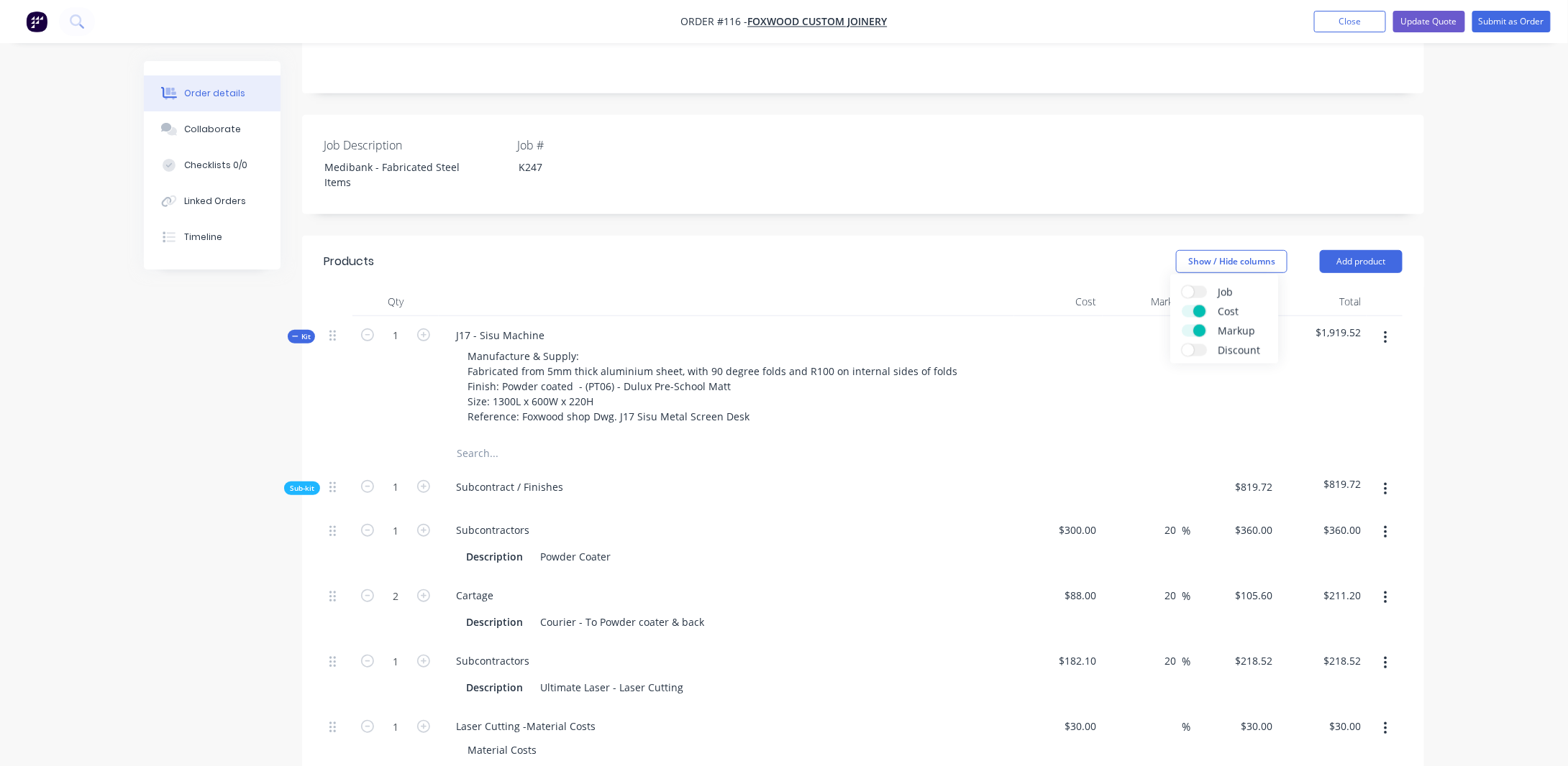
click at [1182, 305] on input "Cost" at bounding box center [1182, 305] width 0 height 0
click at [1195, 309] on label "Cost" at bounding box center [1194, 311] width 25 height 12
click at [1182, 305] on input "Cost" at bounding box center [1182, 305] width 0 height 0
click at [1200, 308] on span at bounding box center [1199, 311] width 12 height 12
click at [1182, 305] on input "Cost" at bounding box center [1182, 305] width 0 height 0
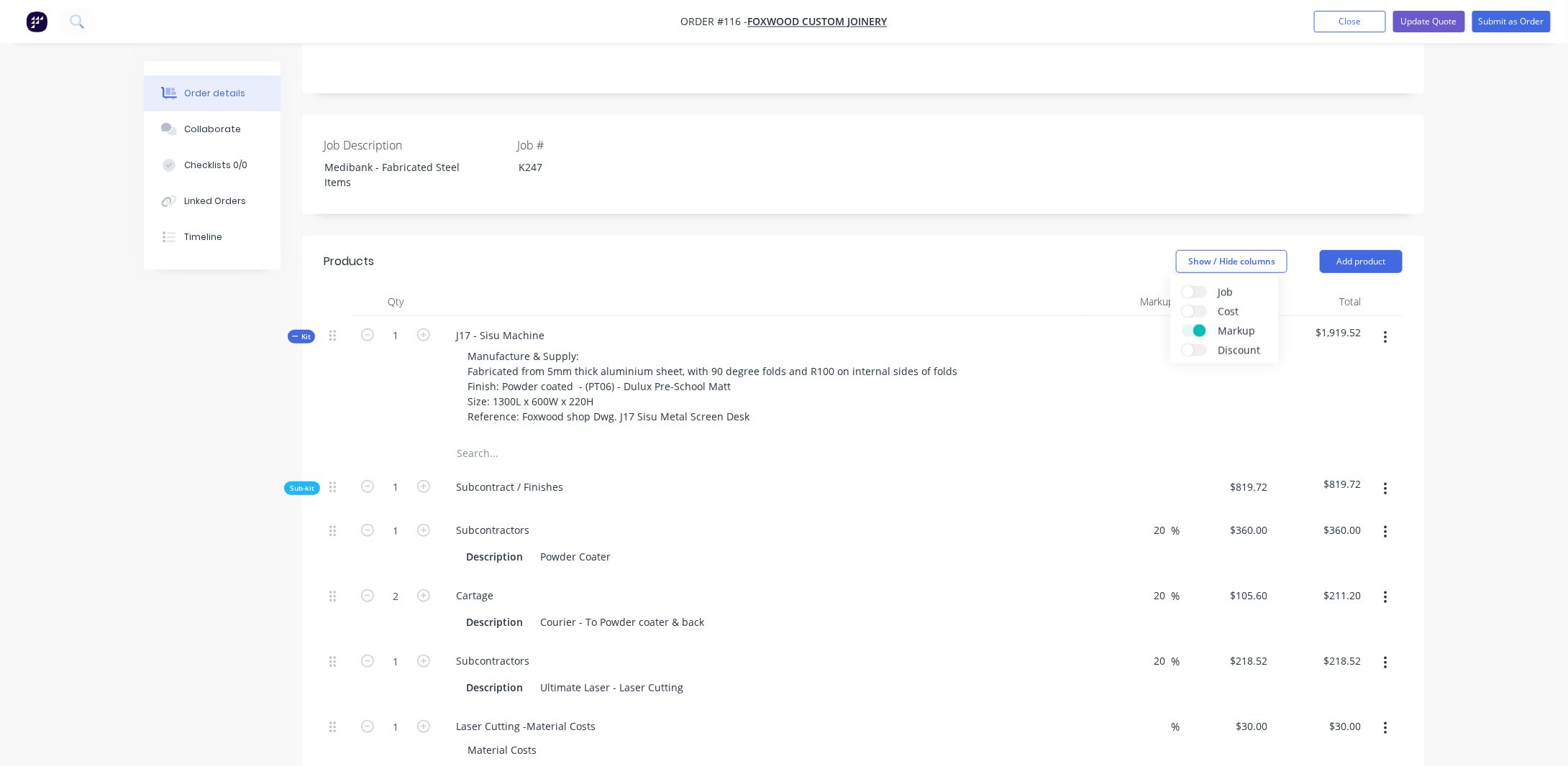
click at [1196, 326] on span at bounding box center [1199, 330] width 12 height 12
click at [1182, 325] on input "Markup" at bounding box center [1182, 325] width 0 height 0
click at [1196, 326] on label "Markup" at bounding box center [1194, 330] width 25 height 12
click at [1182, 325] on input "Markup" at bounding box center [1182, 325] width 0 height 0
click at [1195, 315] on label "Cost" at bounding box center [1194, 311] width 25 height 12
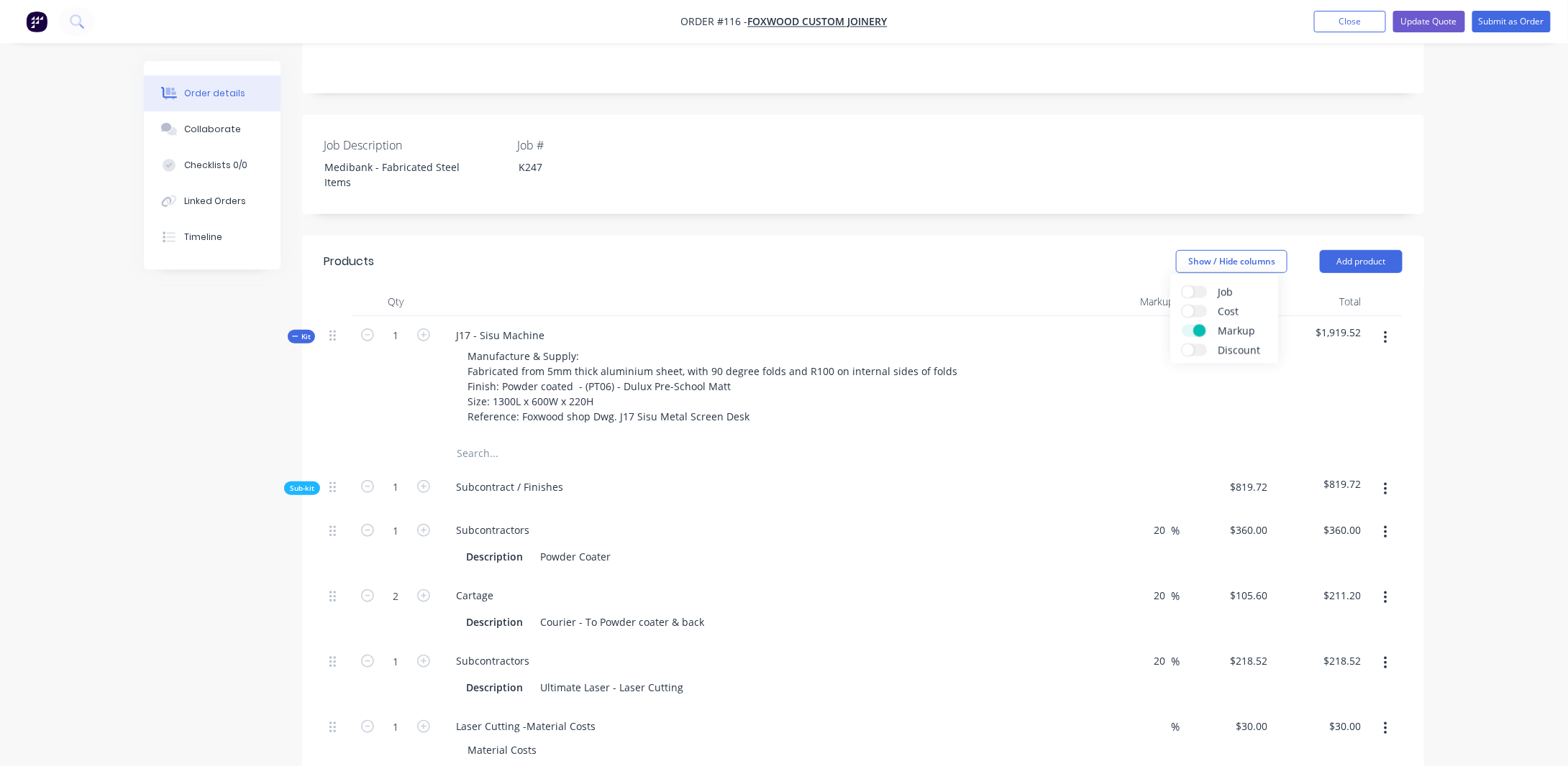
click at [1182, 305] on input "Cost" at bounding box center [1182, 305] width 0 height 0
click at [1195, 292] on label "Job" at bounding box center [1194, 291] width 25 height 12
click at [1182, 286] on input "Job" at bounding box center [1182, 286] width 0 height 0
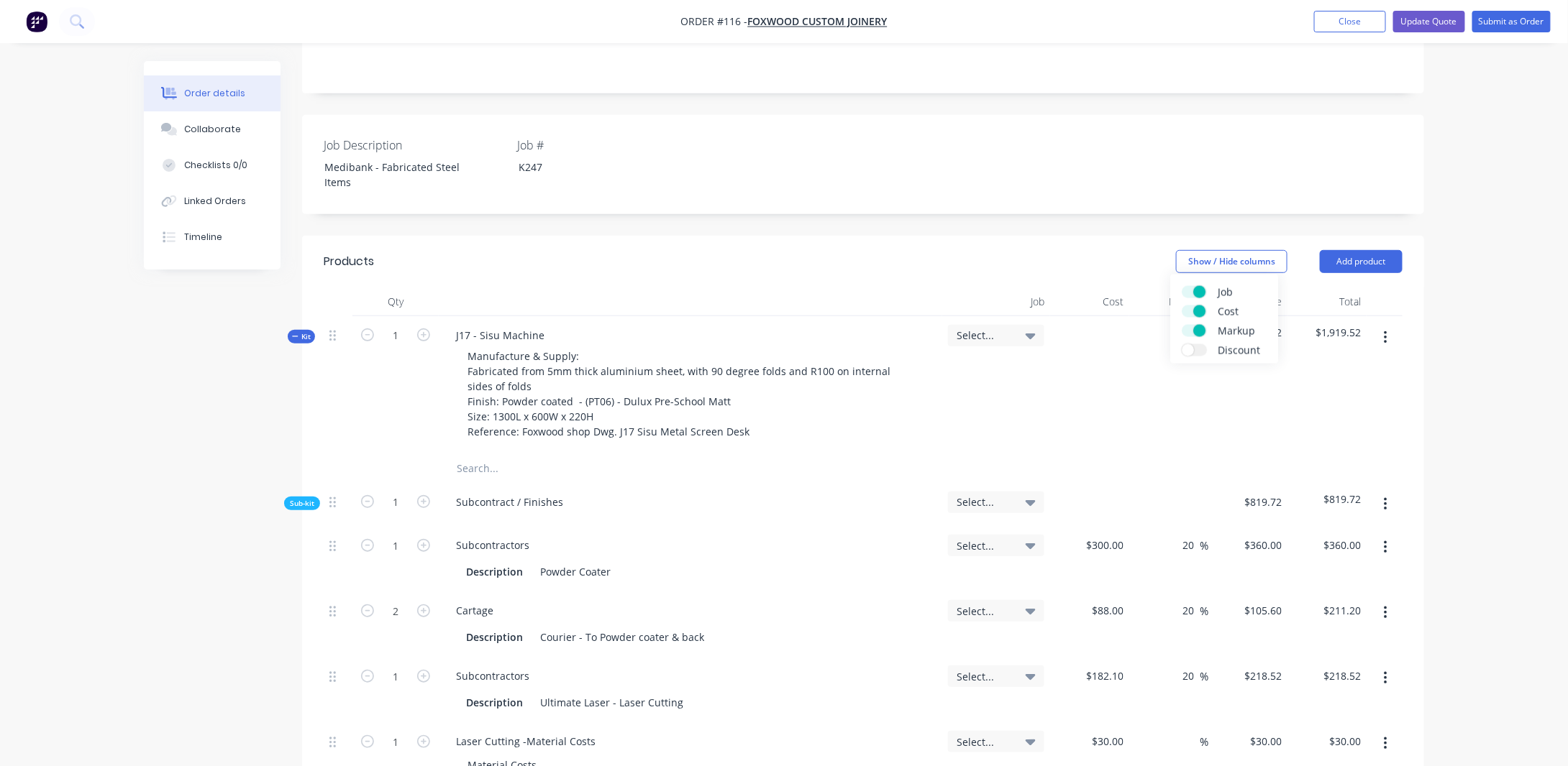
click at [1014, 329] on div "Select..." at bounding box center [995, 336] width 79 height 13
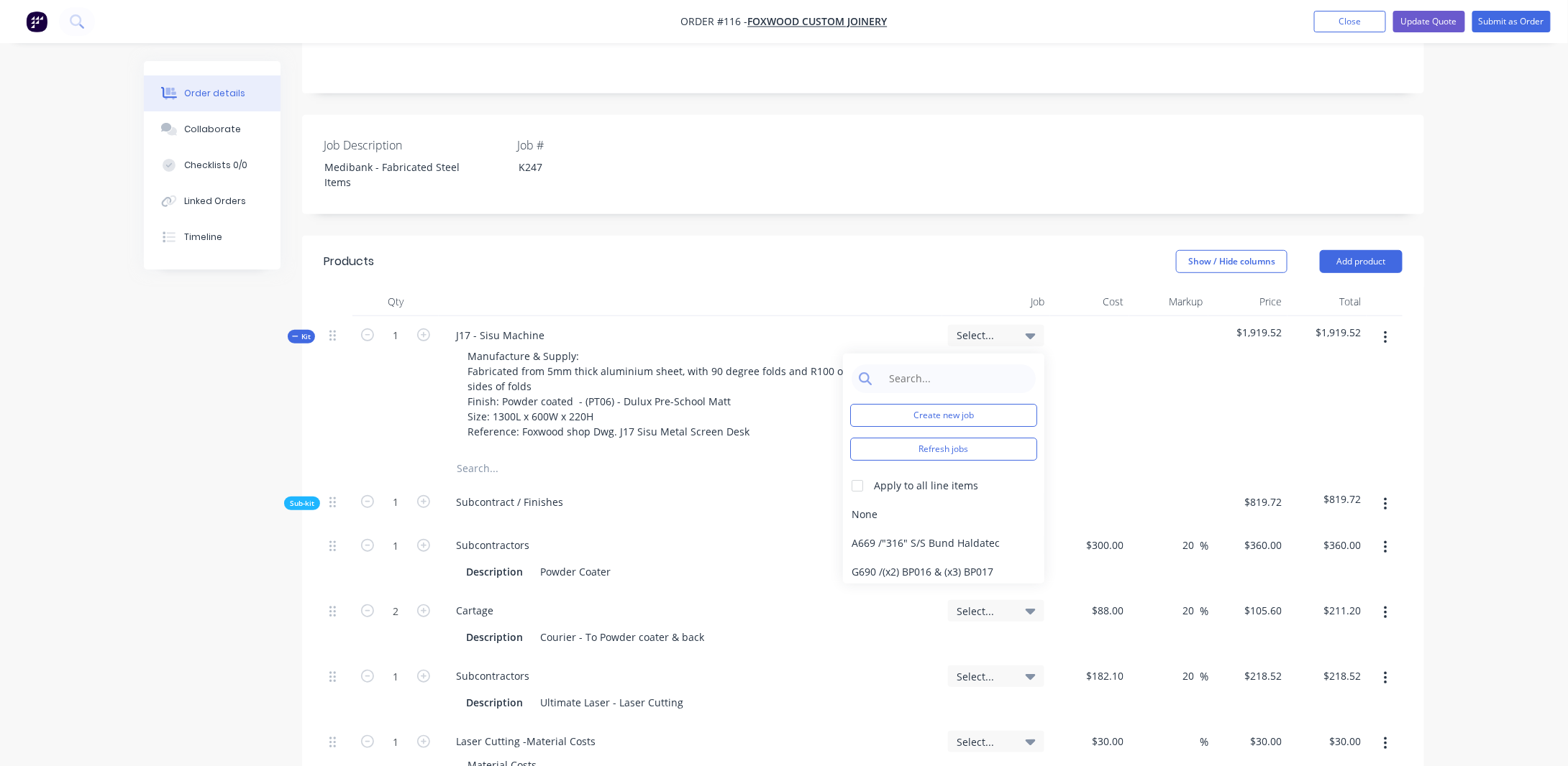
click at [1014, 329] on div "Select..." at bounding box center [995, 336] width 79 height 13
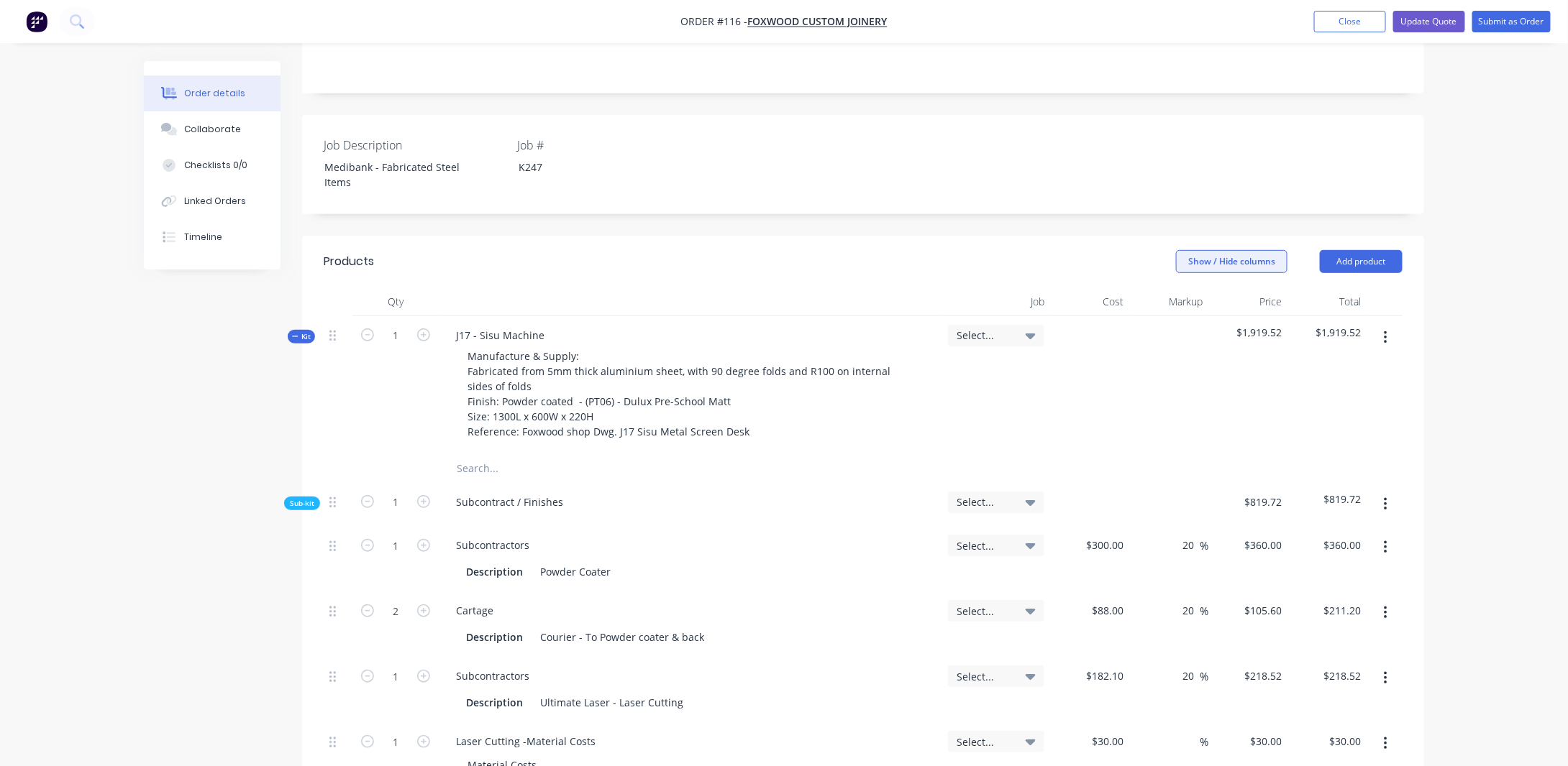
click at [1200, 252] on button "Show / Hide columns" at bounding box center [1231, 261] width 111 height 23
click at [1182, 296] on div "Job" at bounding box center [1225, 291] width 85 height 12
click at [1189, 293] on label "Job" at bounding box center [1194, 291] width 25 height 12
click at [1182, 286] on input "Job" at bounding box center [1182, 286] width 0 height 0
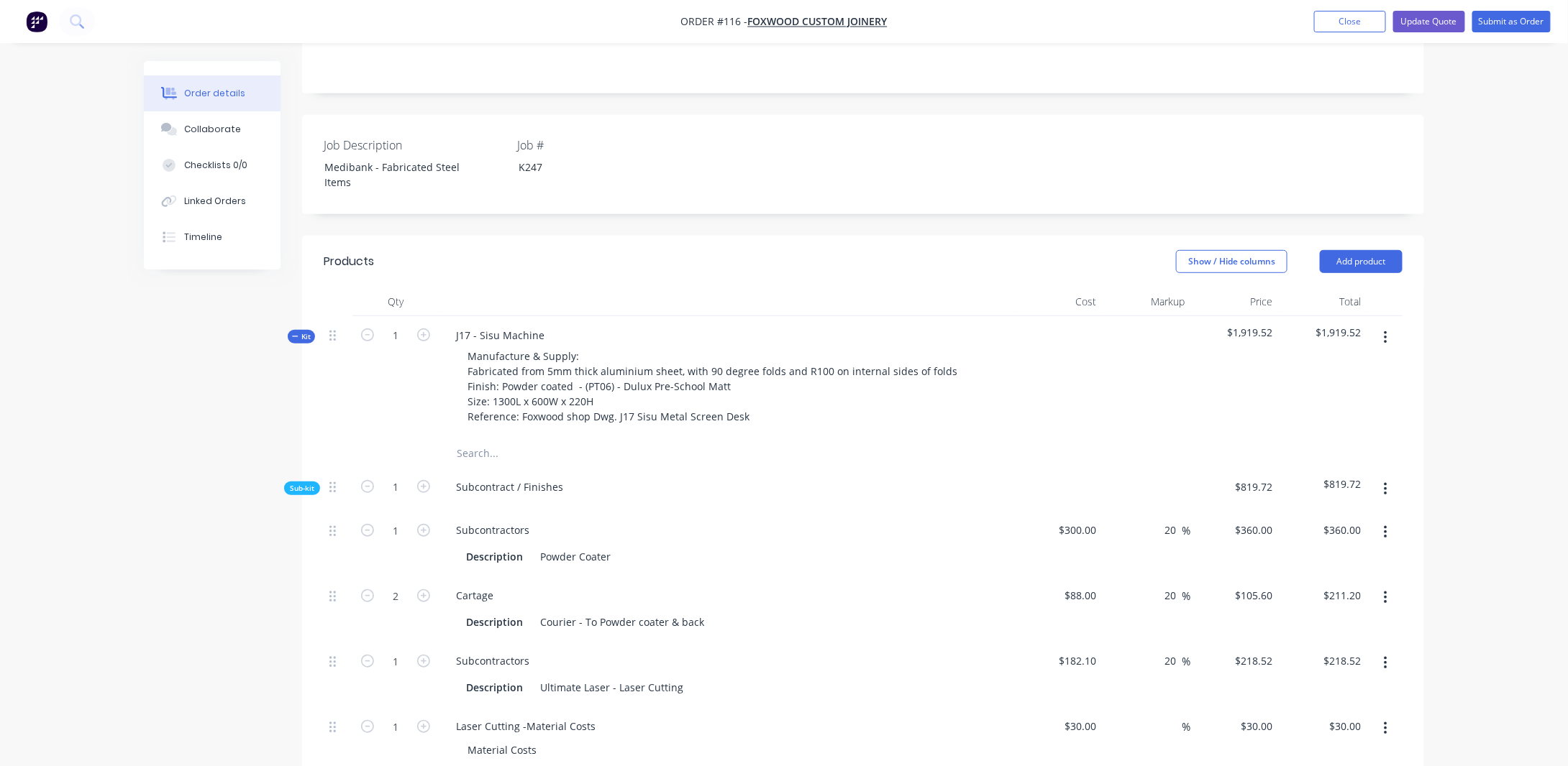
click at [308, 331] on span "Kit" at bounding box center [301, 337] width 19 height 11
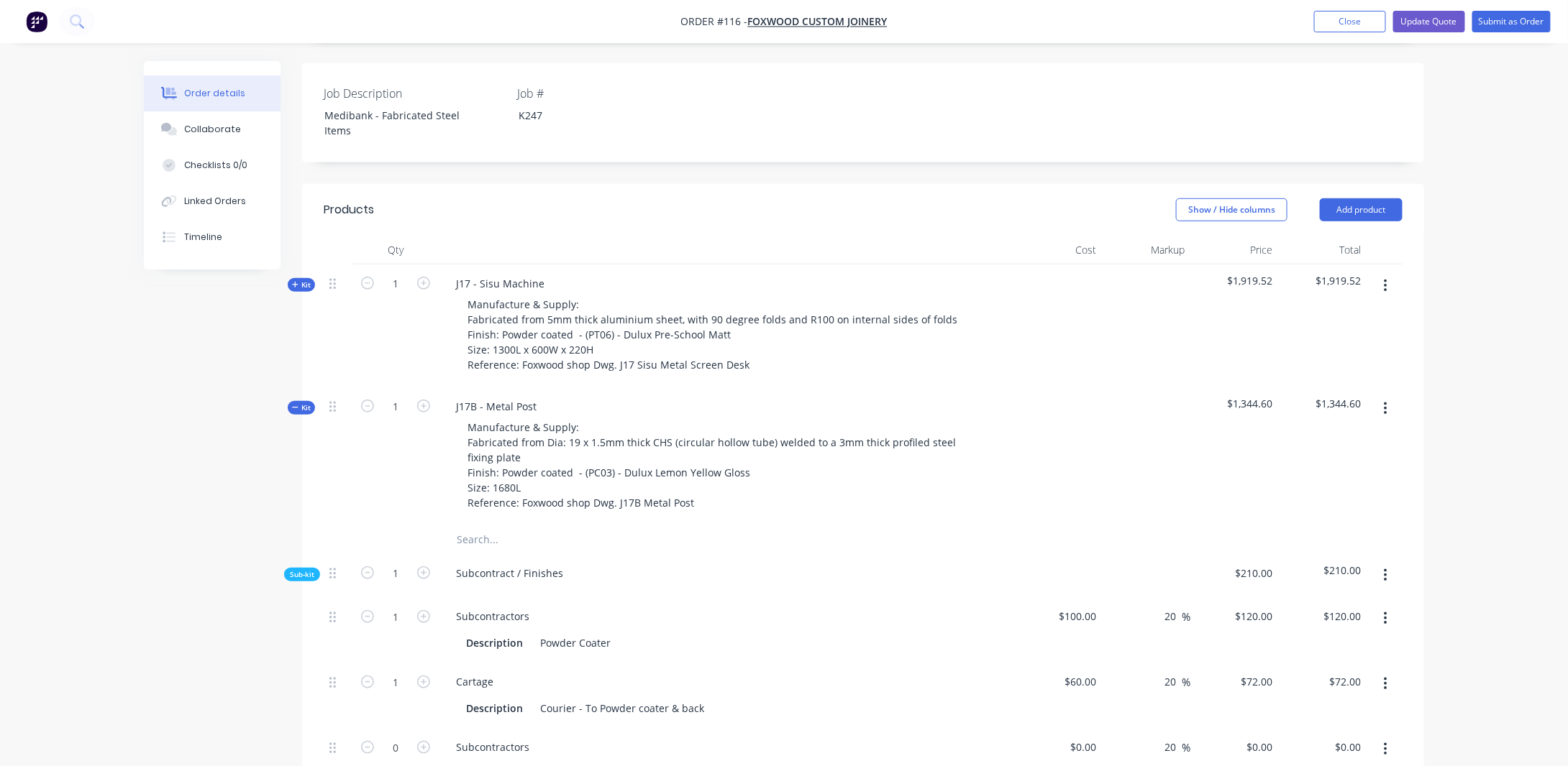
scroll to position [359, 0]
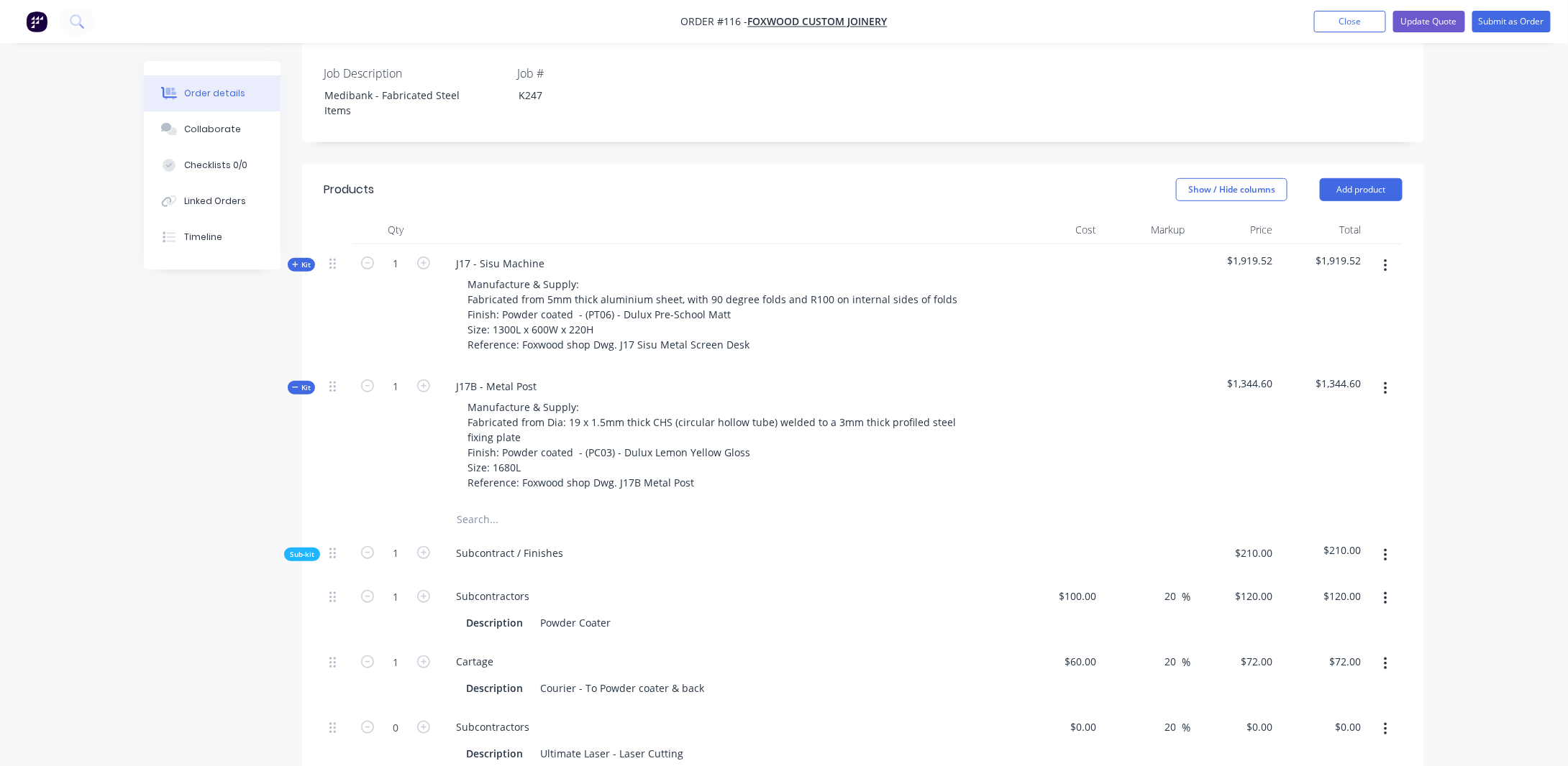
click at [303, 382] on span "Kit" at bounding box center [301, 388] width 19 height 11
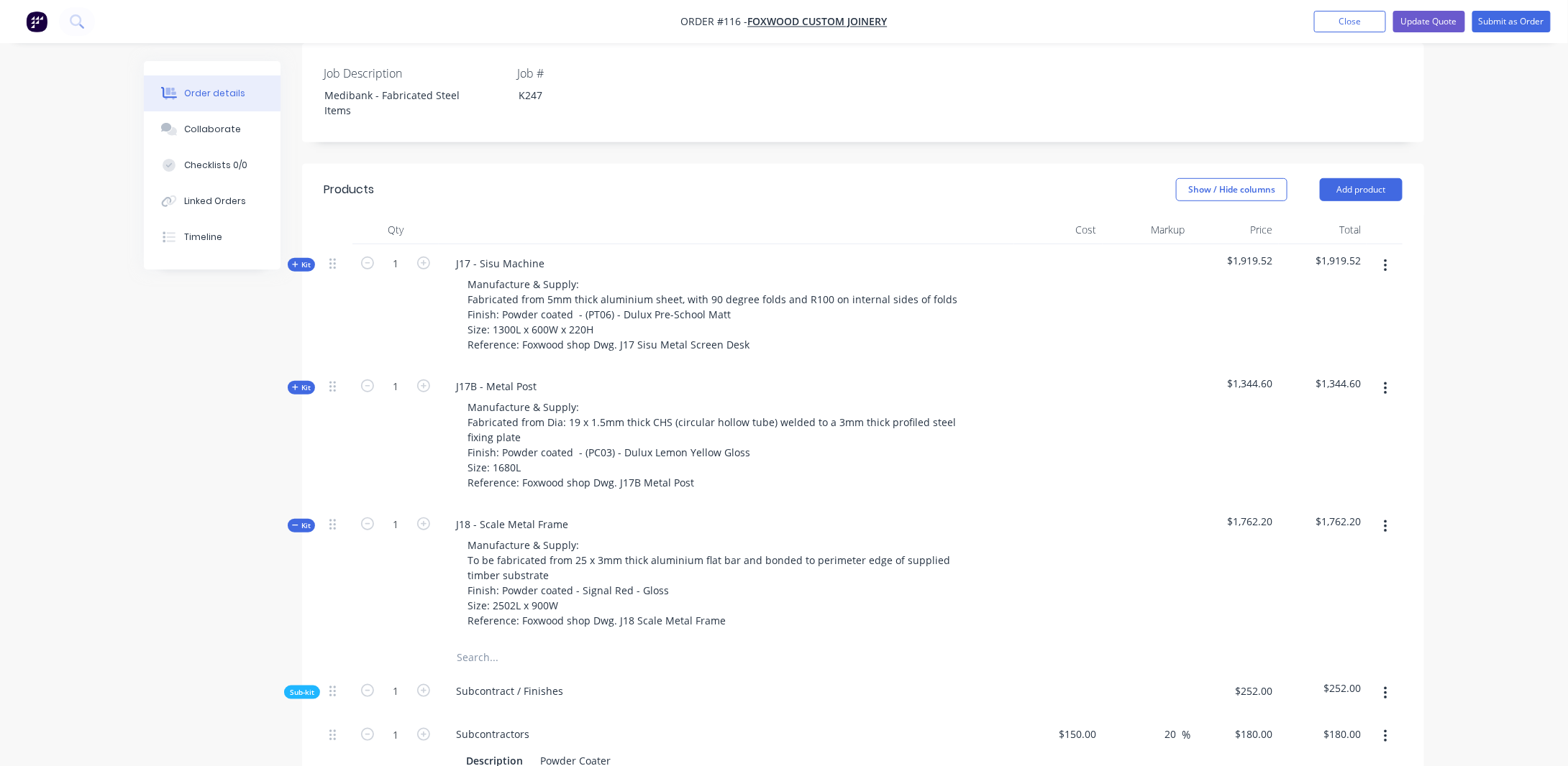
click at [296, 521] on span "Kit" at bounding box center [301, 526] width 19 height 11
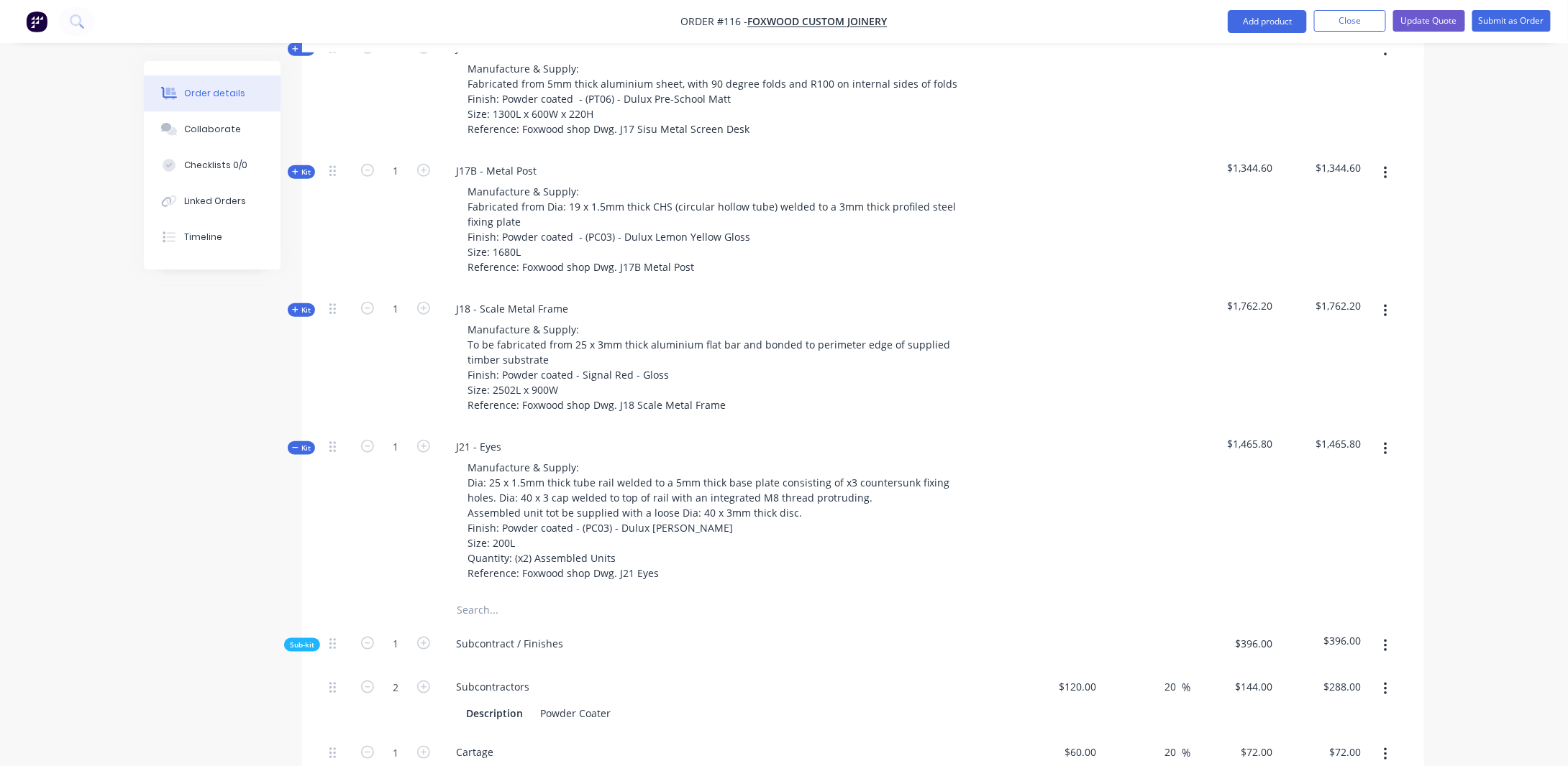
click at [301, 443] on span "Kit" at bounding box center [301, 449] width 19 height 11
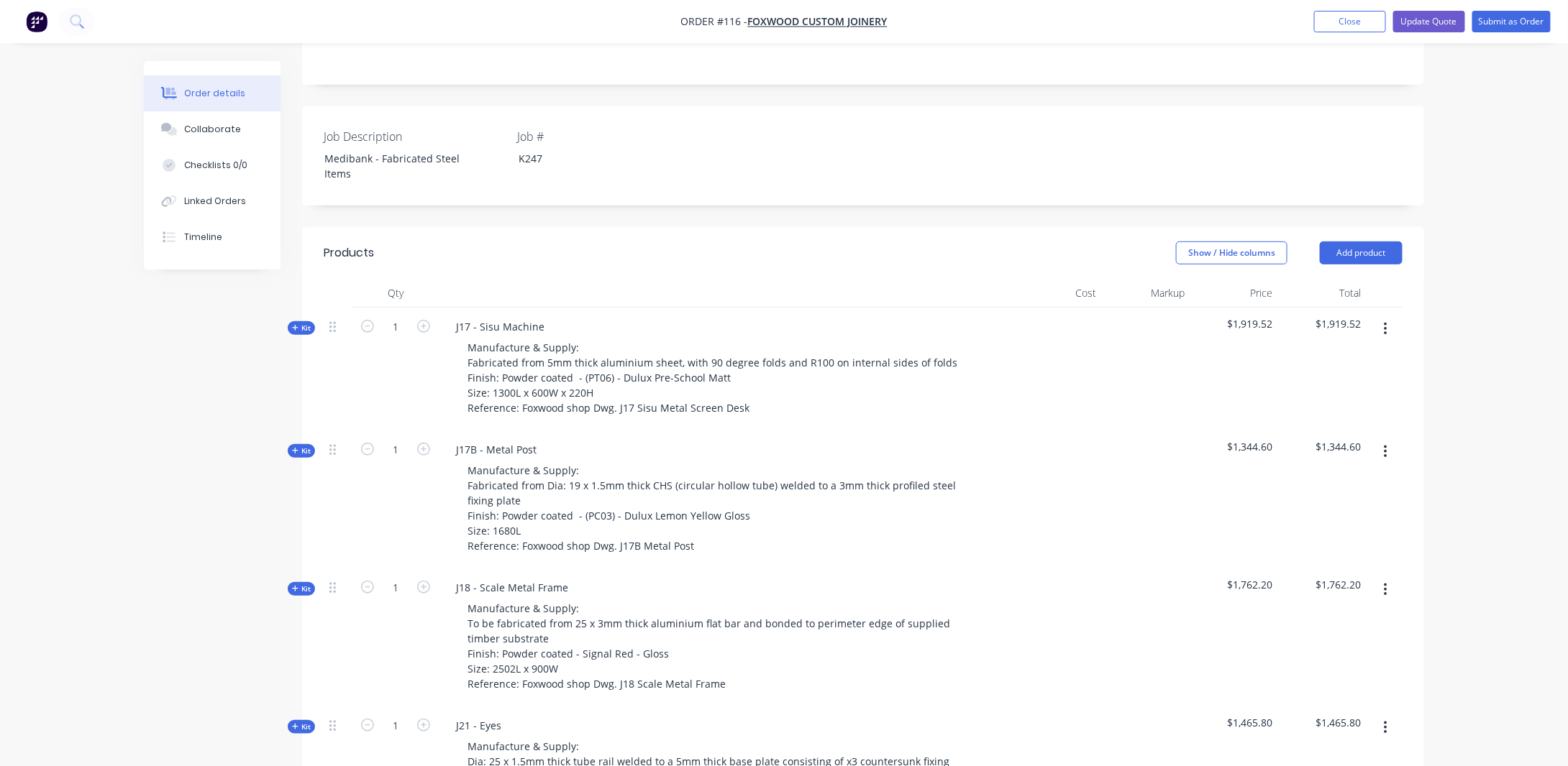
scroll to position [0, 0]
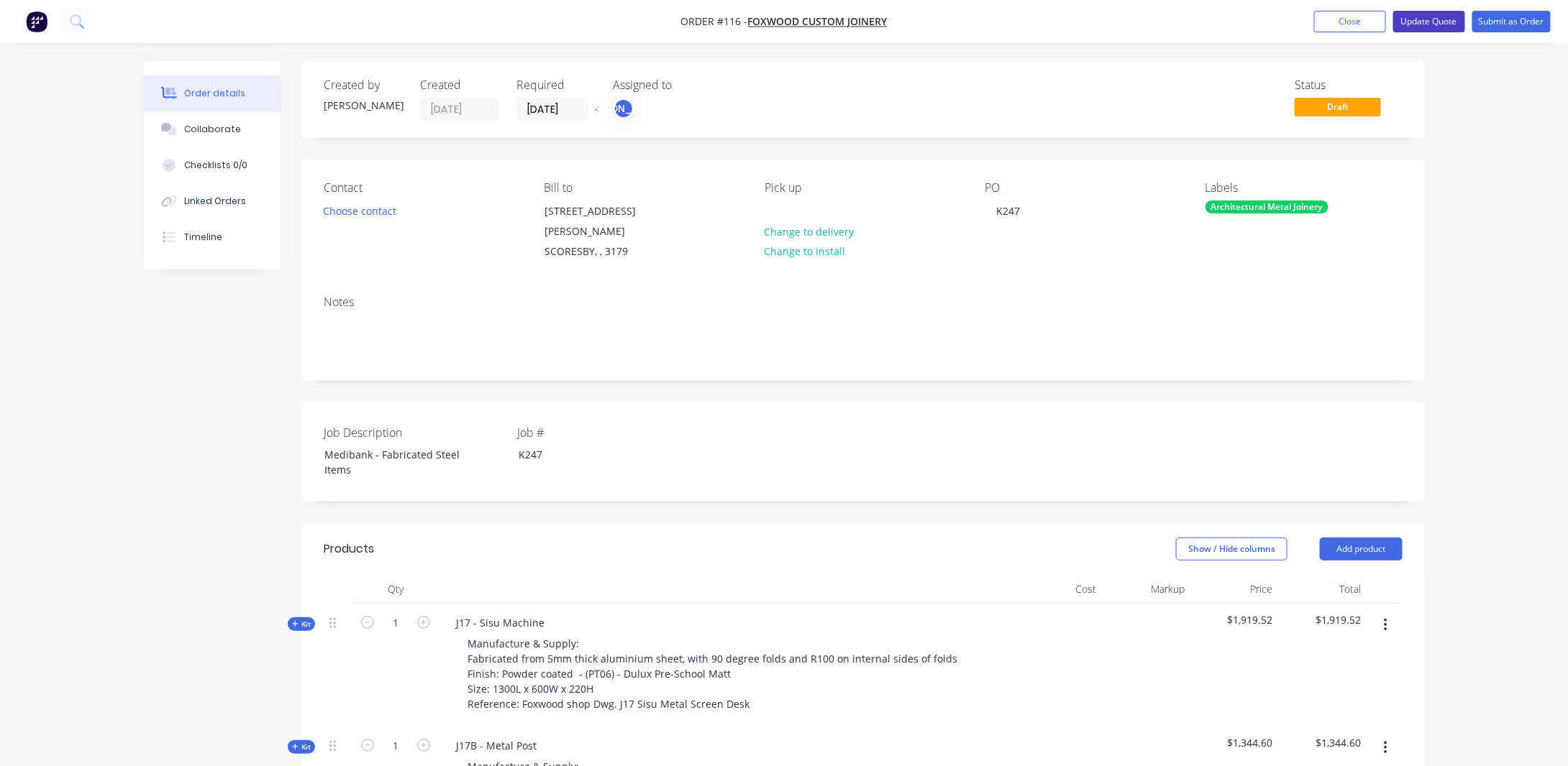
click at [1417, 21] on button "Update Quote" at bounding box center [1429, 21] width 72 height 21
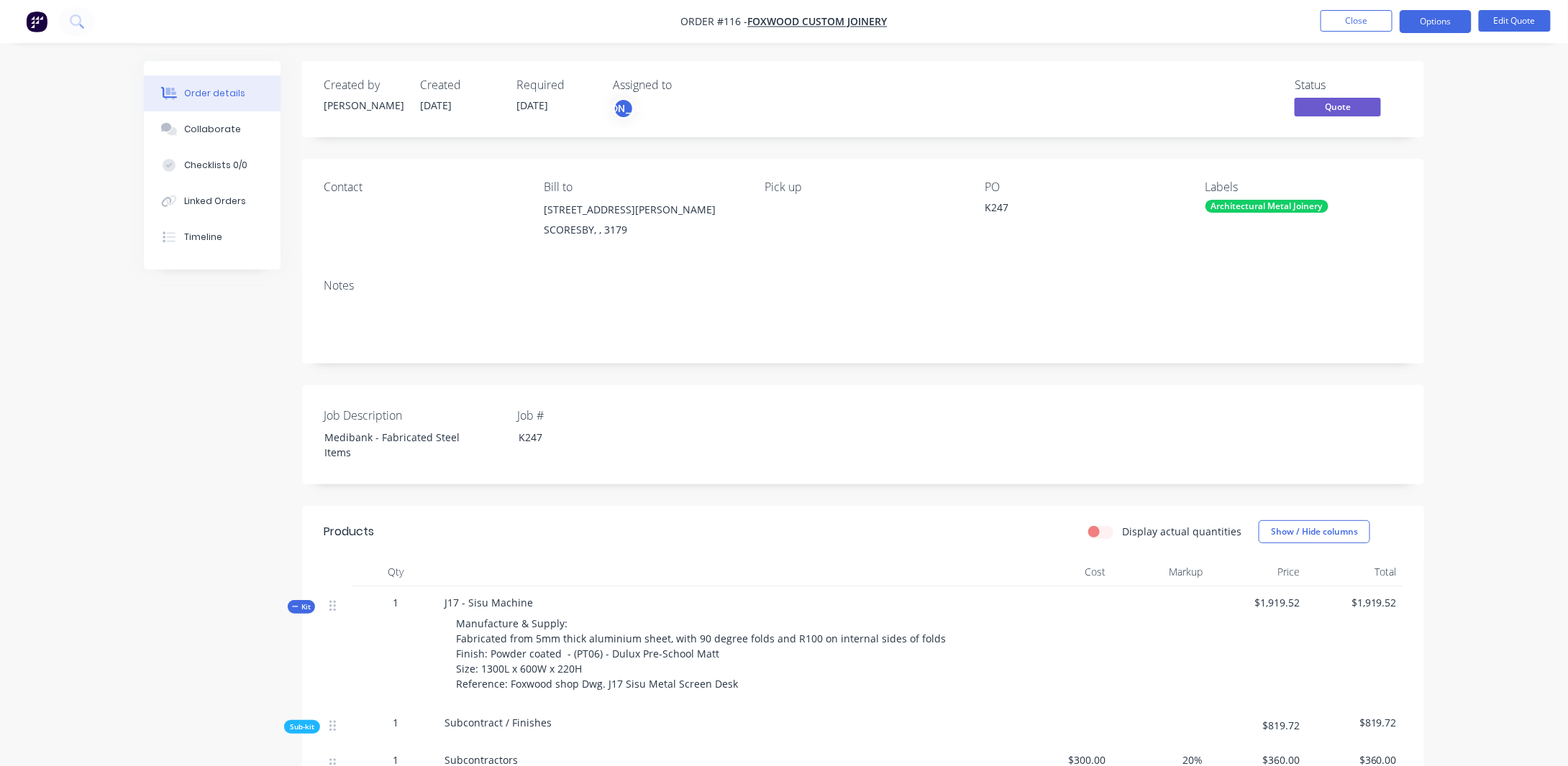
click at [297, 609] on icon at bounding box center [294, 607] width 6 height 7
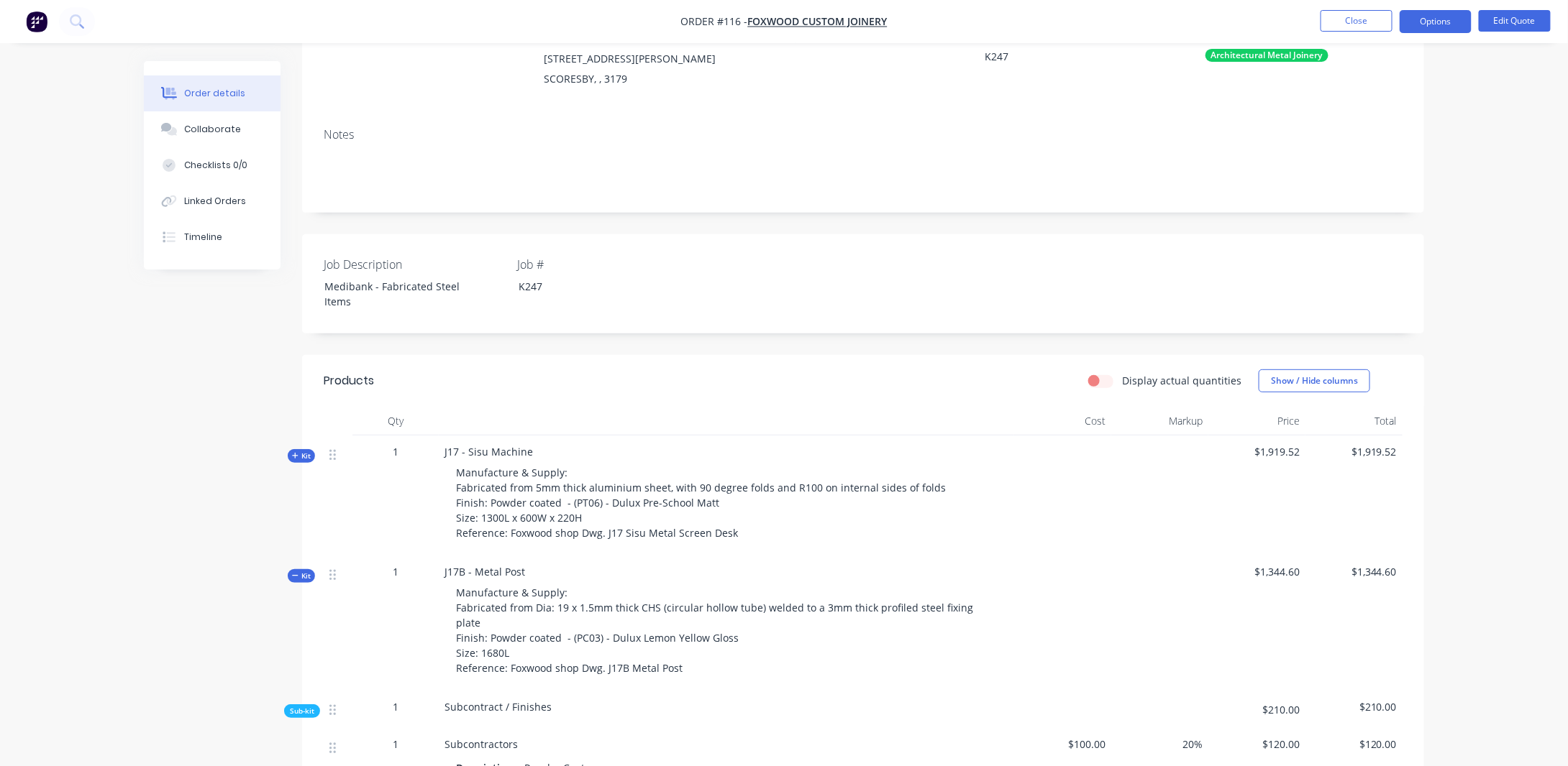
scroll to position [216, 0]
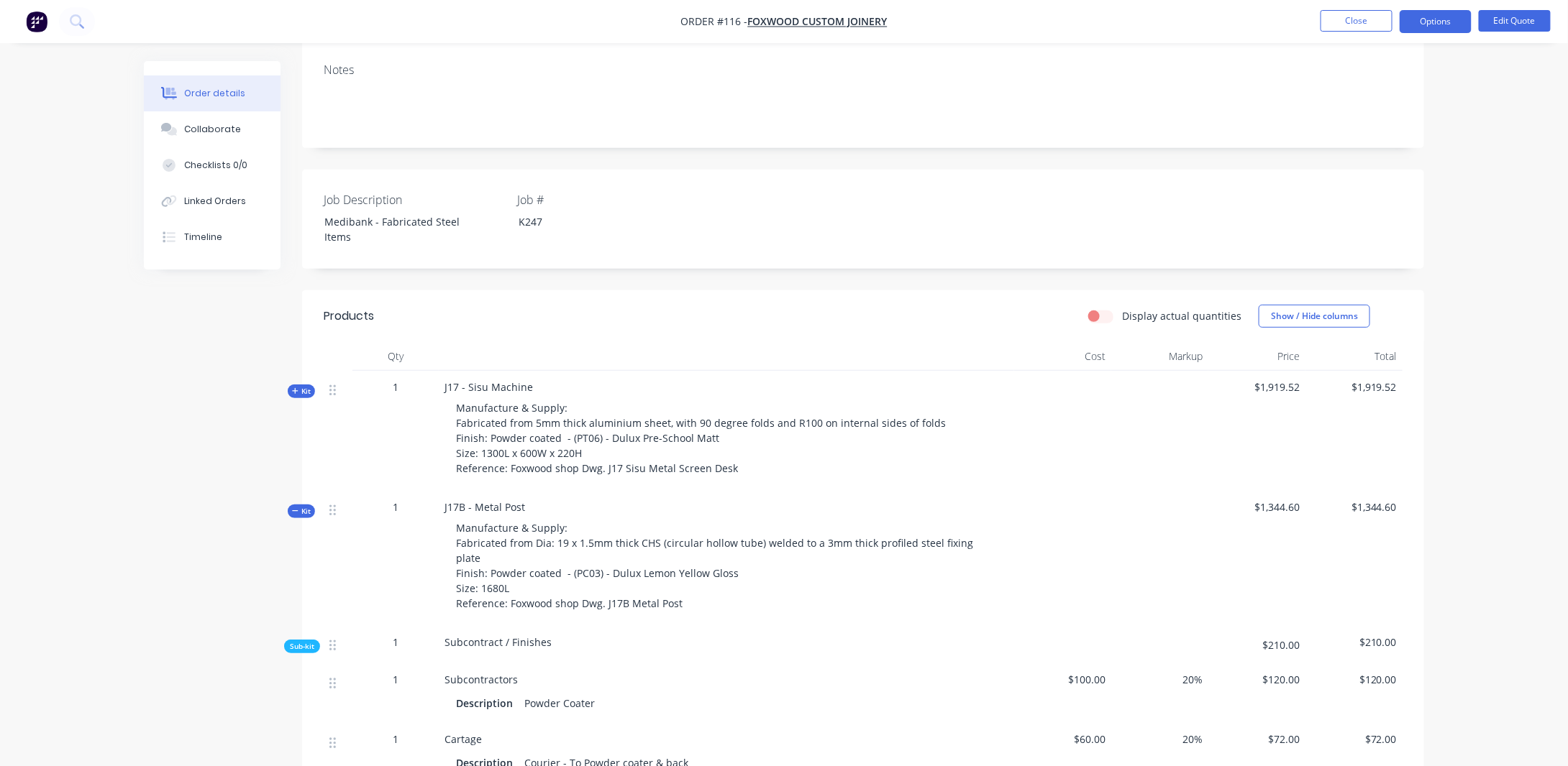
click at [298, 511] on icon at bounding box center [294, 512] width 6 height 7
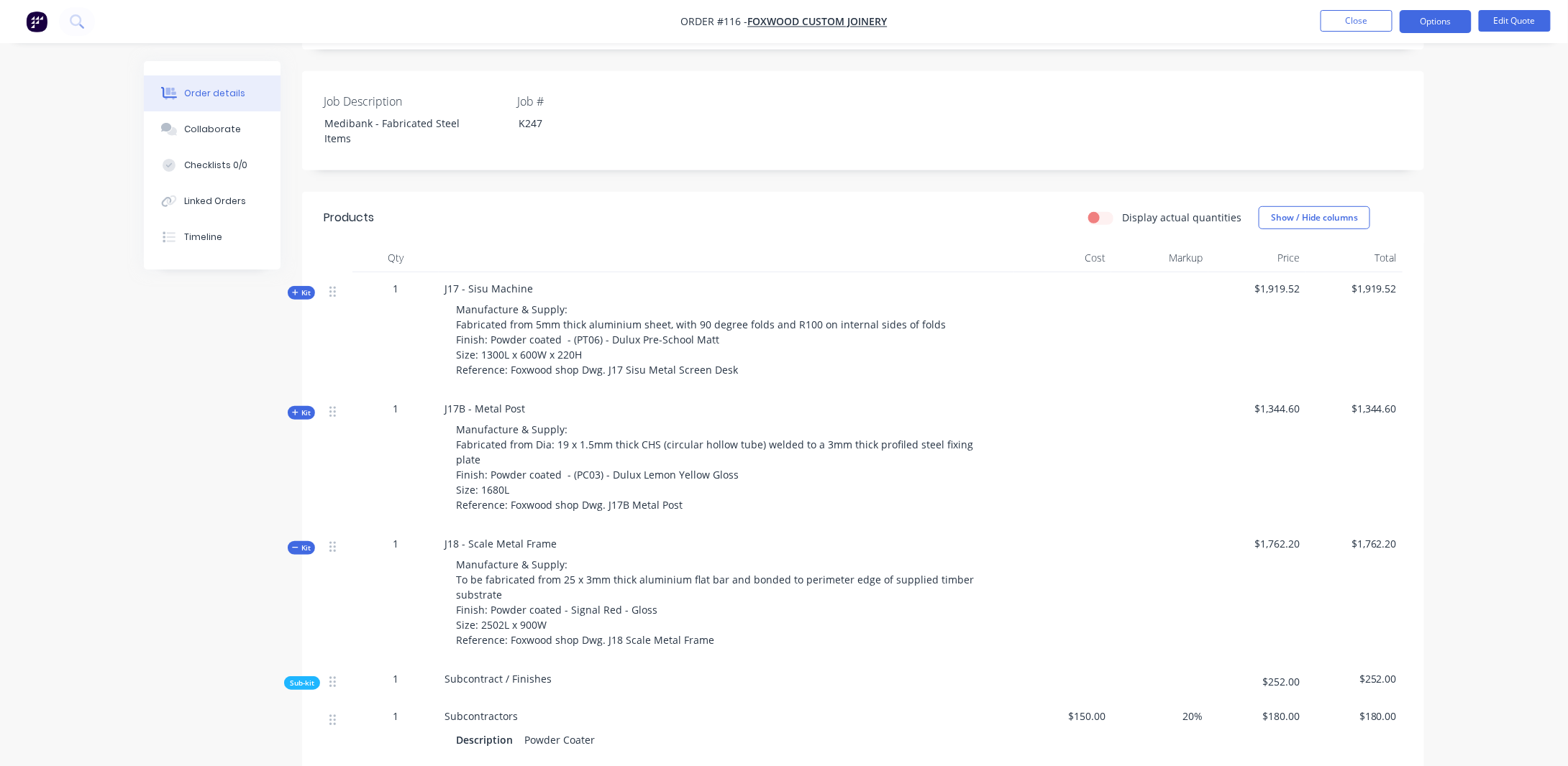
scroll to position [431, 0]
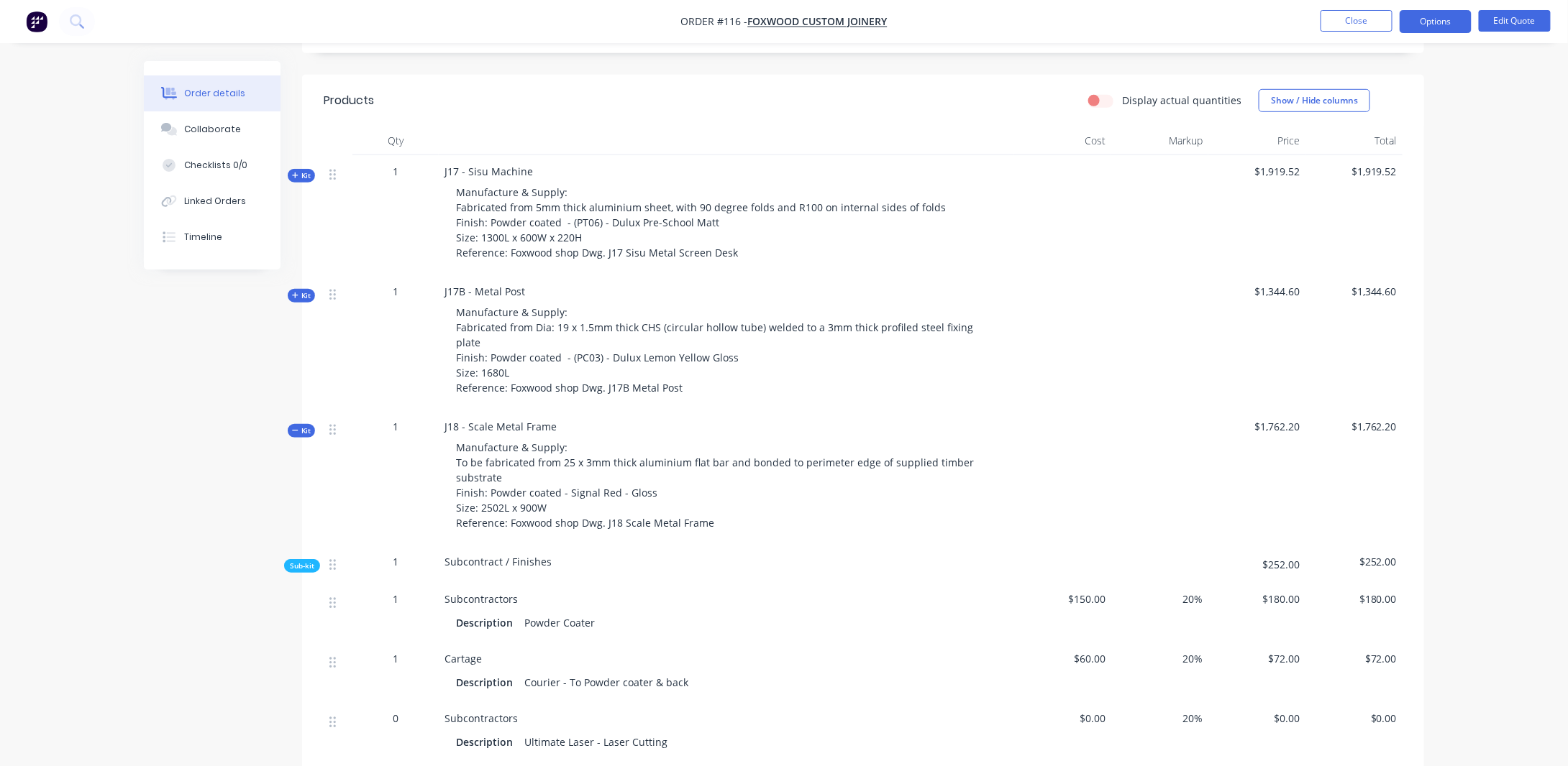
click at [307, 424] on div "Kit" at bounding box center [302, 430] width 28 height 14
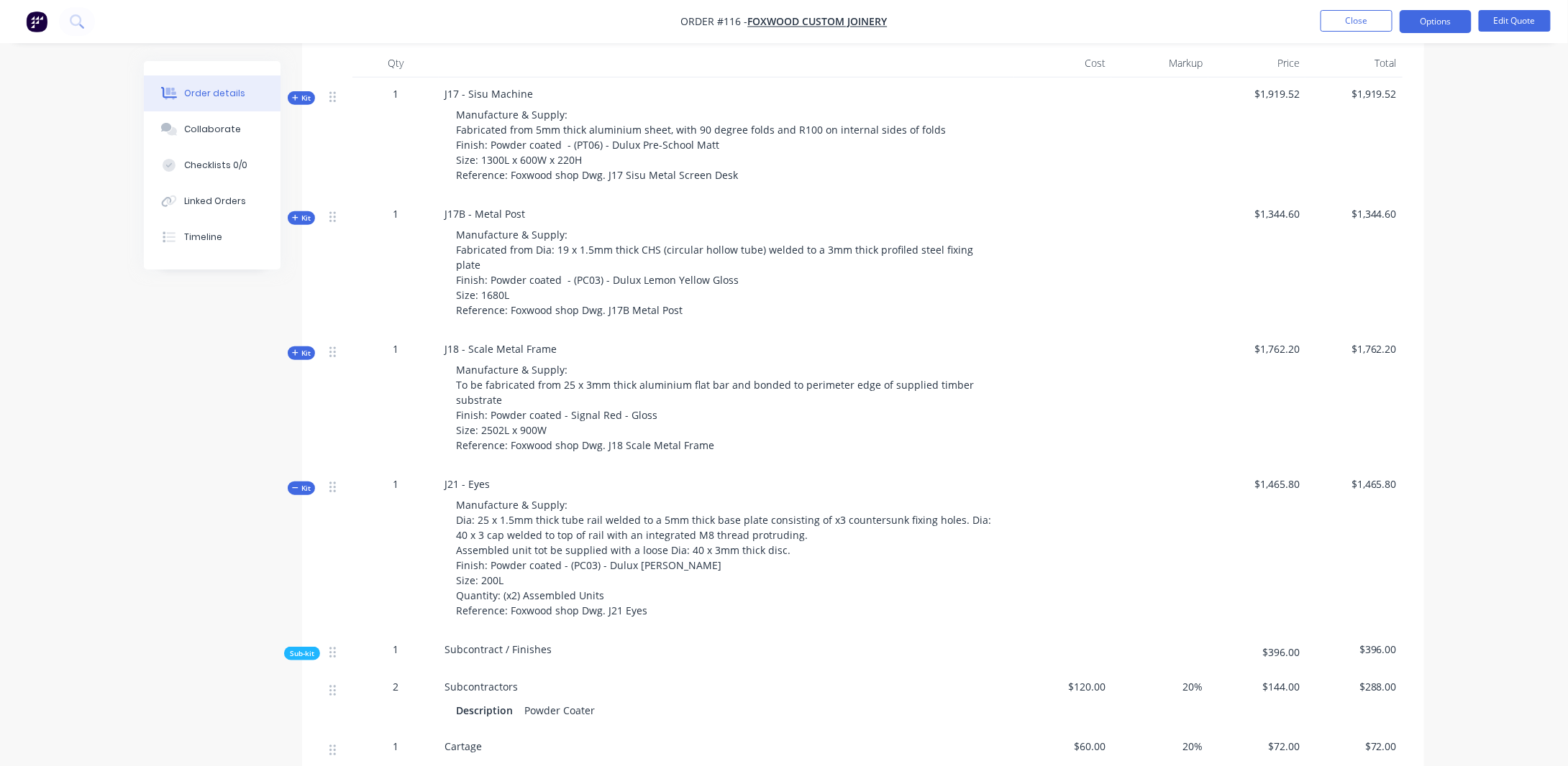
scroll to position [575, 0]
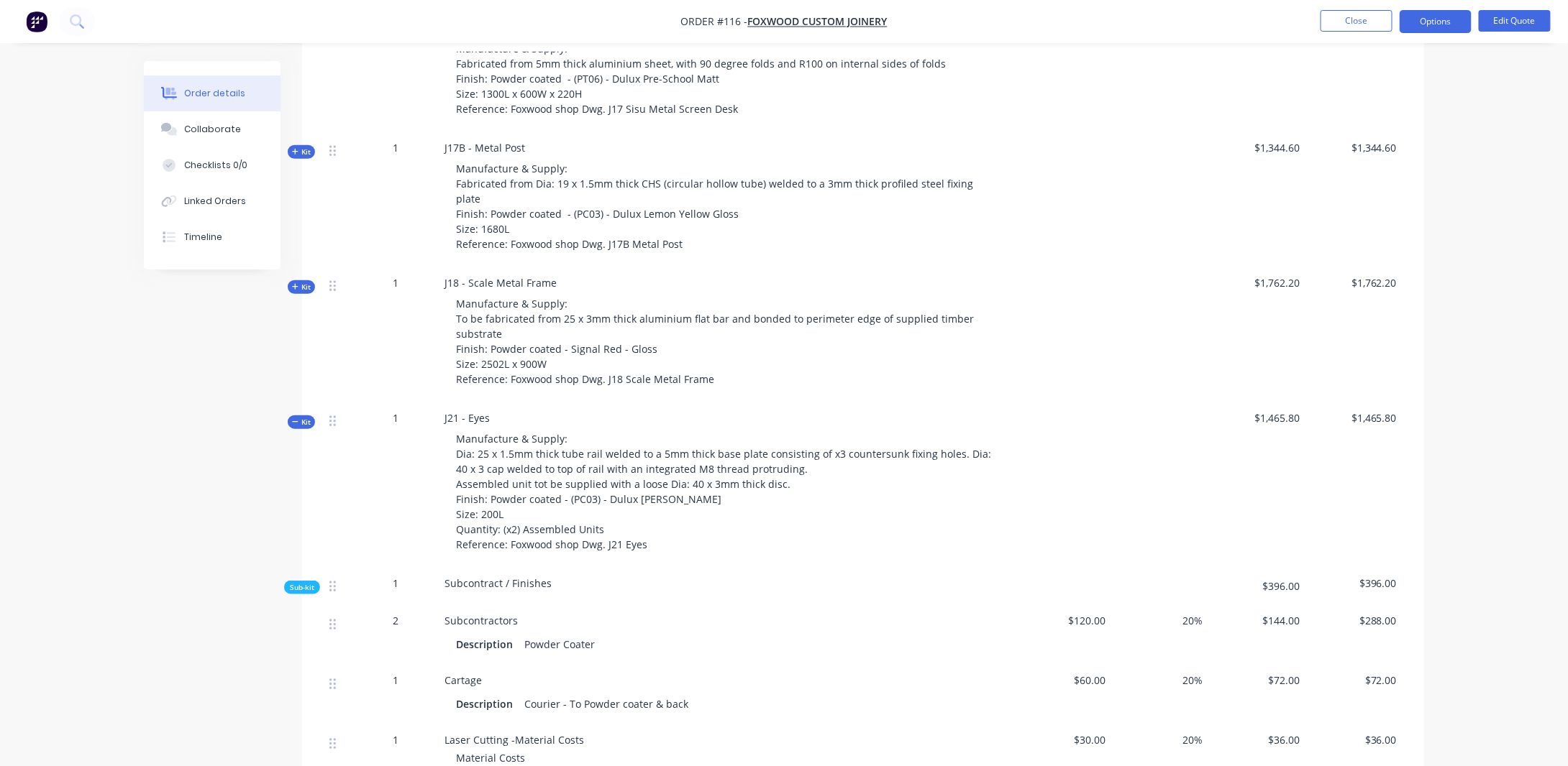
click at [301, 395] on div "Created by [PERSON_NAME] Created [DATE] Required [DATE] Assigned to JA Status Q…" at bounding box center [783, 484] width 1280 height 1997
click at [303, 417] on span "Kit" at bounding box center [301, 423] width 19 height 11
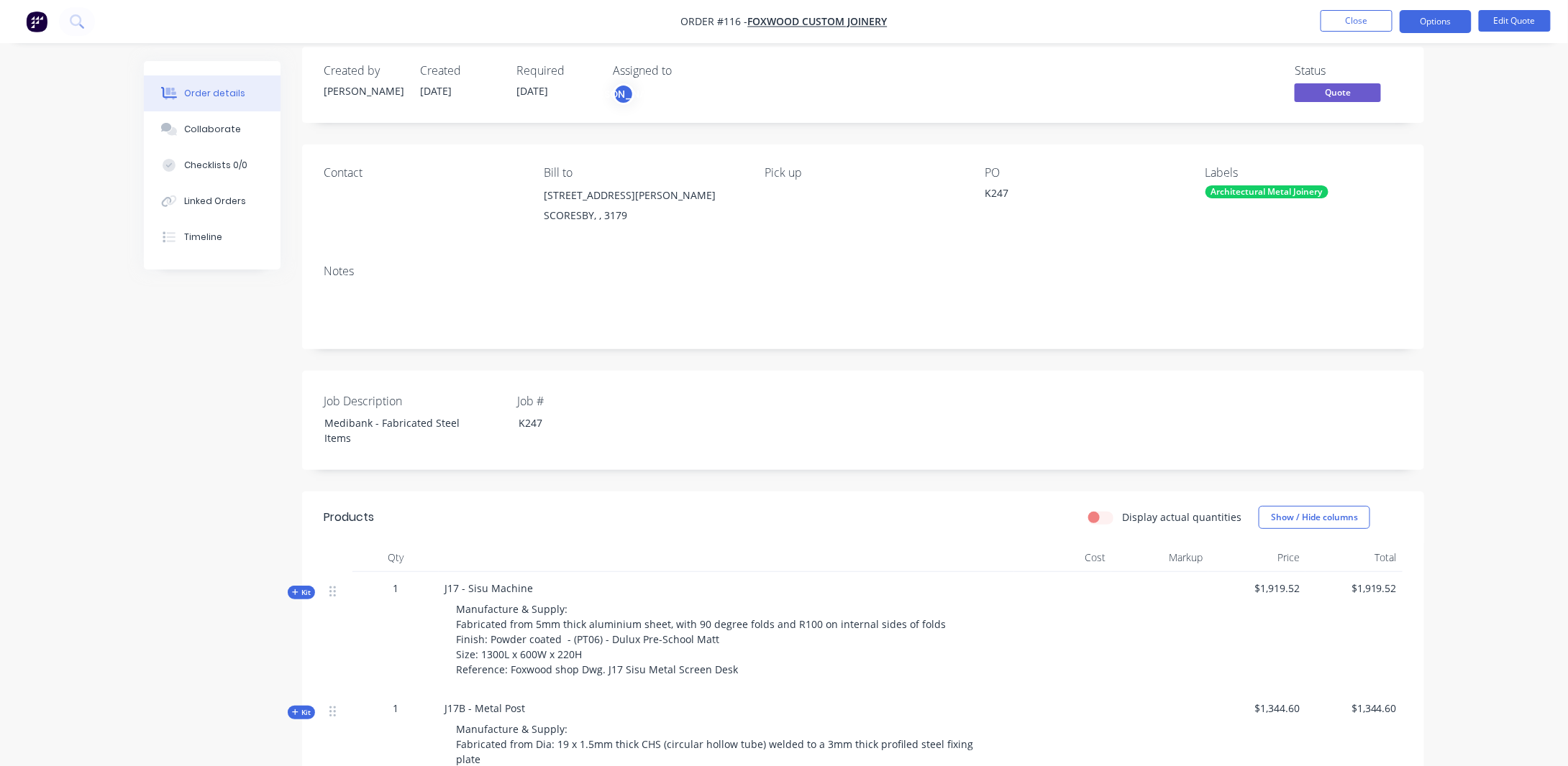
scroll to position [0, 0]
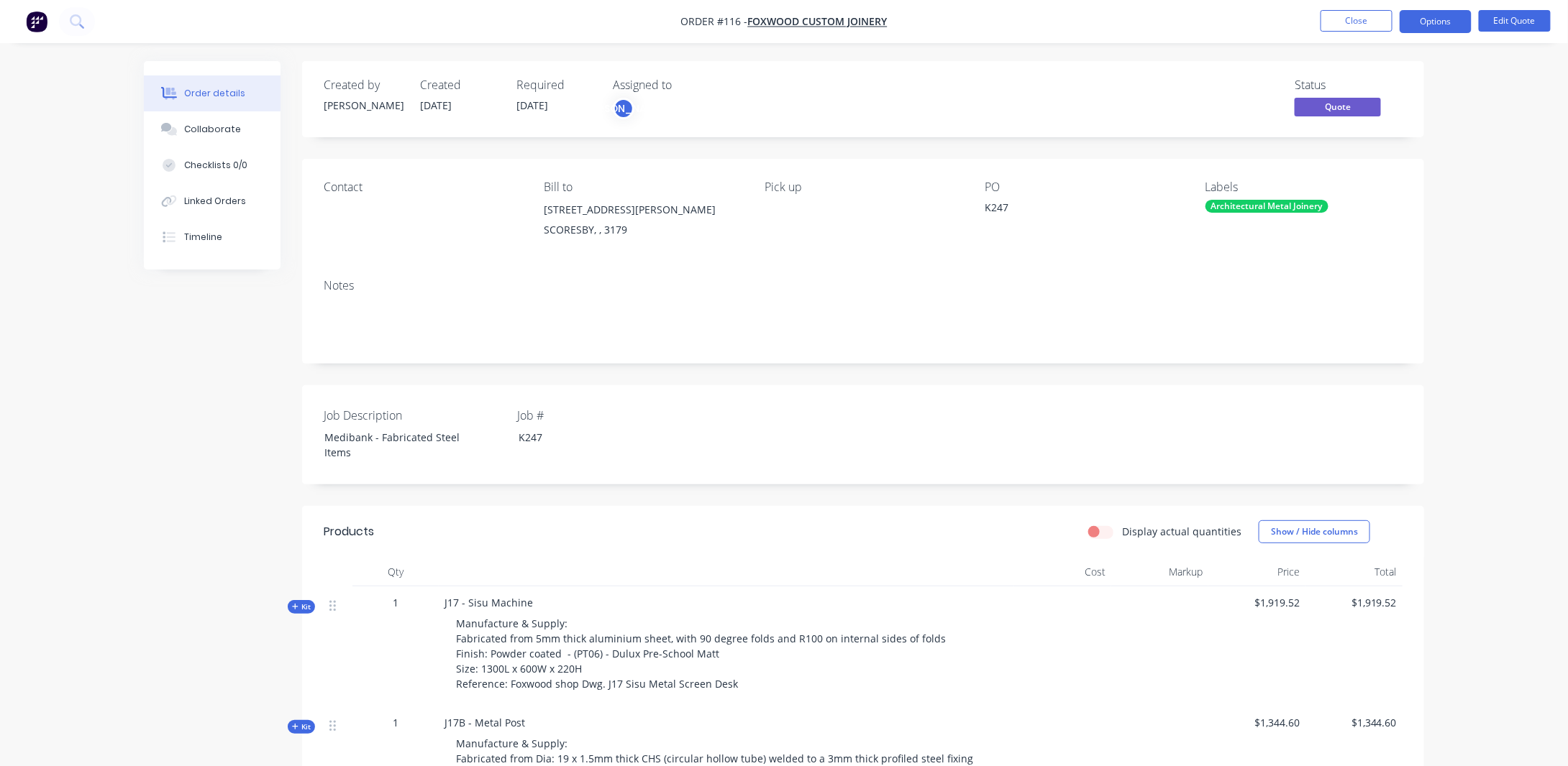
click at [1486, 154] on div "Order details Collaborate Checklists 0/0 Linked Orders Timeline Order details C…" at bounding box center [784, 698] width 1568 height 1398
click at [1495, 21] on button "Edit Quote" at bounding box center [1515, 20] width 72 height 21
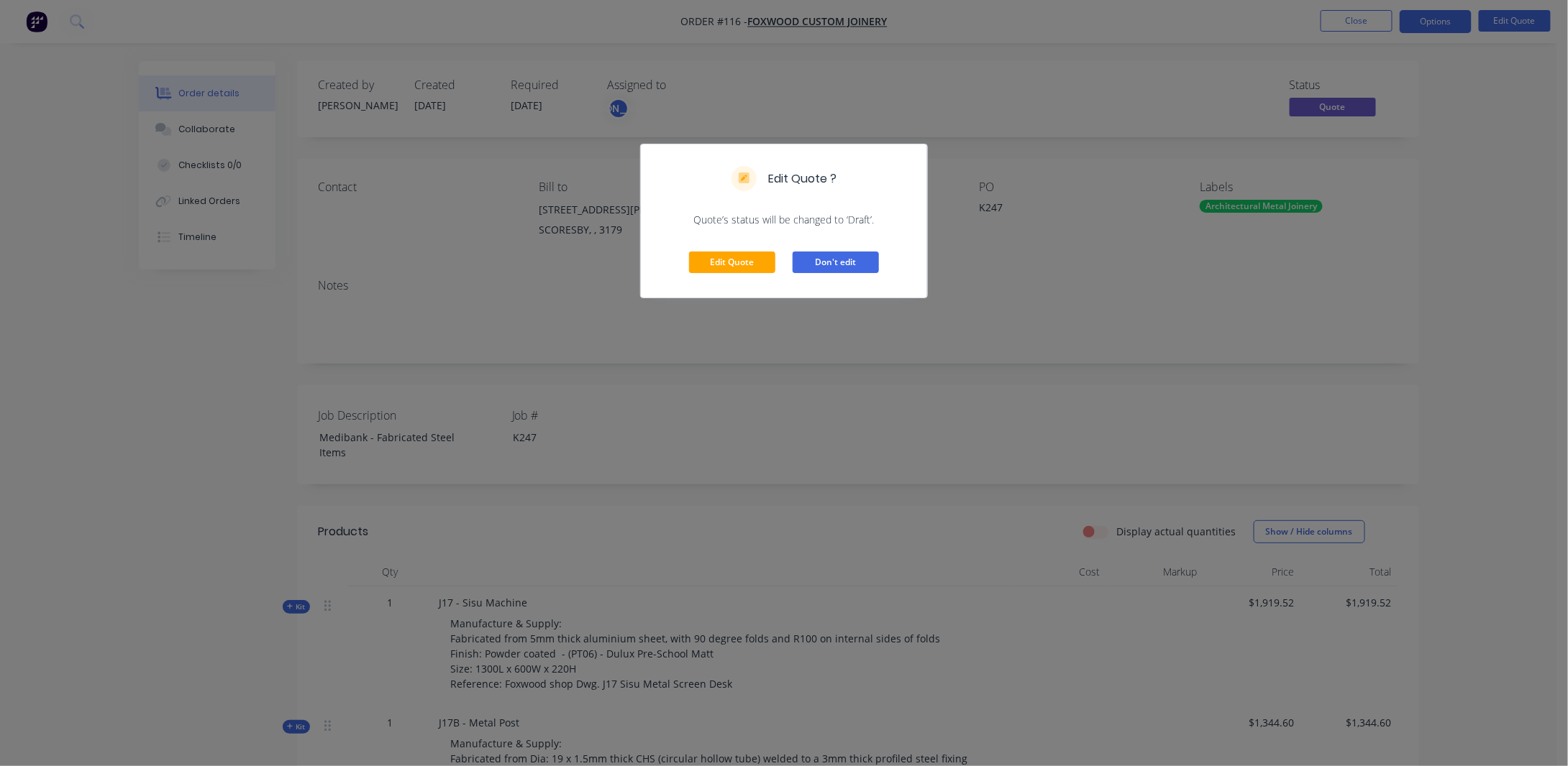
click at [846, 266] on button "Don't edit" at bounding box center [835, 262] width 86 height 21
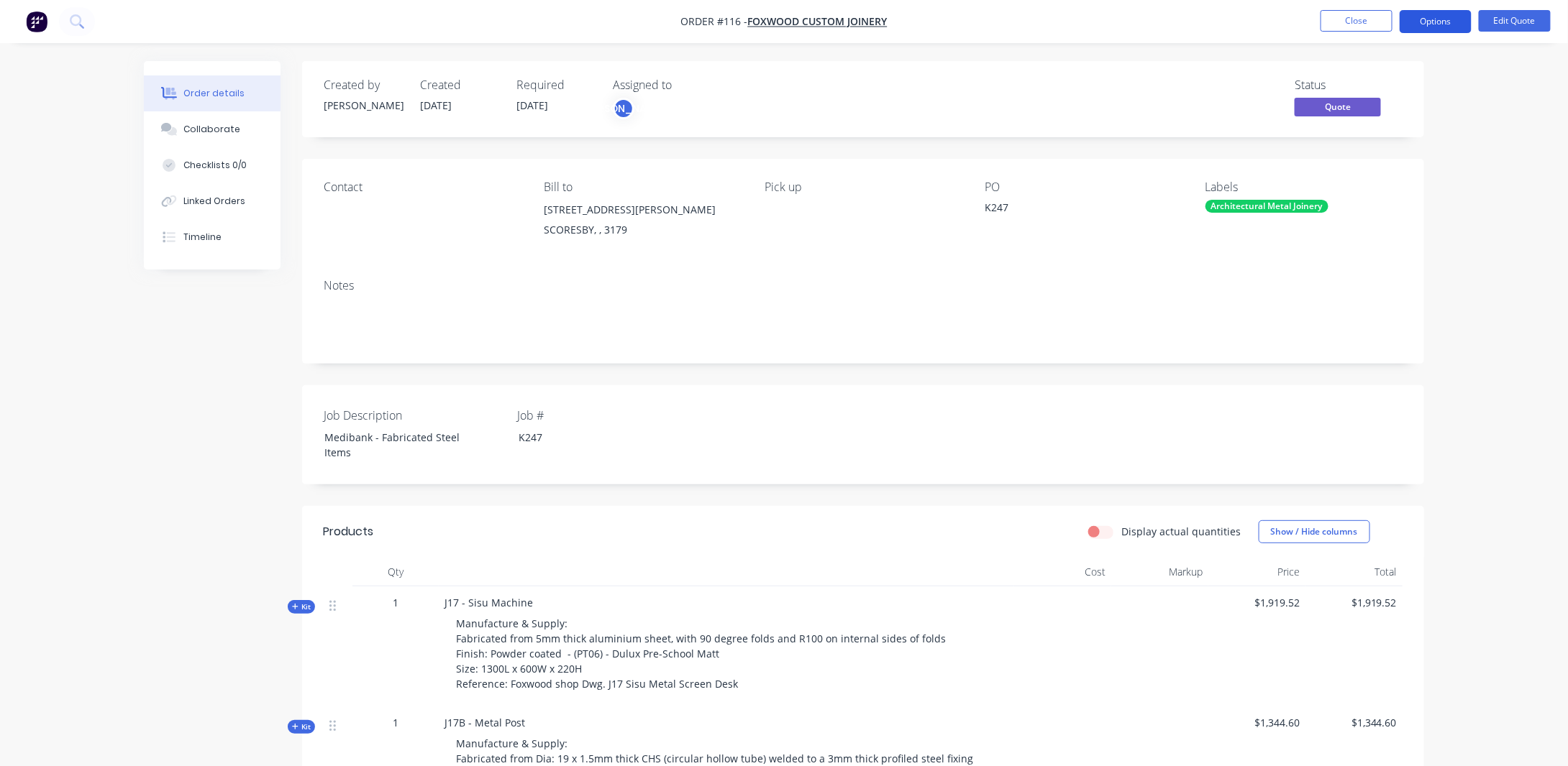
click at [1428, 21] on button "Options" at bounding box center [1436, 21] width 72 height 23
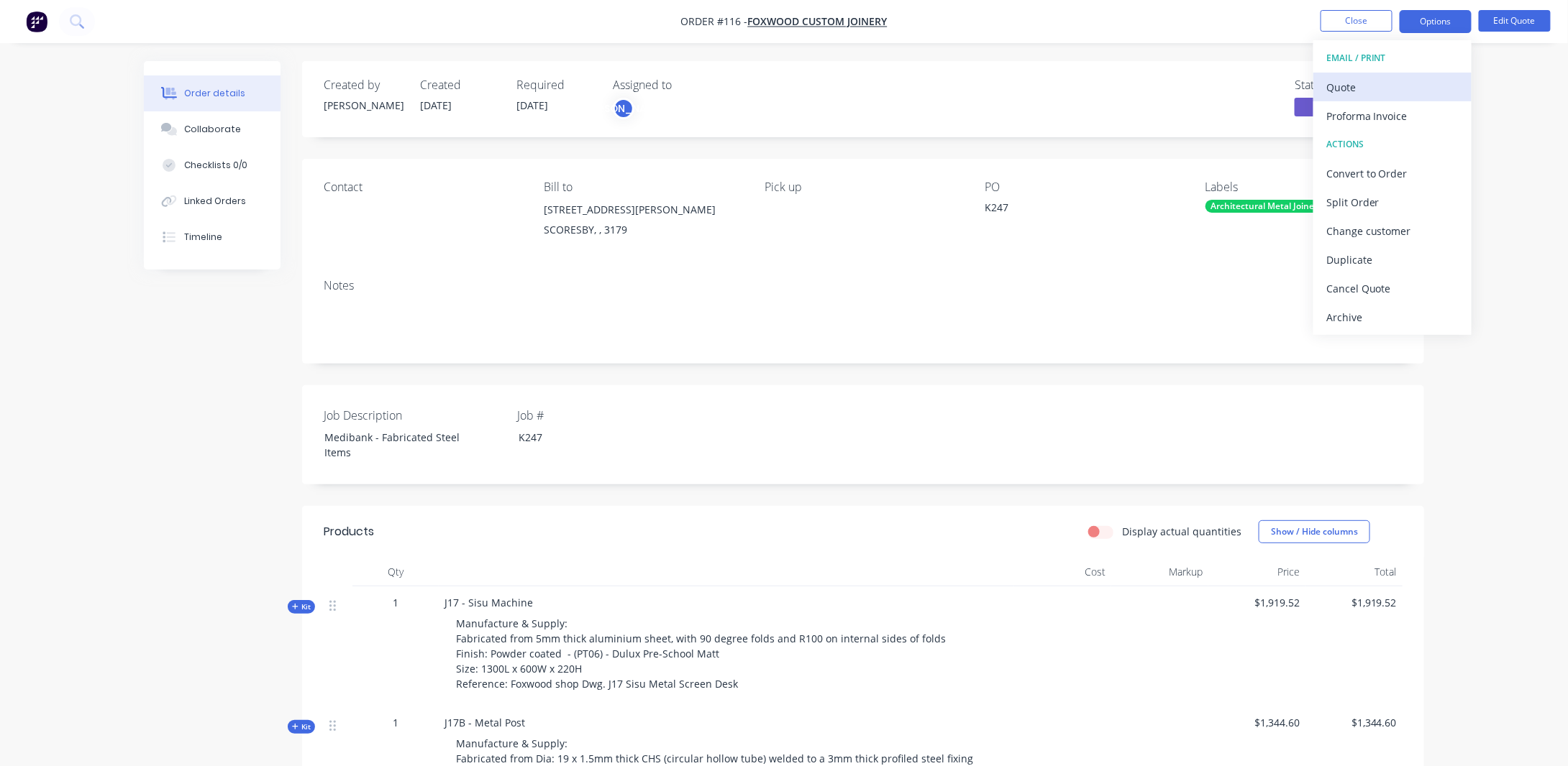
click at [1338, 87] on div "Quote" at bounding box center [1392, 87] width 132 height 21
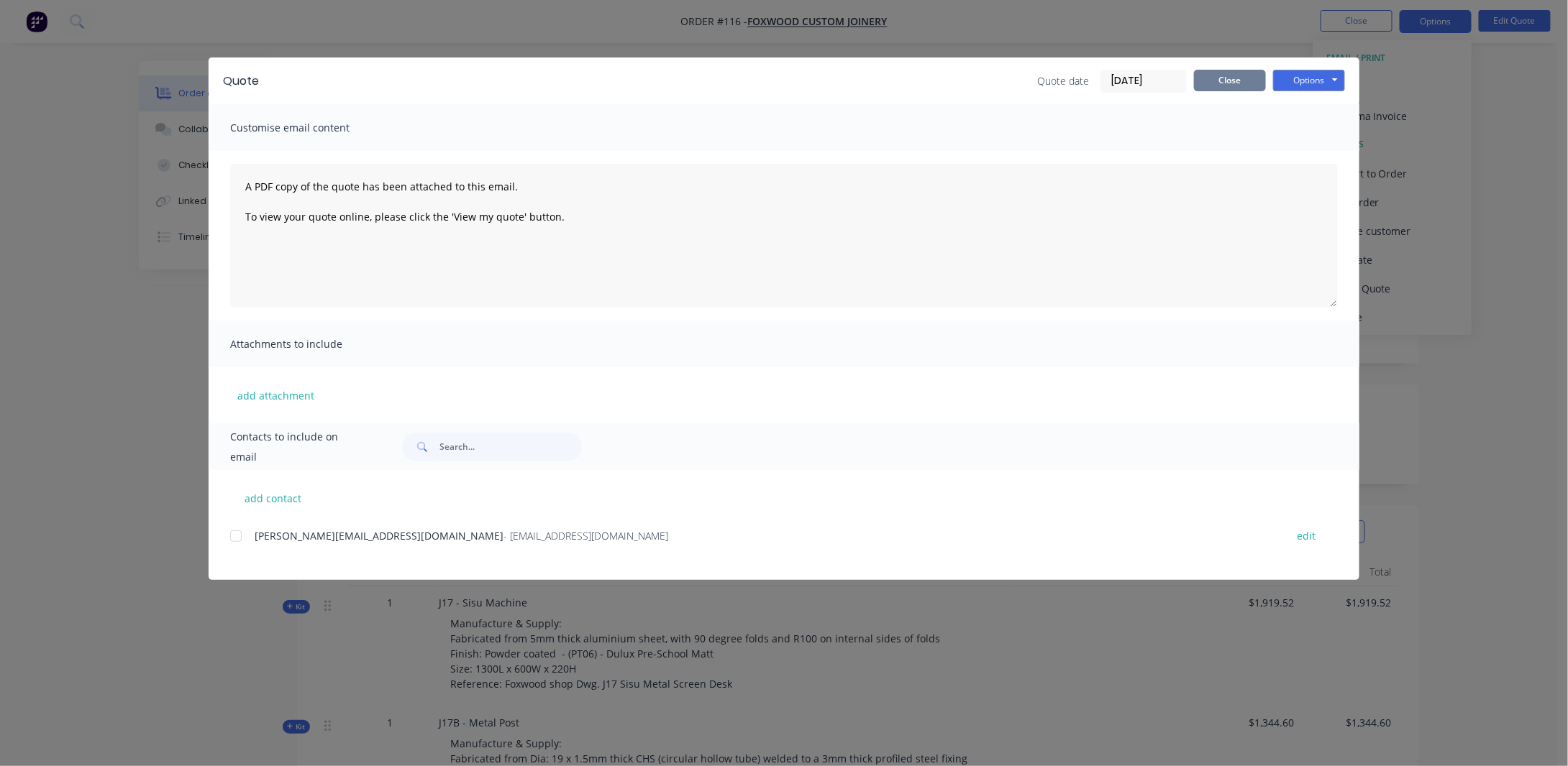
click at [1202, 82] on button "Close" at bounding box center [1230, 80] width 72 height 21
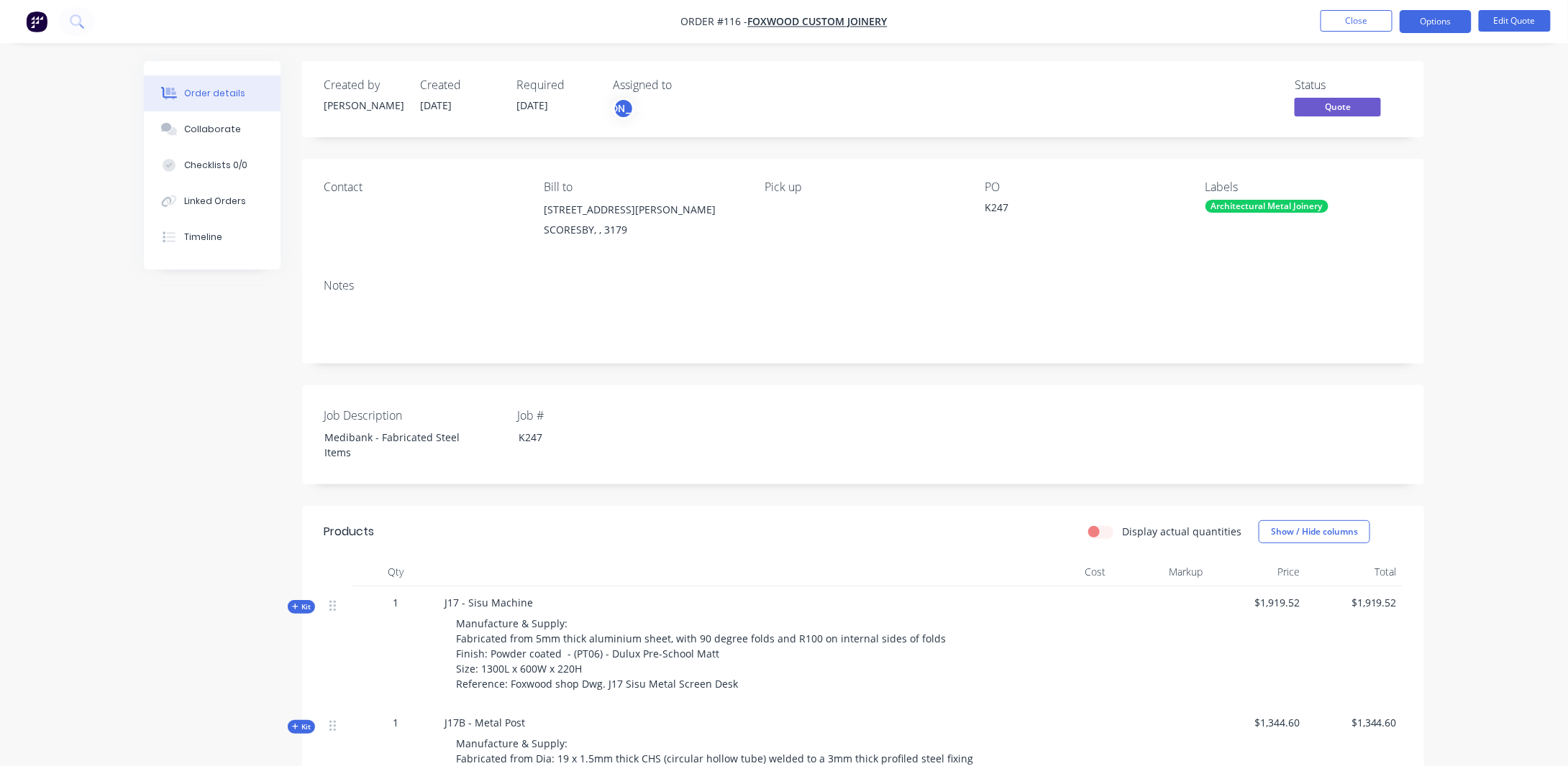
click at [1469, 526] on div "Order details Collaborate Checklists 0/0 Linked Orders Timeline Order details C…" at bounding box center [784, 698] width 1568 height 1398
click at [1433, 19] on button "Options" at bounding box center [1436, 21] width 72 height 23
click at [1513, 95] on div "Order details Collaborate Checklists 0/0 Linked Orders Timeline Order details C…" at bounding box center [784, 698] width 1568 height 1398
click at [1318, 104] on span "Quote" at bounding box center [1338, 106] width 86 height 18
click at [1467, 141] on div "Order details Collaborate Checklists 0/0 Linked Orders Timeline Order details C…" at bounding box center [784, 698] width 1568 height 1398
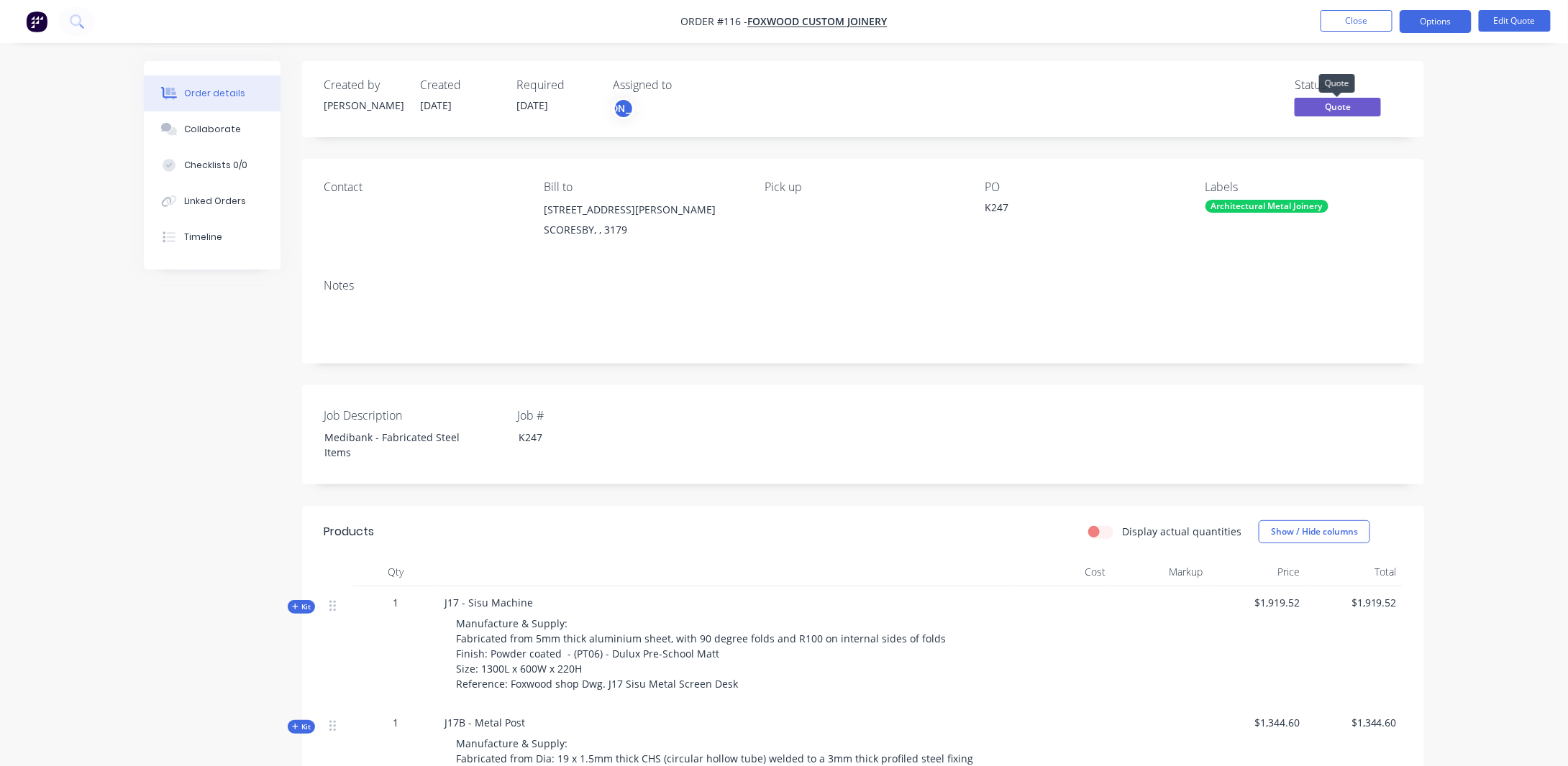
click at [1373, 111] on span "Quote" at bounding box center [1338, 106] width 86 height 18
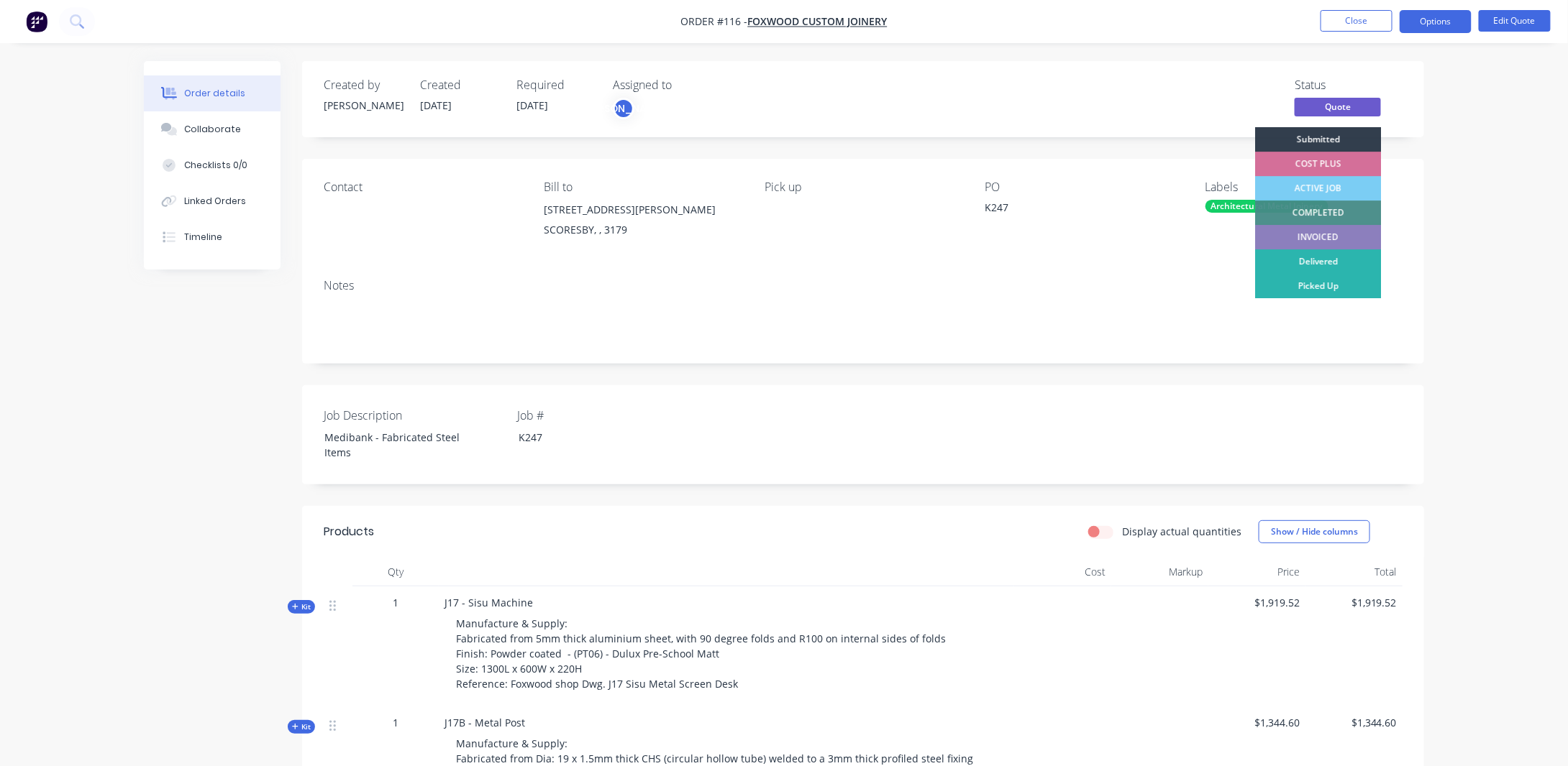
click at [1484, 173] on div "Order details Collaborate Checklists 0/0 Linked Orders Timeline Order details C…" at bounding box center [784, 698] width 1568 height 1398
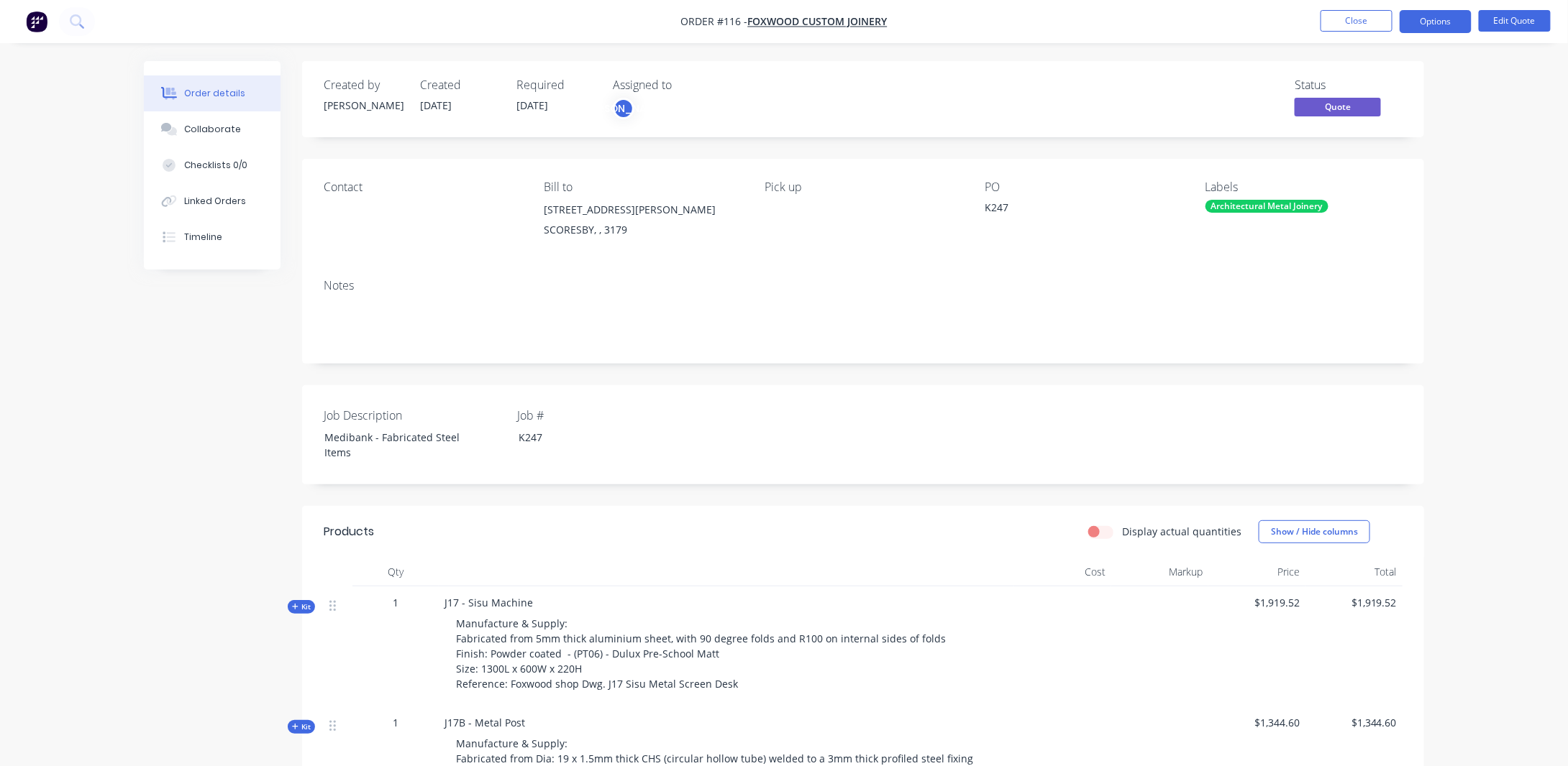
click at [39, 24] on img "button" at bounding box center [36, 21] width 21 height 21
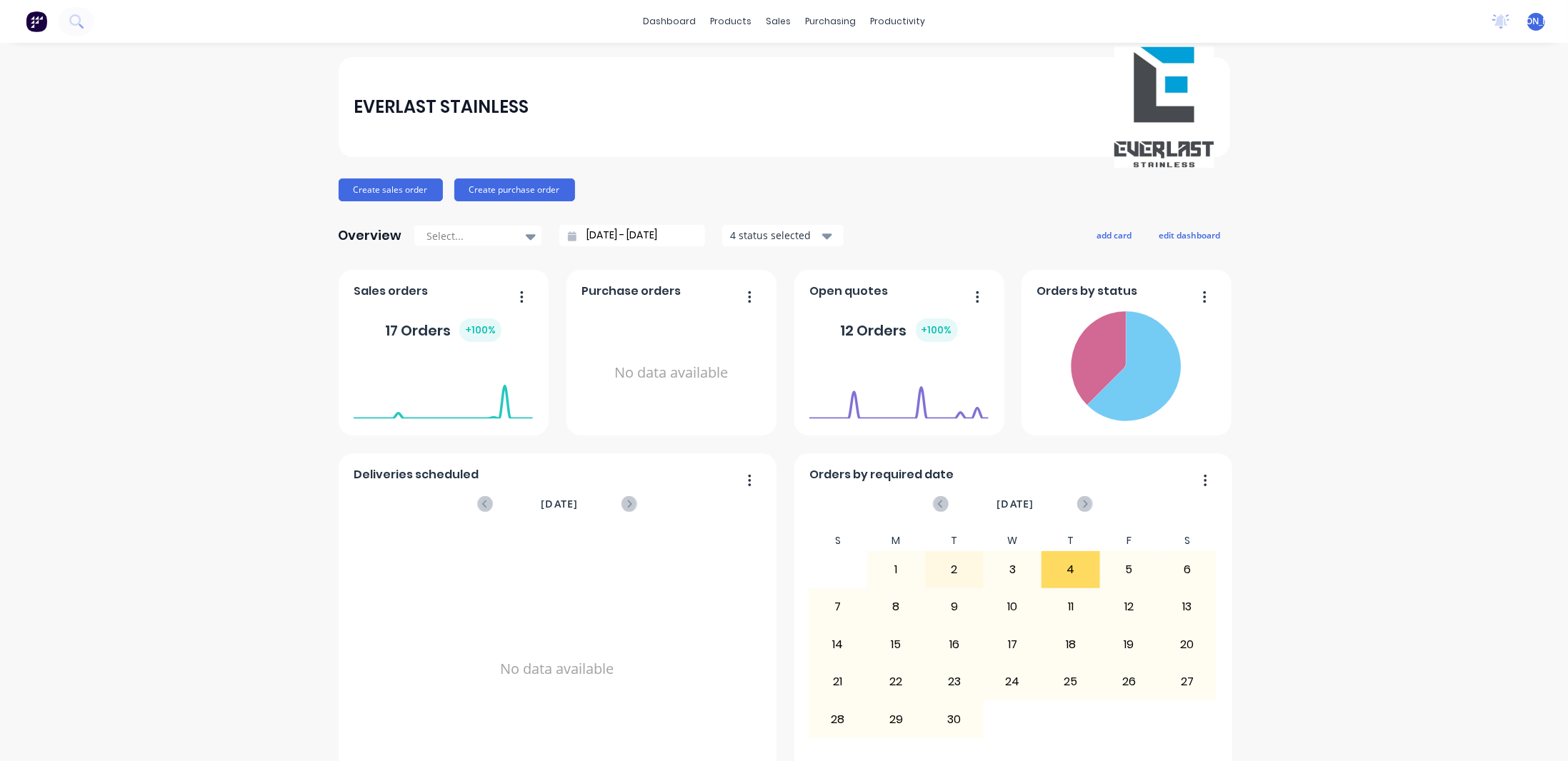
scroll to position [54, 0]
